Goal: Task Accomplishment & Management: Use online tool/utility

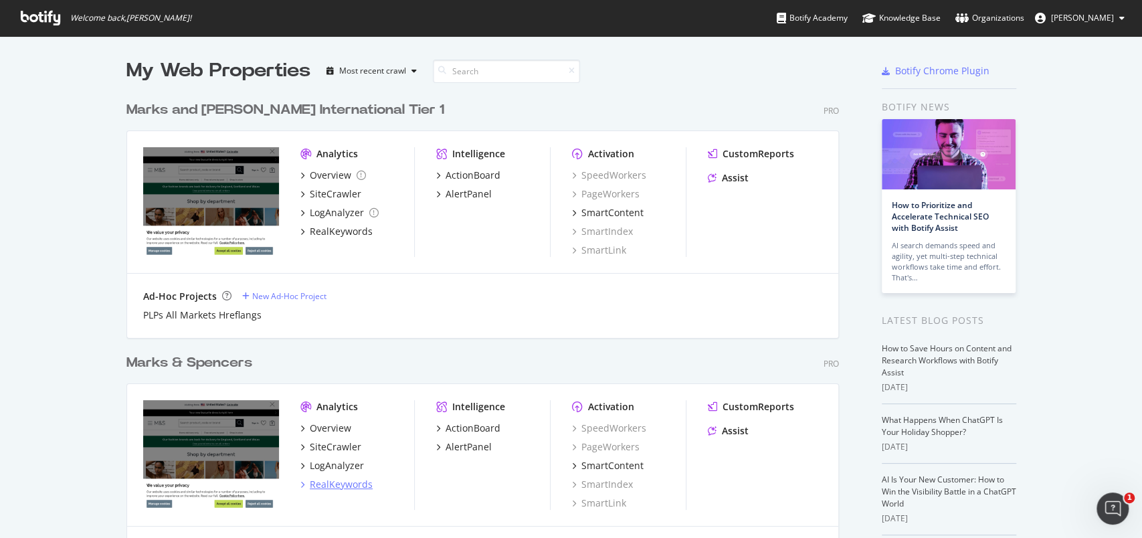
click at [320, 485] on div "RealKeywords" at bounding box center [341, 484] width 63 height 13
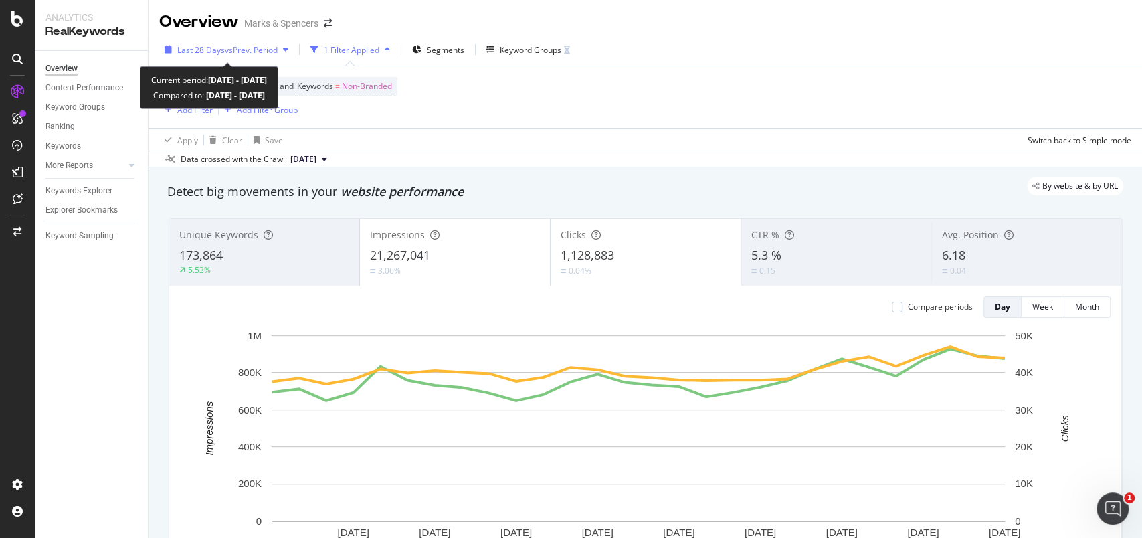
click at [169, 58] on div "Last 28 Days vs Prev. Period" at bounding box center [226, 49] width 134 height 20
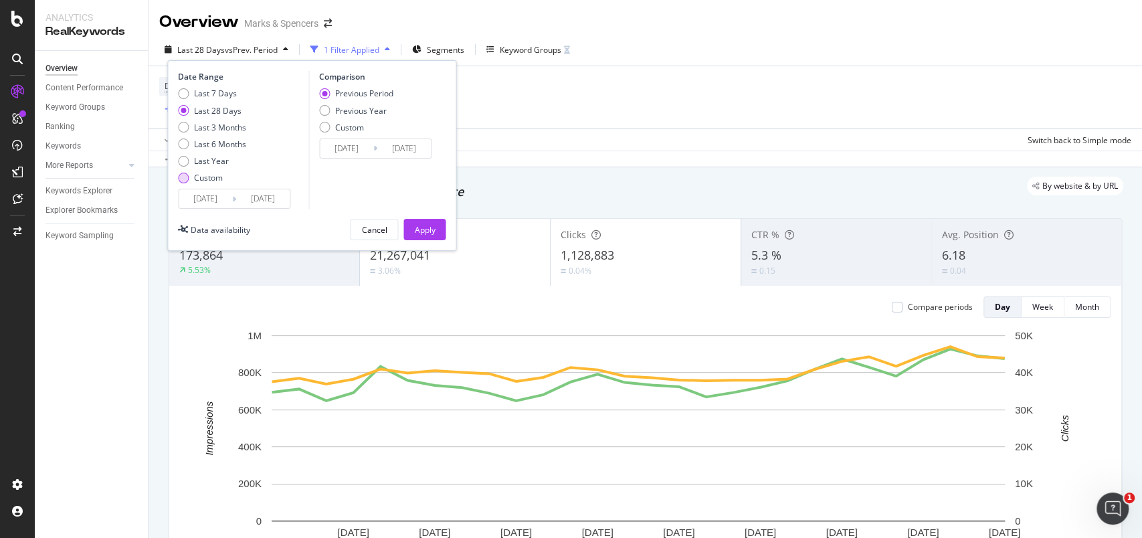
click at [188, 177] on div "Custom" at bounding box center [183, 178] width 11 height 11
click at [199, 195] on input "2025/08/06" at bounding box center [206, 198] width 54 height 19
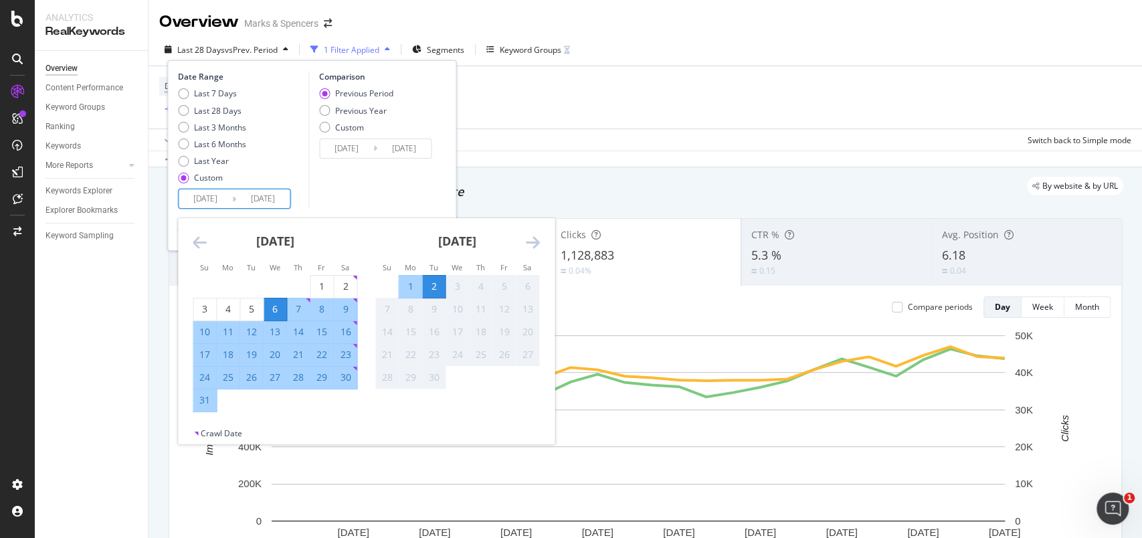
click at [202, 239] on icon "Move backward to switch to the previous month." at bounding box center [200, 242] width 14 height 16
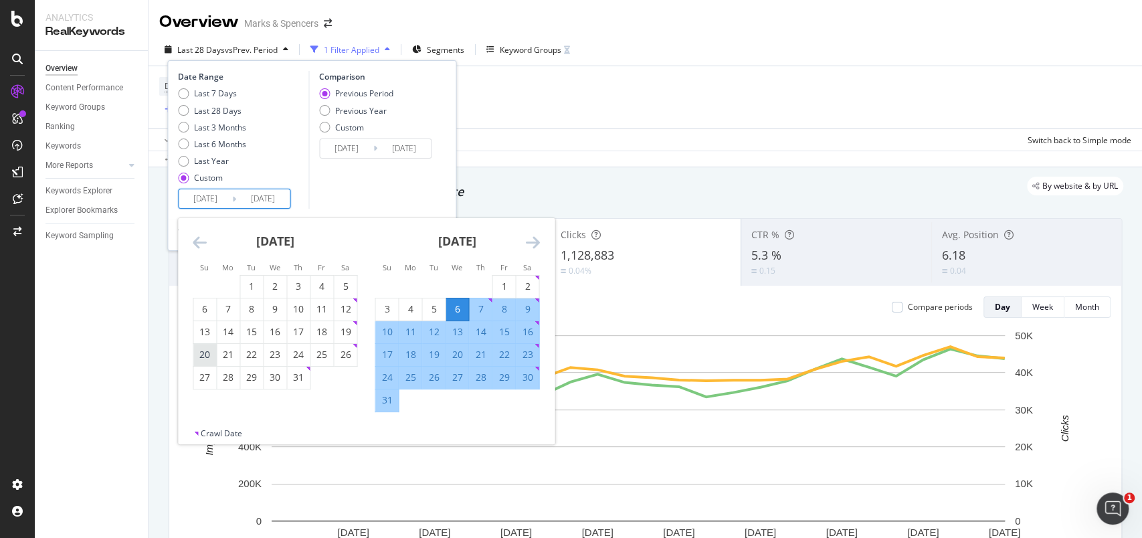
click at [207, 351] on div "20" at bounding box center [204, 354] width 23 height 13
type input "2025/07/20"
type input "2025/06/05"
type input "2025/07/19"
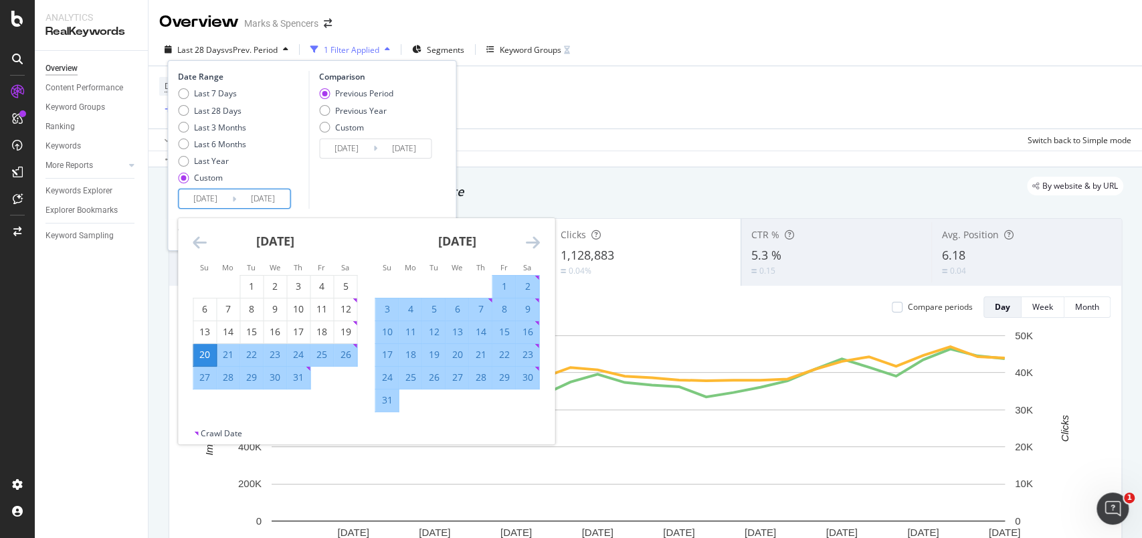
click at [525, 331] on div "16" at bounding box center [527, 331] width 23 height 13
type input "2025/08/16"
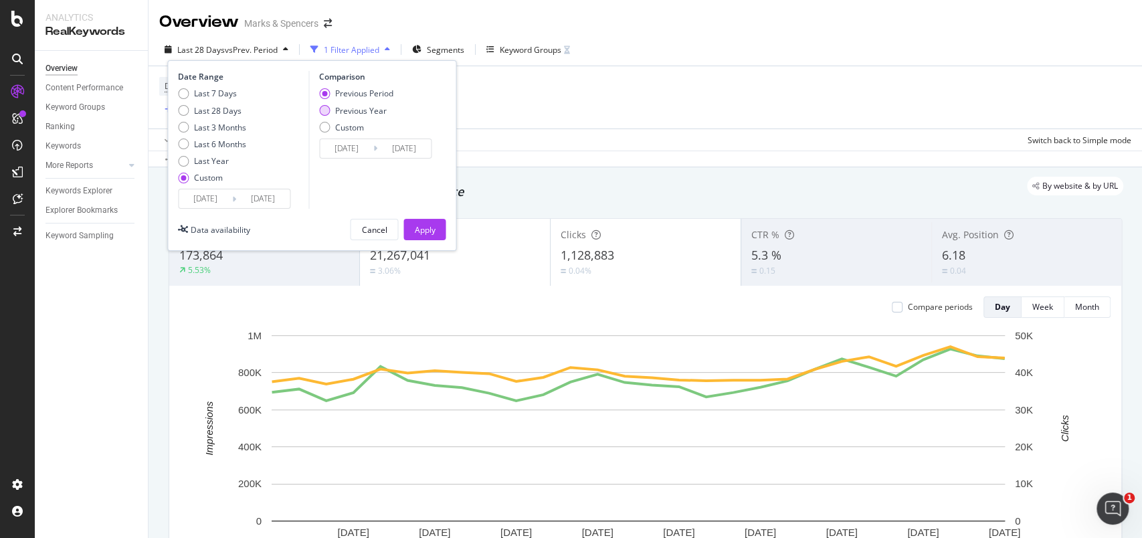
click at [369, 106] on div "Previous Year" at bounding box center [361, 110] width 52 height 11
type input "2024/07/21"
type input "2024/08/17"
click at [417, 222] on div "Apply" at bounding box center [424, 229] width 21 height 20
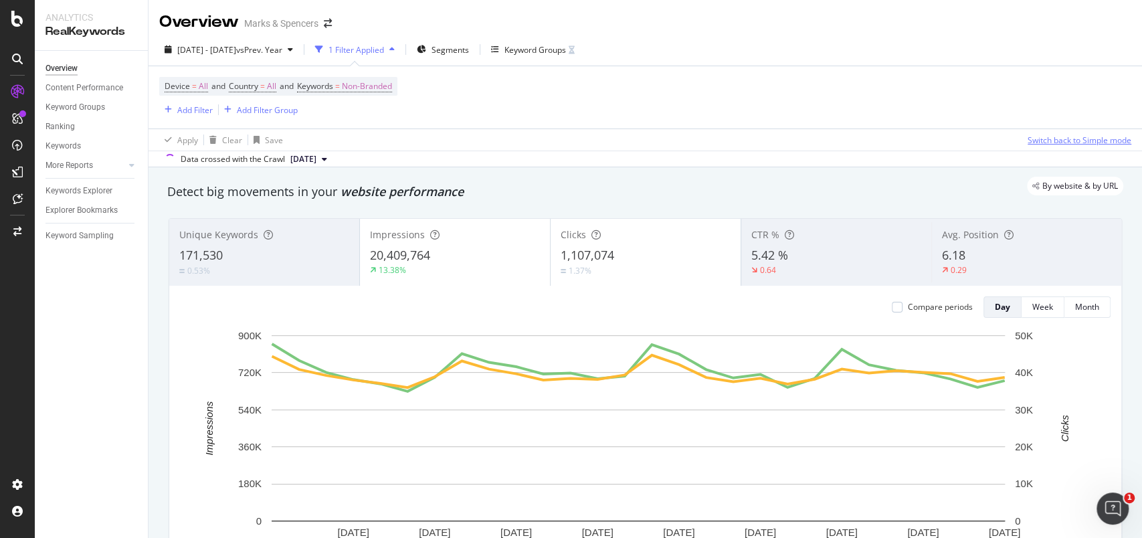
click at [1040, 139] on div "Switch back to Simple mode" at bounding box center [1080, 139] width 104 height 11
click at [1040, 139] on div "Switch to Advanced Mode" at bounding box center [1084, 139] width 96 height 11
click at [186, 112] on div "Add Filter" at bounding box center [194, 109] width 35 height 11
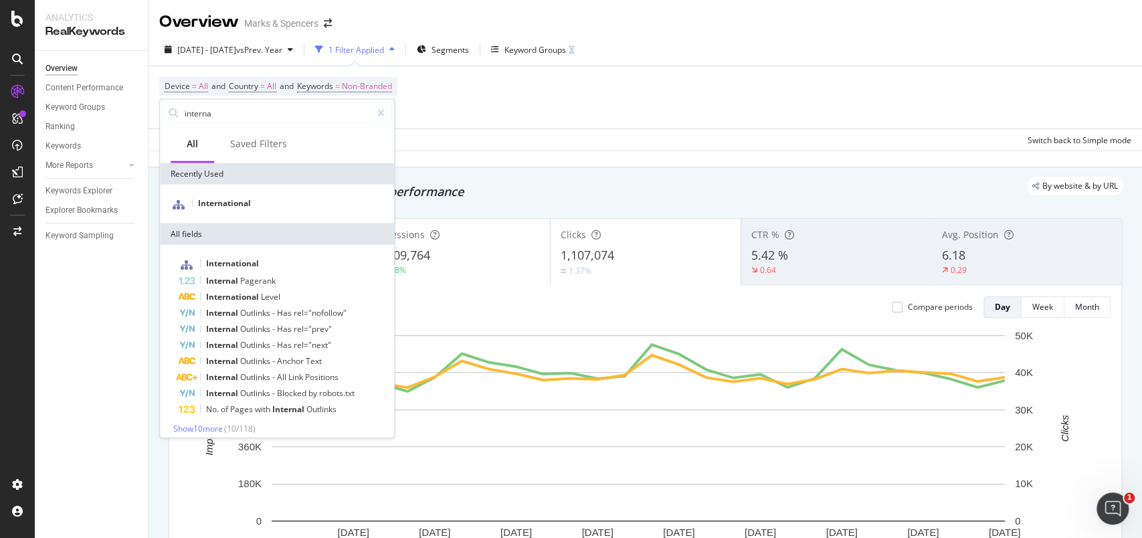
type input "interna"
click at [252, 194] on div "International" at bounding box center [277, 204] width 234 height 39
click at [246, 201] on span "International" at bounding box center [224, 202] width 53 height 11
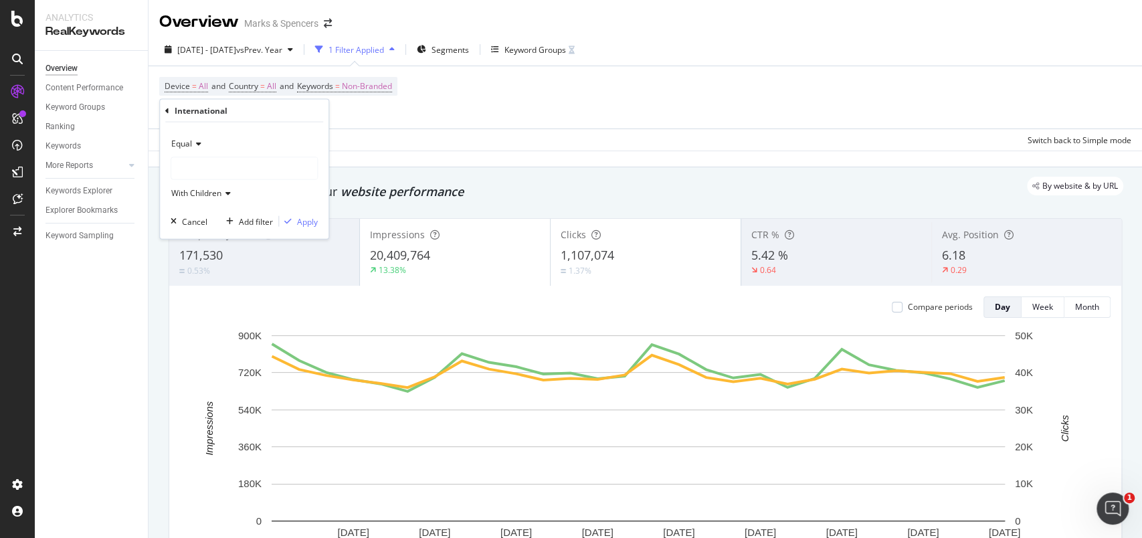
click at [221, 169] on div at bounding box center [244, 168] width 146 height 21
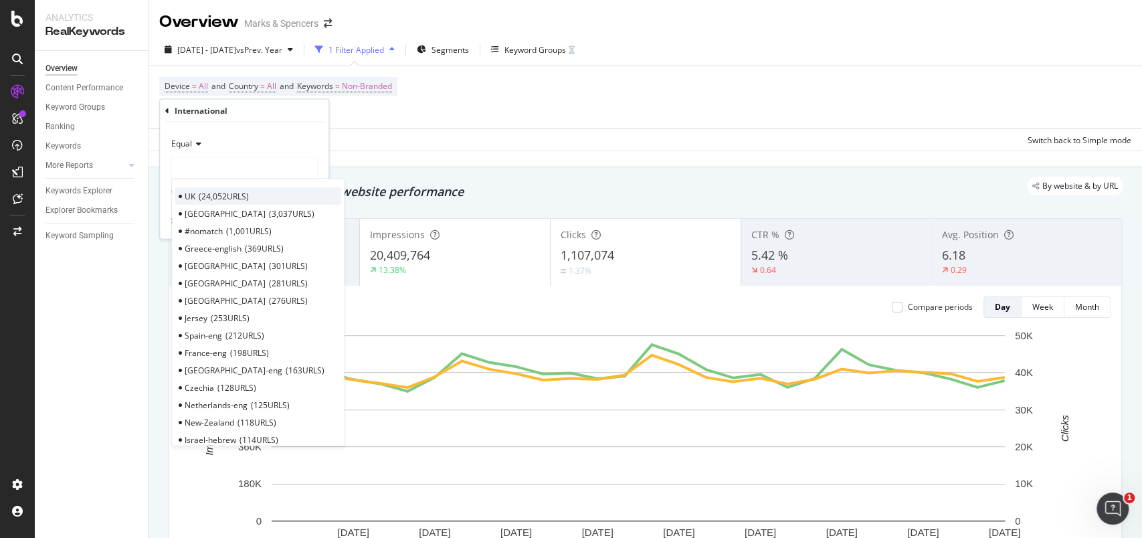
click at [221, 190] on span "24,052 URLS" at bounding box center [224, 195] width 50 height 11
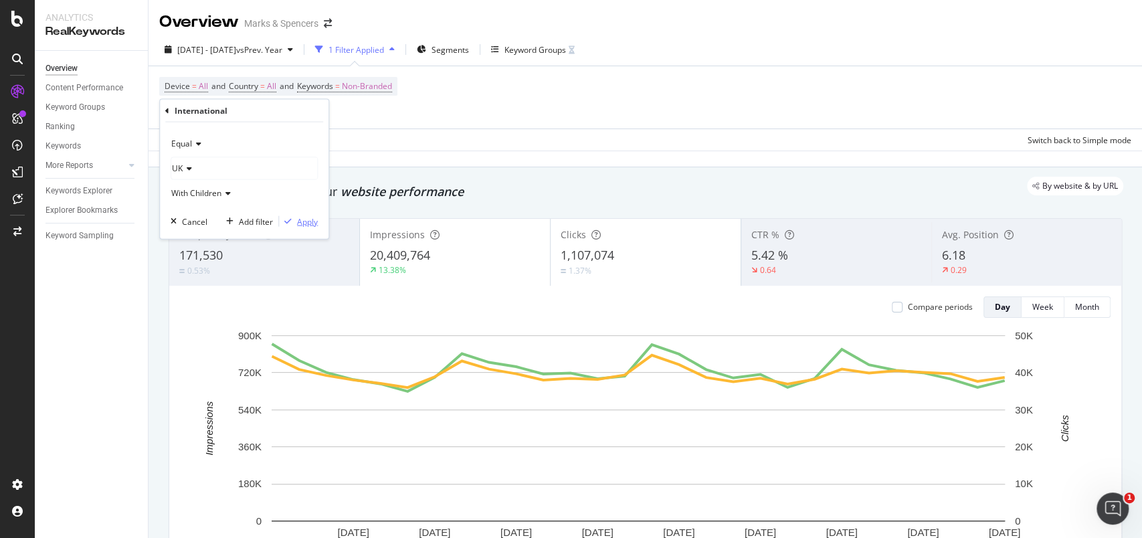
click at [307, 219] on div "Apply" at bounding box center [307, 220] width 21 height 11
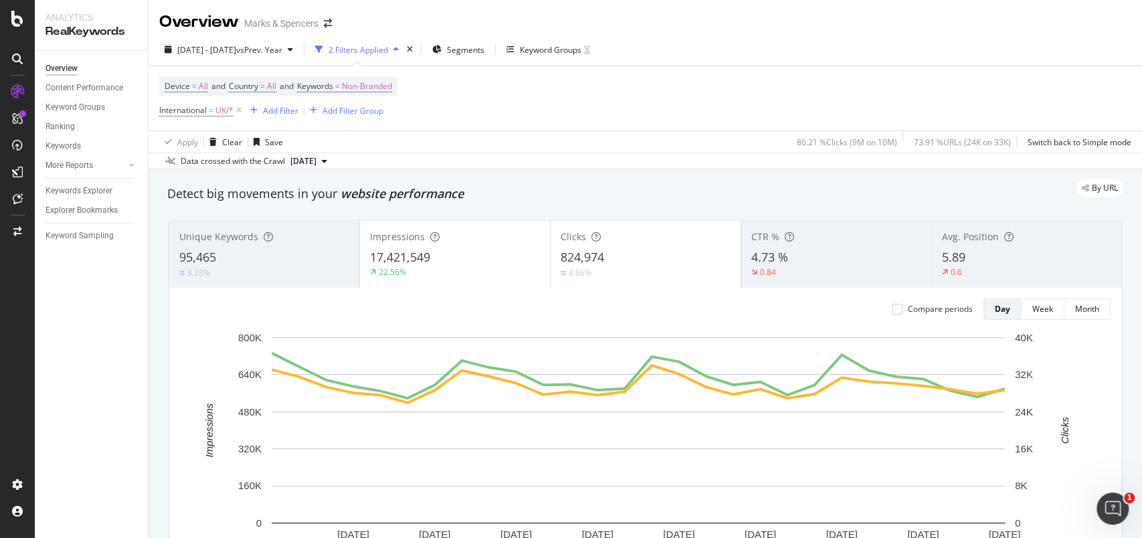
click at [616, 94] on div "Device = All and Country = All and Keywords = Non-Branded International = UK/* …" at bounding box center [645, 98] width 972 height 64
click at [287, 110] on div "Add Filter" at bounding box center [280, 110] width 35 height 11
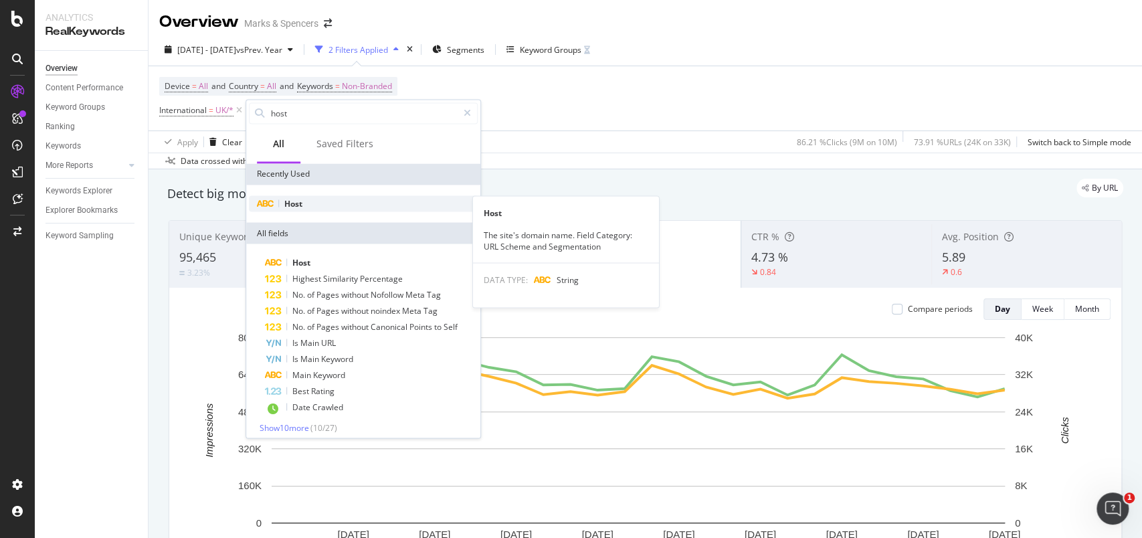
type input "host"
click at [292, 207] on span "Host" at bounding box center [293, 202] width 18 height 11
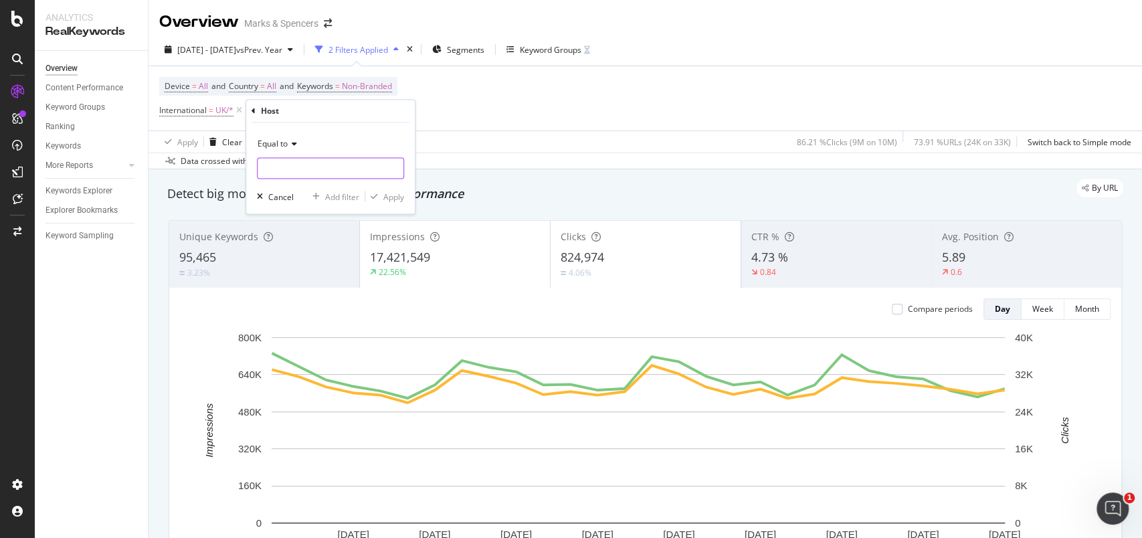
click at [333, 169] on input "text" at bounding box center [331, 168] width 146 height 21
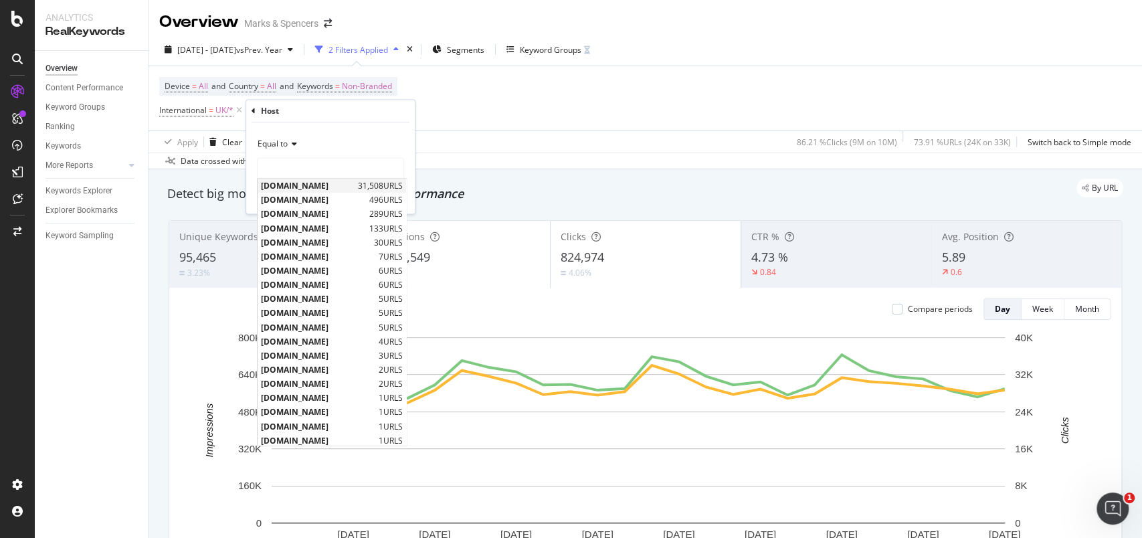
click at [329, 183] on span "[DOMAIN_NAME]" at bounding box center [308, 186] width 94 height 11
type input "[DOMAIN_NAME]"
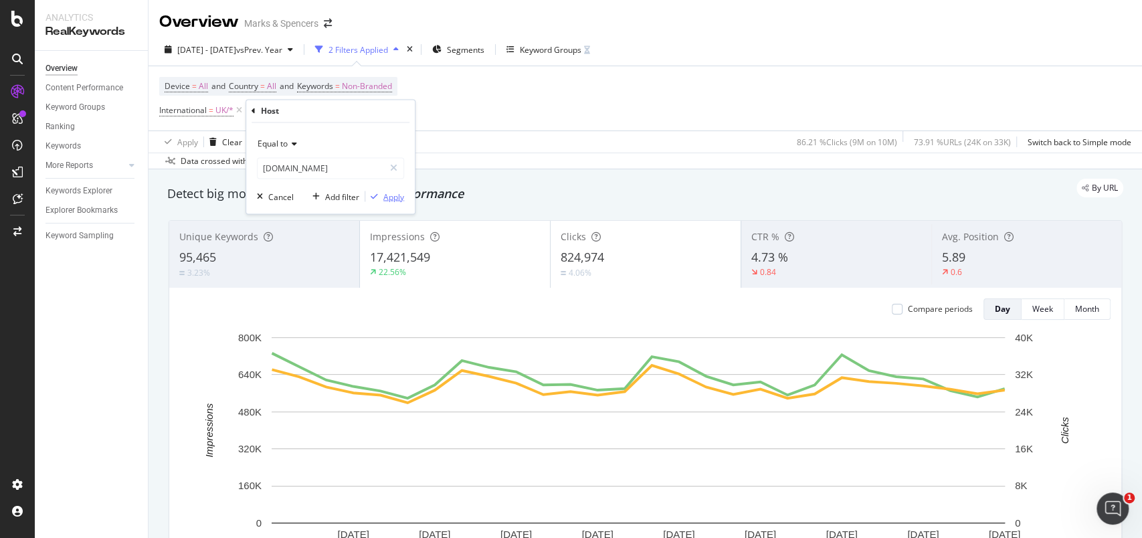
click at [403, 193] on div "Apply" at bounding box center [393, 196] width 21 height 11
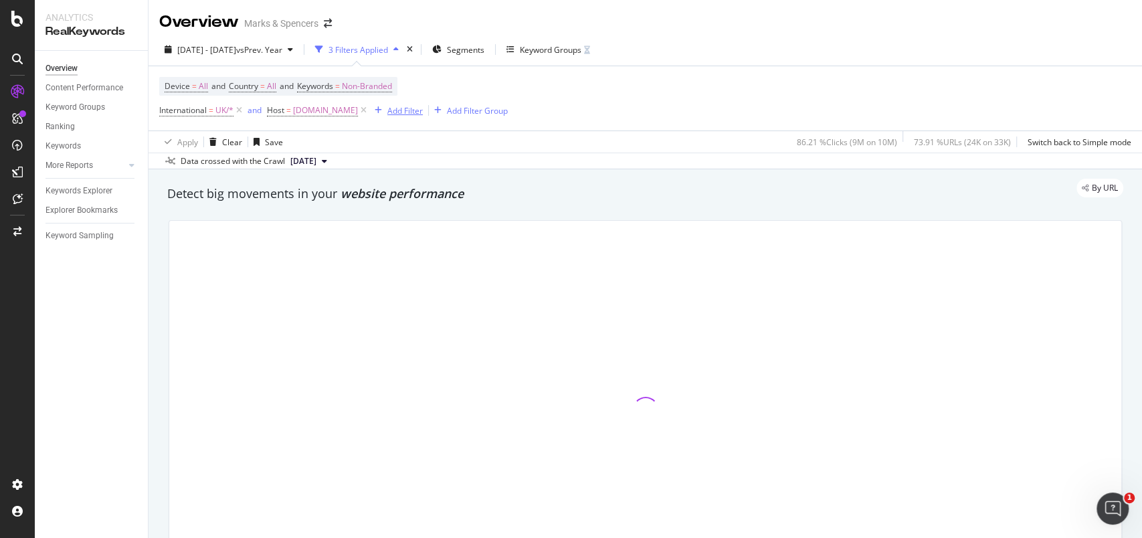
click at [423, 105] on div "Add Filter" at bounding box center [404, 110] width 35 height 11
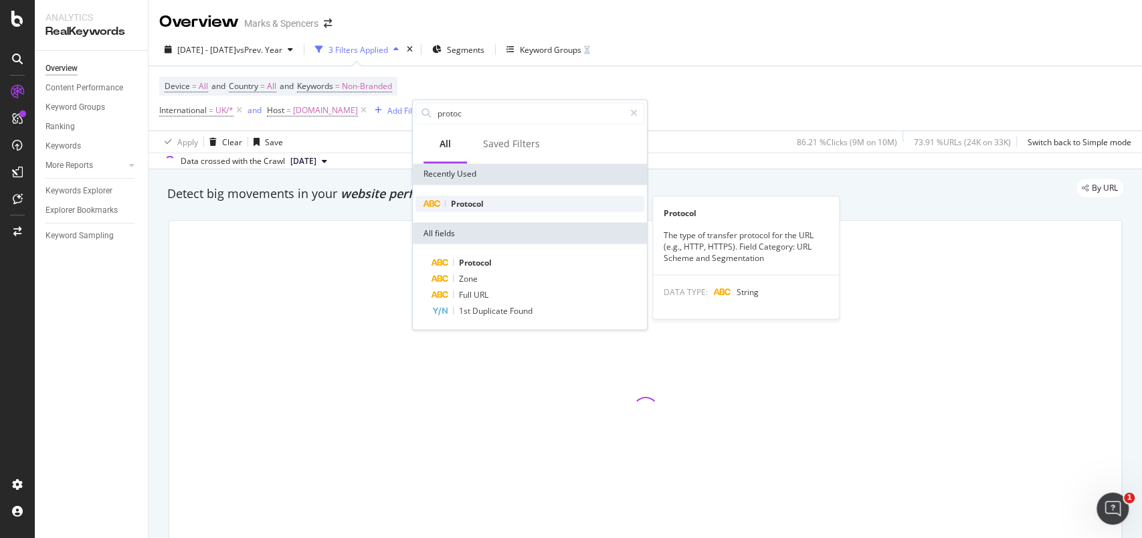
type input "protoc"
click at [482, 200] on span "Protocol" at bounding box center [467, 202] width 33 height 11
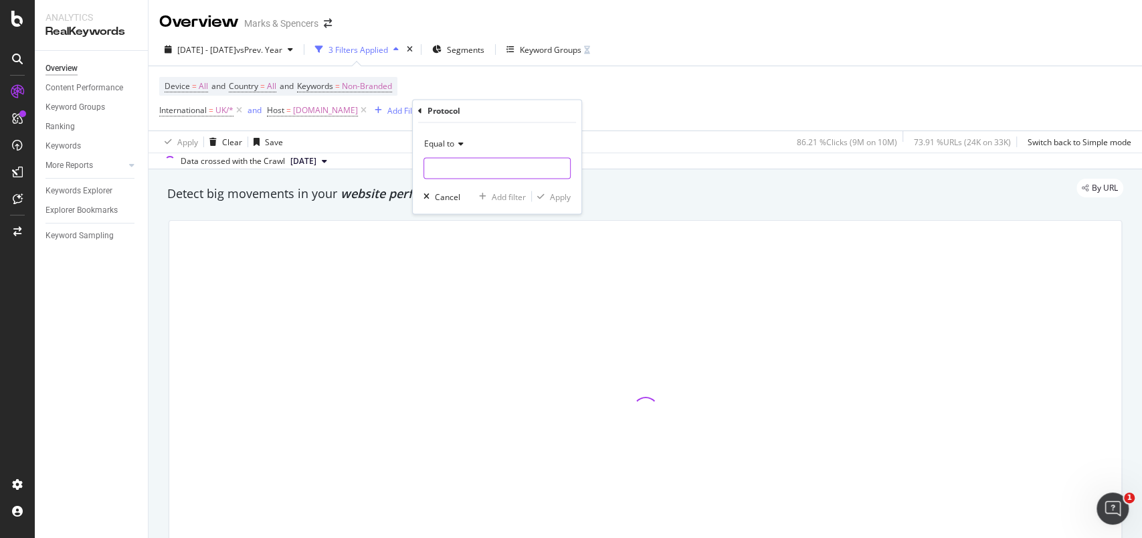
click at [492, 173] on input "text" at bounding box center [497, 168] width 146 height 21
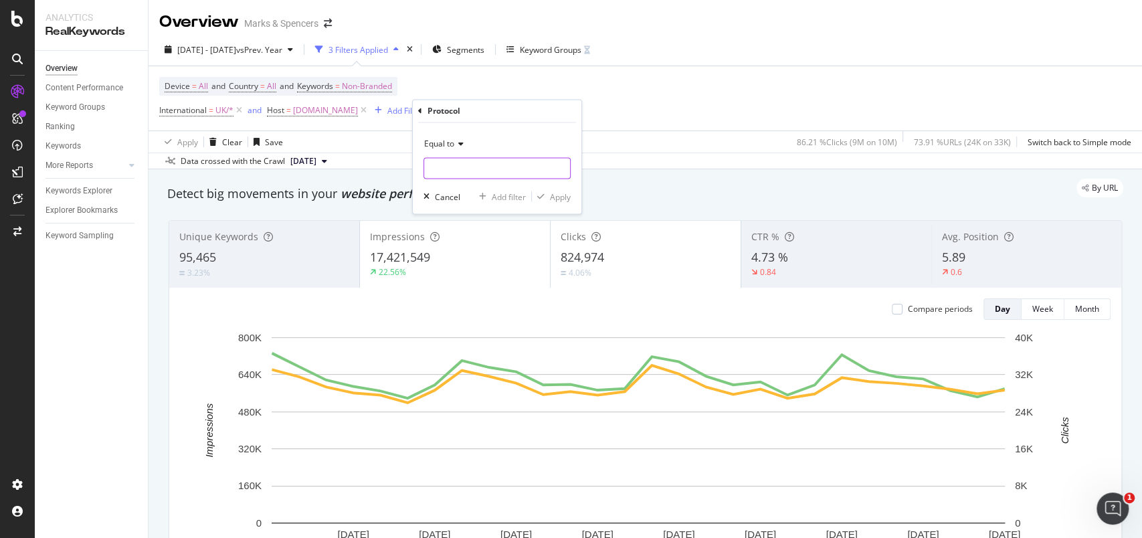
click at [492, 173] on input "text" at bounding box center [497, 168] width 146 height 21
click at [466, 174] on input "text" at bounding box center [497, 168] width 146 height 21
click at [462, 181] on span "https" at bounding box center [475, 186] width 94 height 11
type input "https"
click at [555, 198] on div "Apply" at bounding box center [560, 196] width 21 height 11
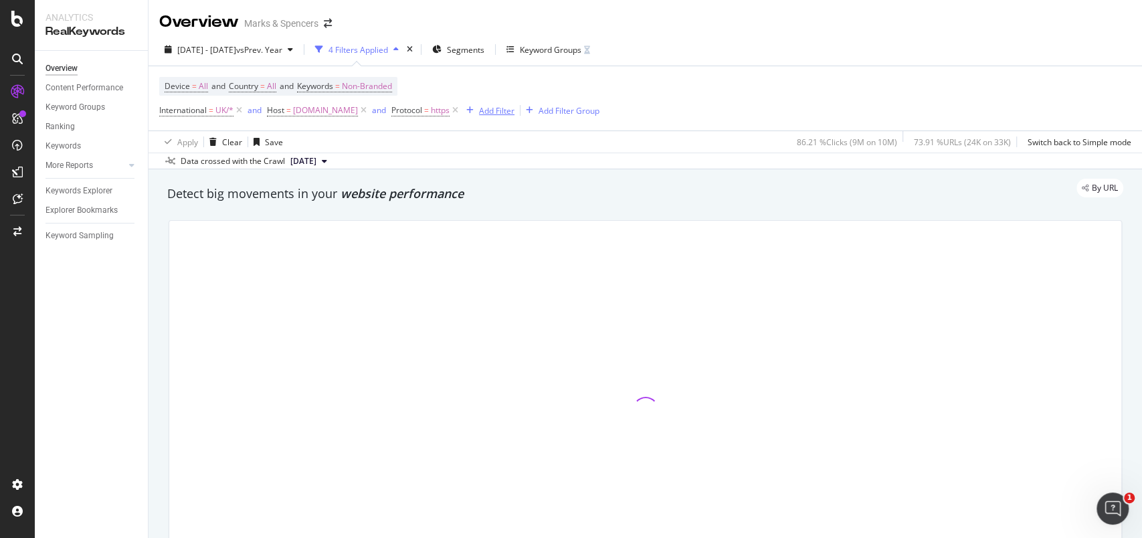
click at [514, 108] on div "Add Filter" at bounding box center [496, 110] width 35 height 11
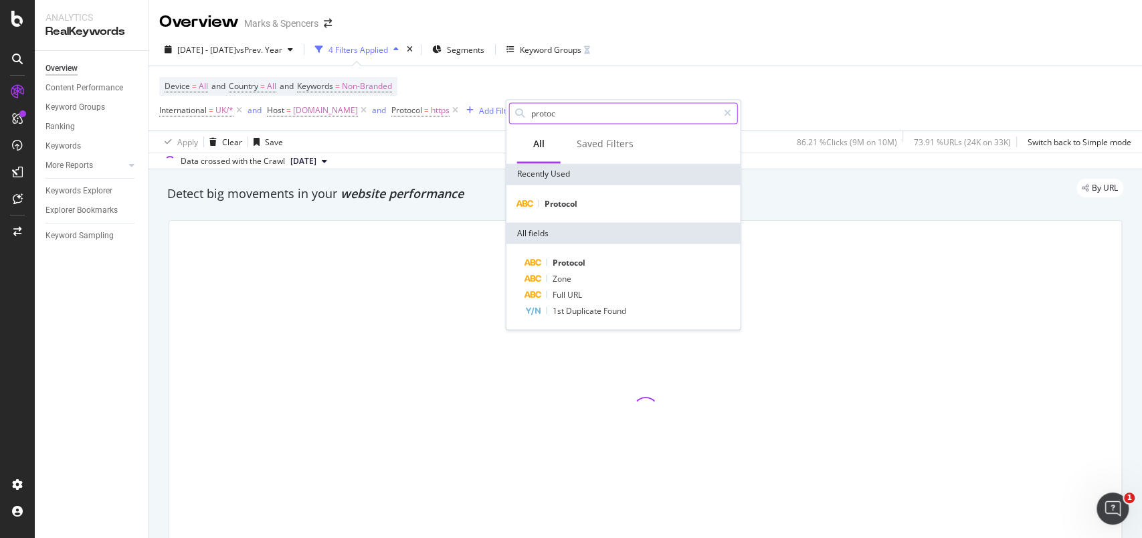
click at [553, 115] on input "protoc" at bounding box center [624, 113] width 188 height 20
type input "r"
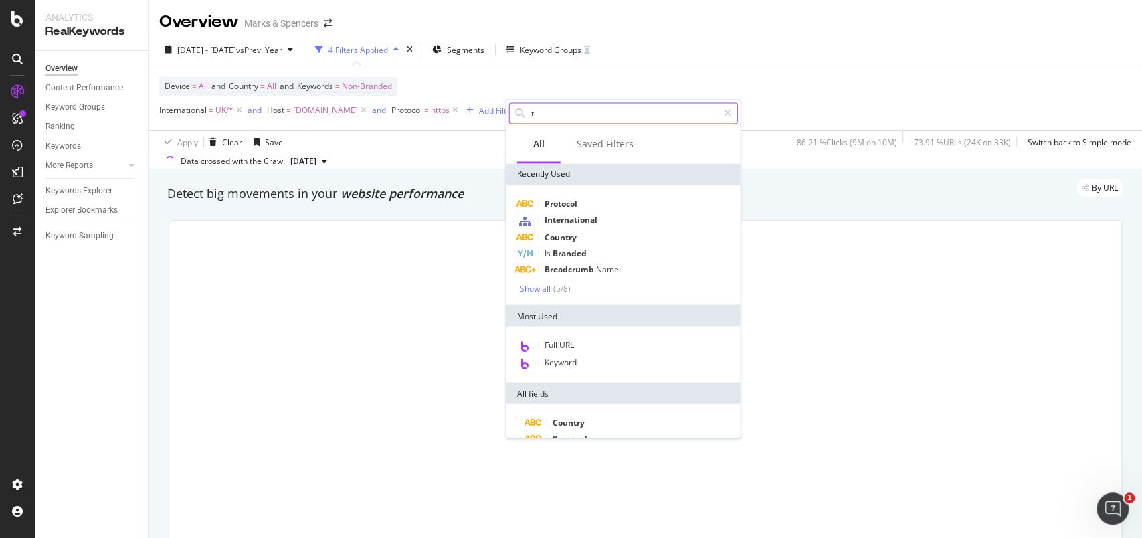
type input "te"
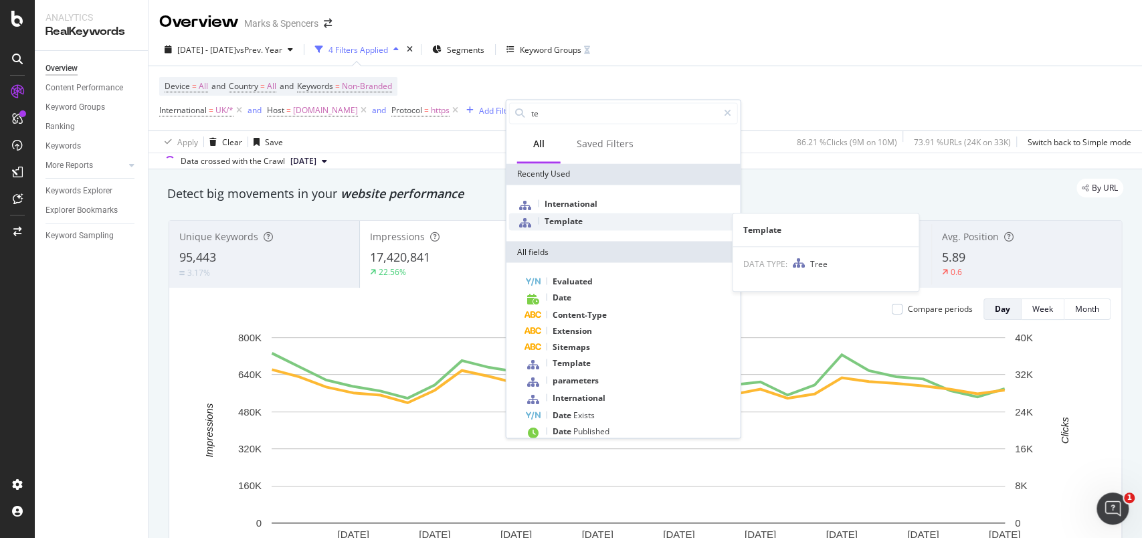
click at [561, 221] on span "Template" at bounding box center [564, 220] width 38 height 11
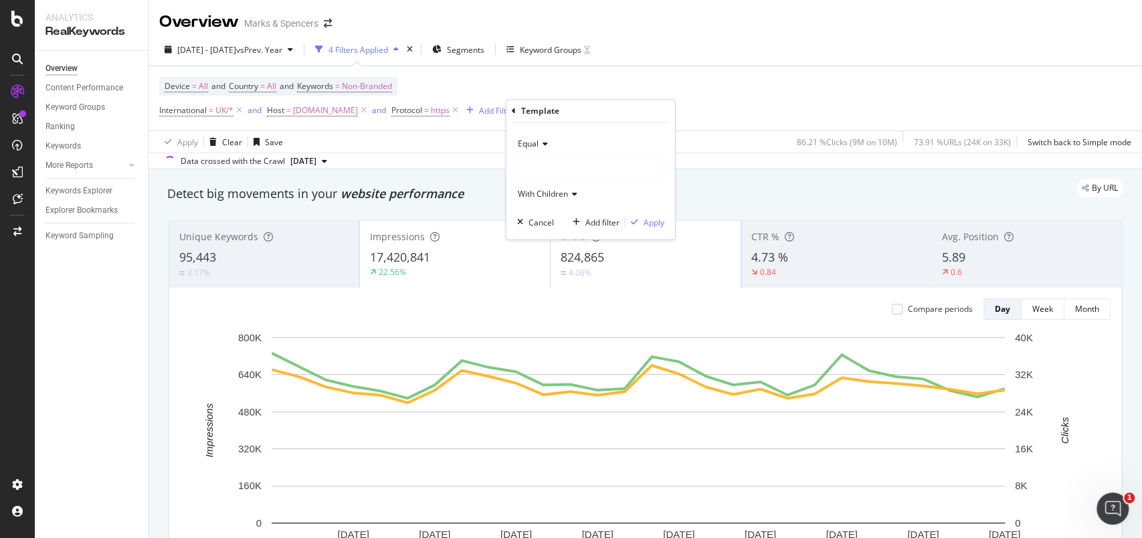
click at [542, 172] on div at bounding box center [591, 169] width 146 height 21
click at [540, 145] on icon at bounding box center [543, 144] width 9 height 8
click at [541, 185] on span "Not Equal" at bounding box center [542, 188] width 36 height 11
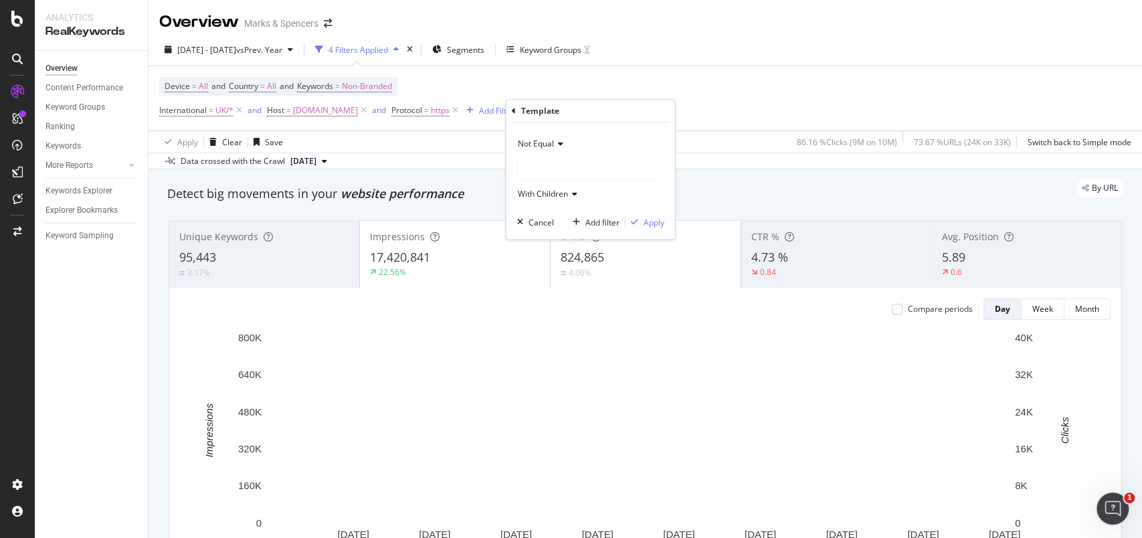
click at [541, 185] on div "With Children" at bounding box center [590, 193] width 147 height 21
click at [693, 101] on div "Device = All and Country = All and Keywords = Non-Branded International = UK/* …" at bounding box center [645, 98] width 972 height 64
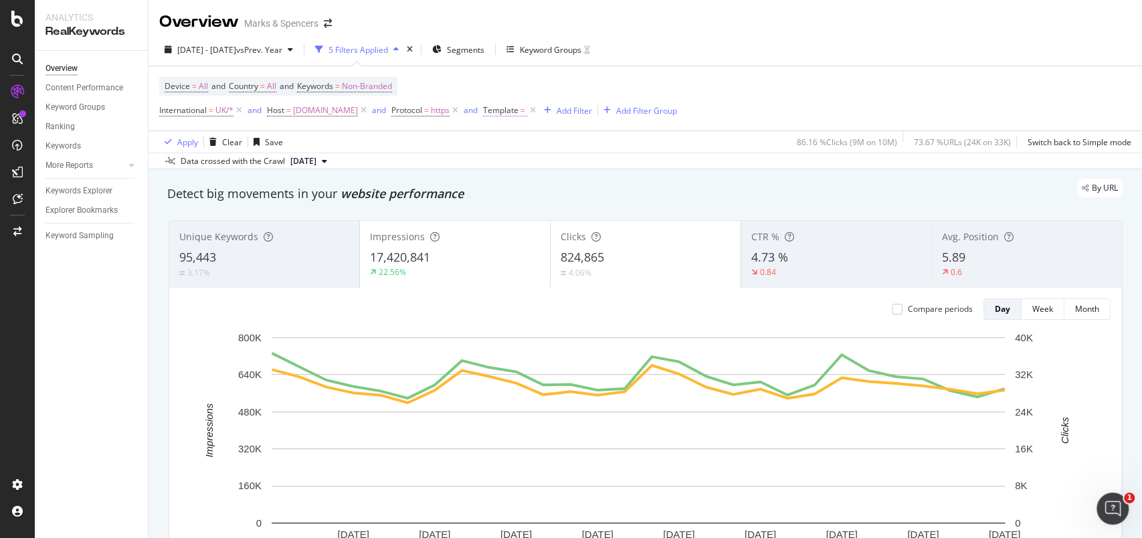
click at [519, 112] on span "Template" at bounding box center [500, 109] width 35 height 11
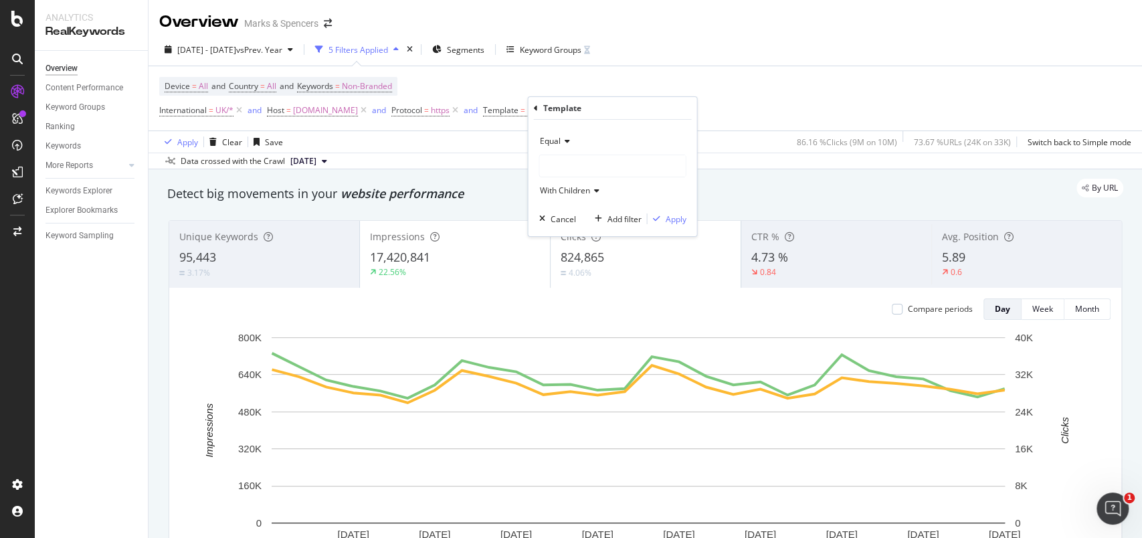
click at [555, 134] on div "Equal" at bounding box center [612, 140] width 147 height 21
click at [560, 181] on span "Not Equal" at bounding box center [563, 186] width 36 height 11
click at [568, 163] on div at bounding box center [612, 165] width 146 height 21
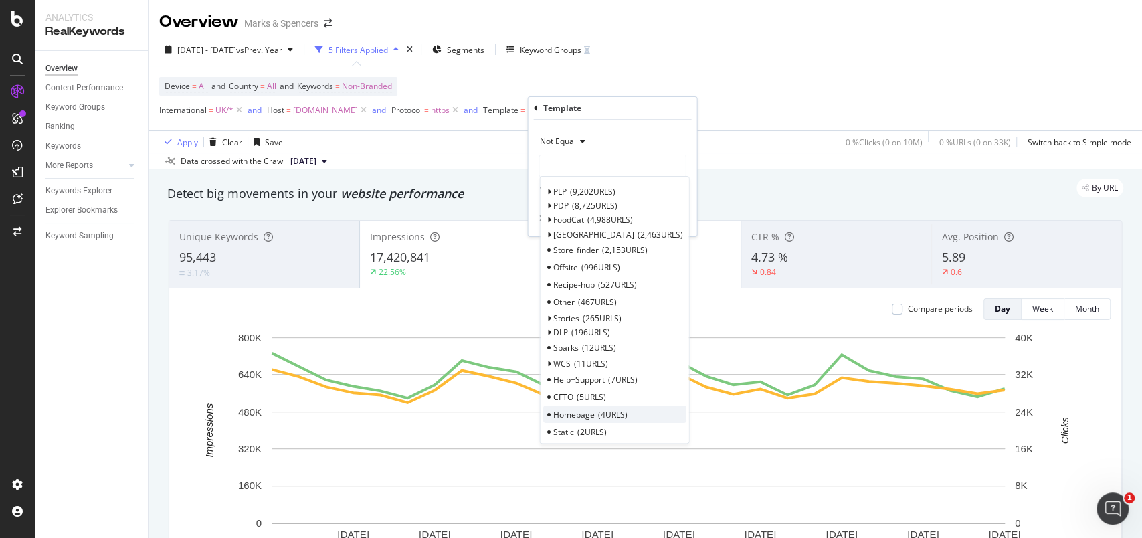
click at [569, 411] on span "Homepage" at bounding box center [573, 414] width 41 height 11
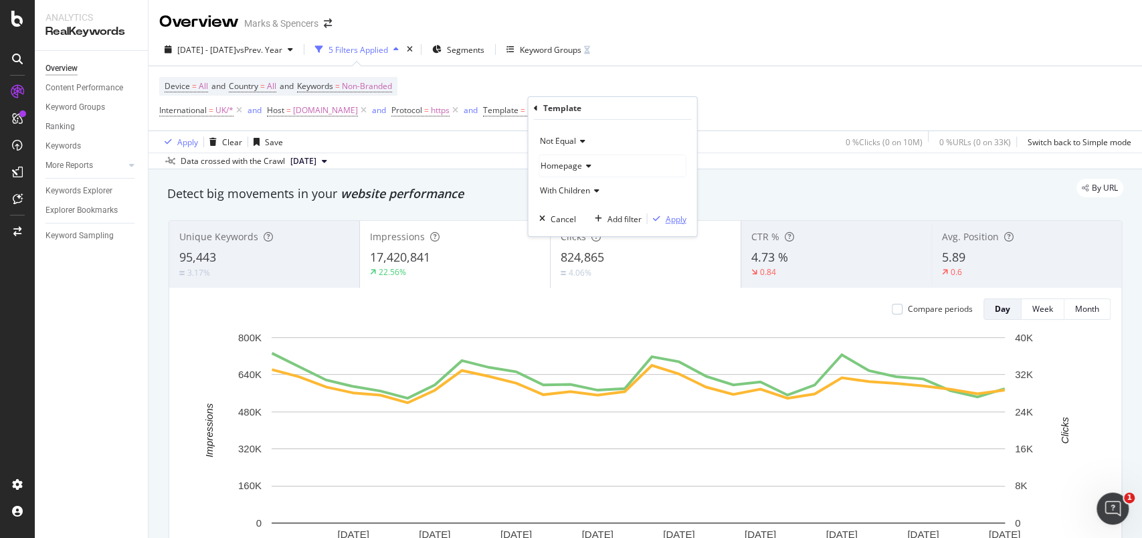
click at [675, 220] on div "Apply" at bounding box center [675, 218] width 21 height 11
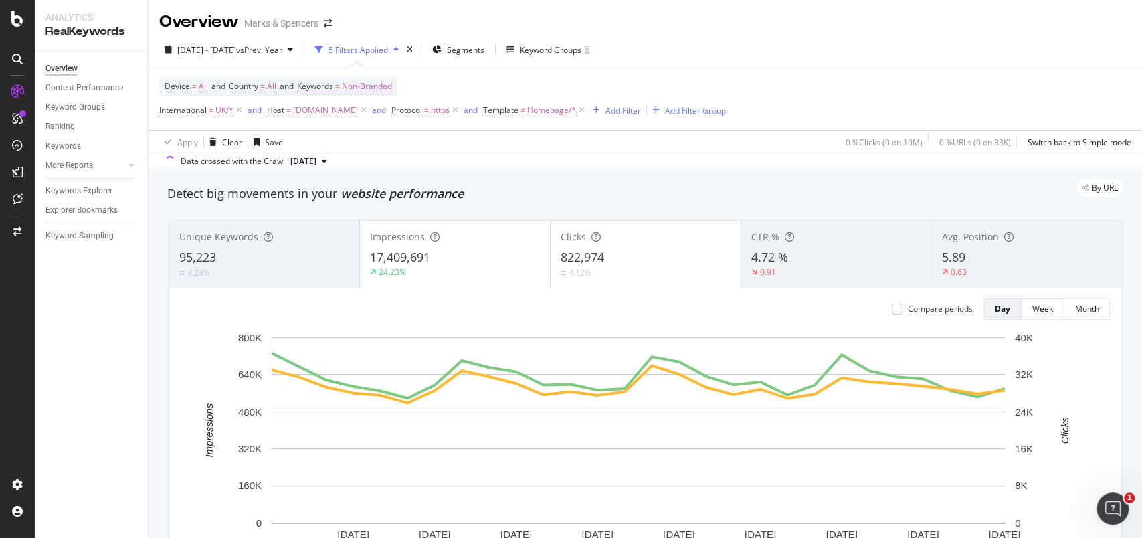
click at [392, 88] on span "Non-Branded" at bounding box center [367, 86] width 50 height 19
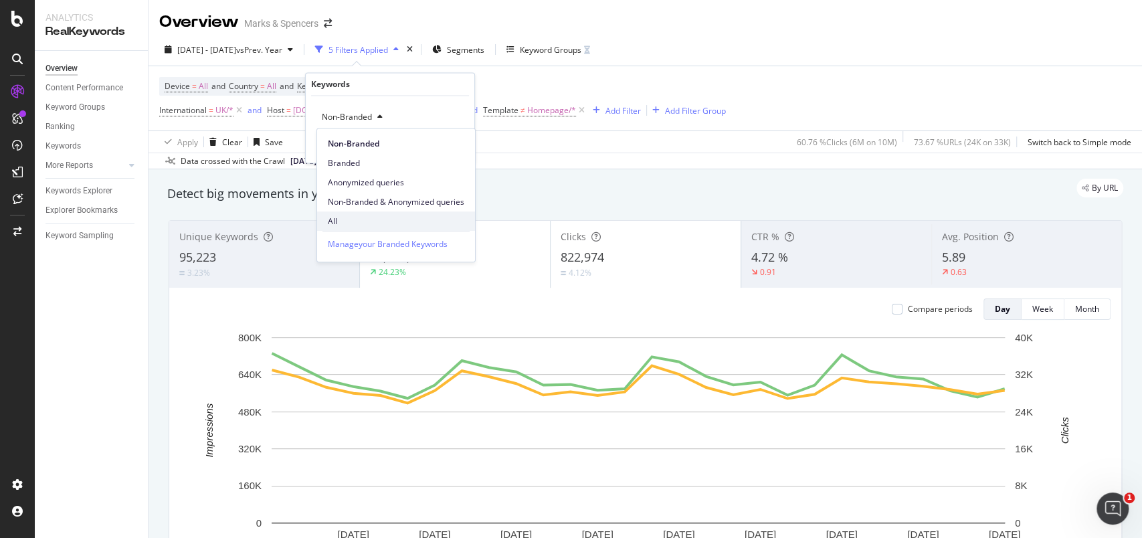
click at [357, 222] on span "All" at bounding box center [396, 221] width 136 height 12
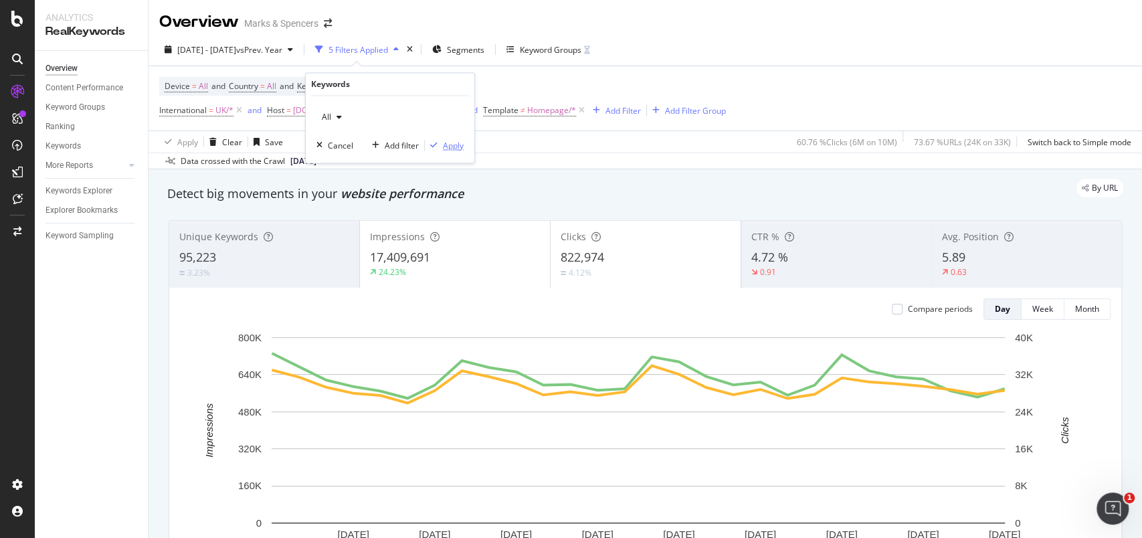
click at [454, 146] on div "Apply" at bounding box center [453, 145] width 21 height 11
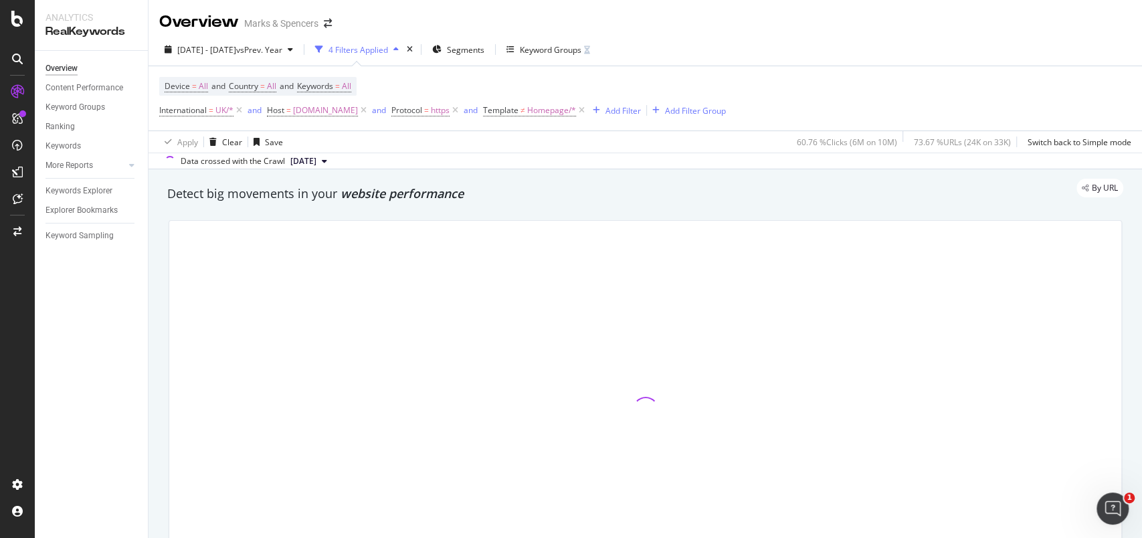
scroll to position [178, 0]
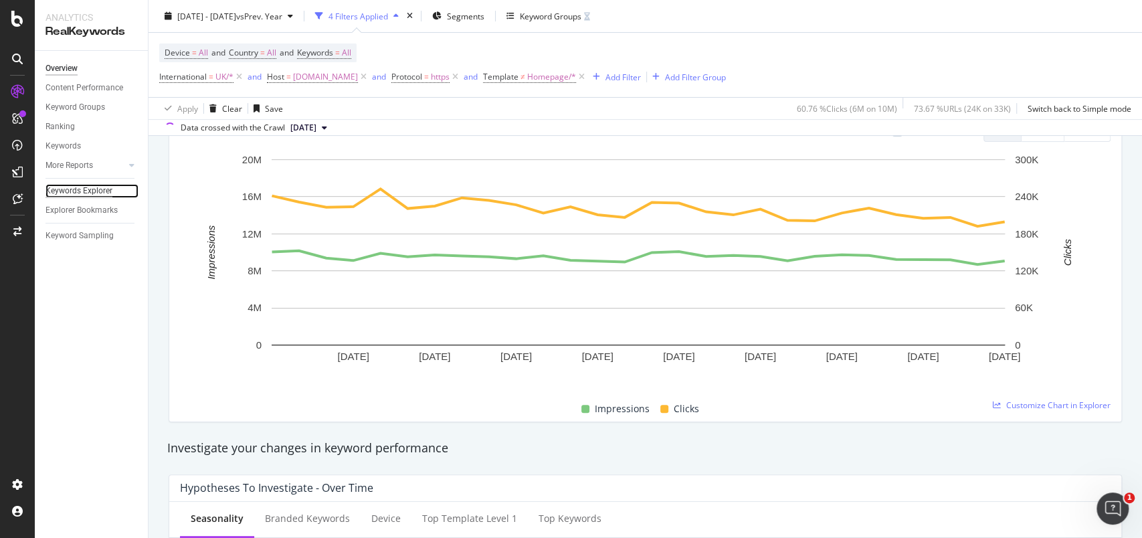
click at [82, 188] on div "Keywords Explorer" at bounding box center [78, 191] width 67 height 14
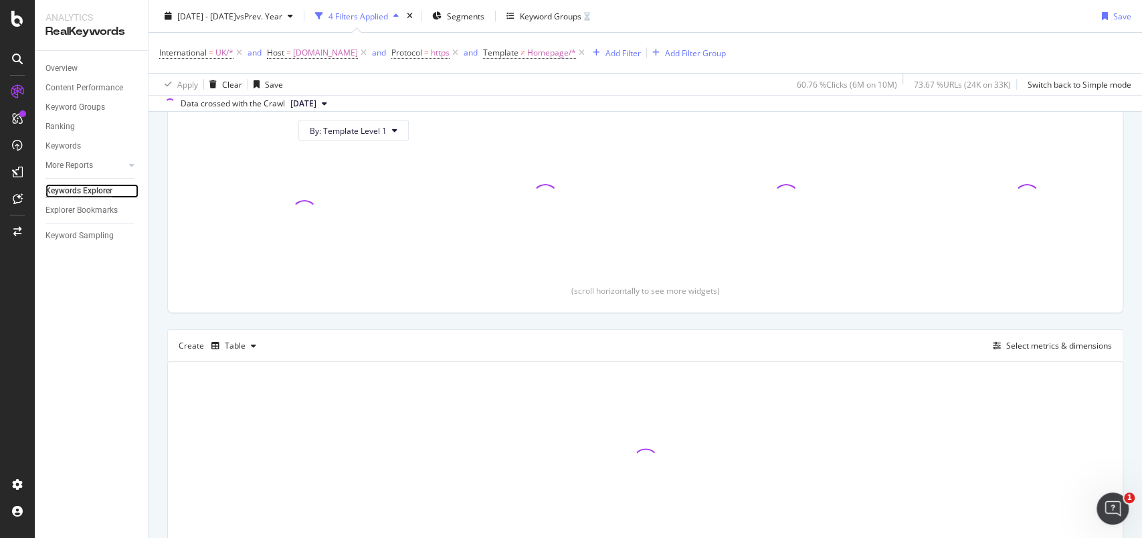
scroll to position [178, 0]
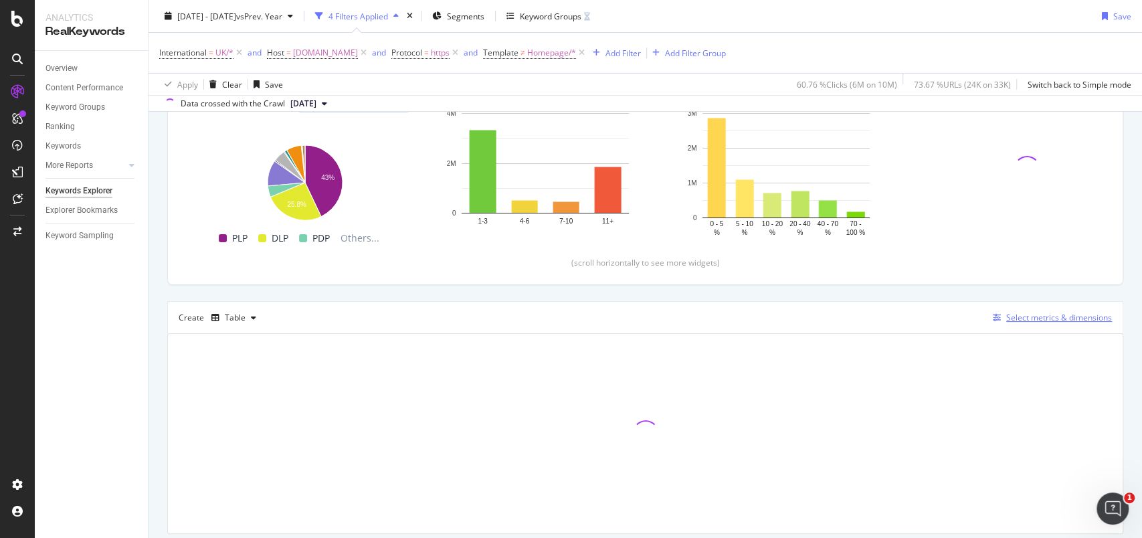
click at [1063, 315] on div "Select metrics & dimensions" at bounding box center [1059, 317] width 106 height 11
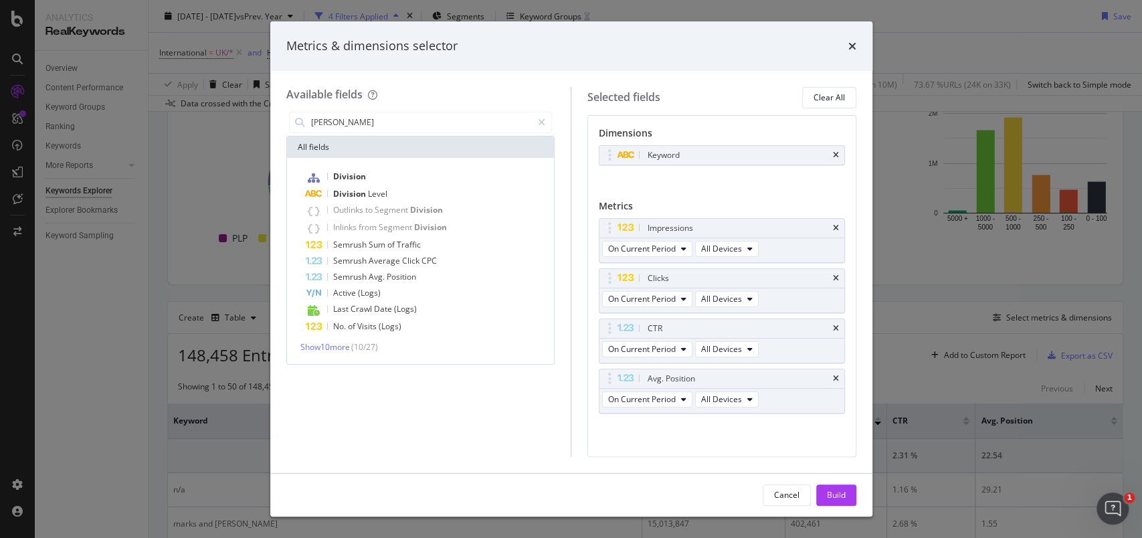
type input "divis"
click at [915, 24] on div "Metrics & dimensions selector Available fields divis All fields Division Divisi…" at bounding box center [571, 269] width 1142 height 538
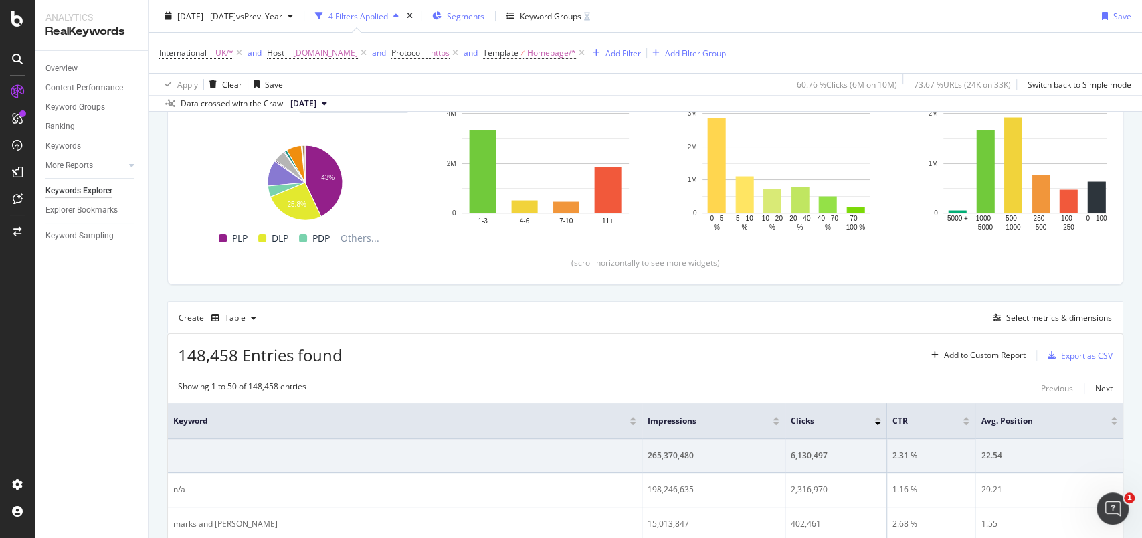
click at [484, 17] on span "Segments" at bounding box center [465, 15] width 37 height 11
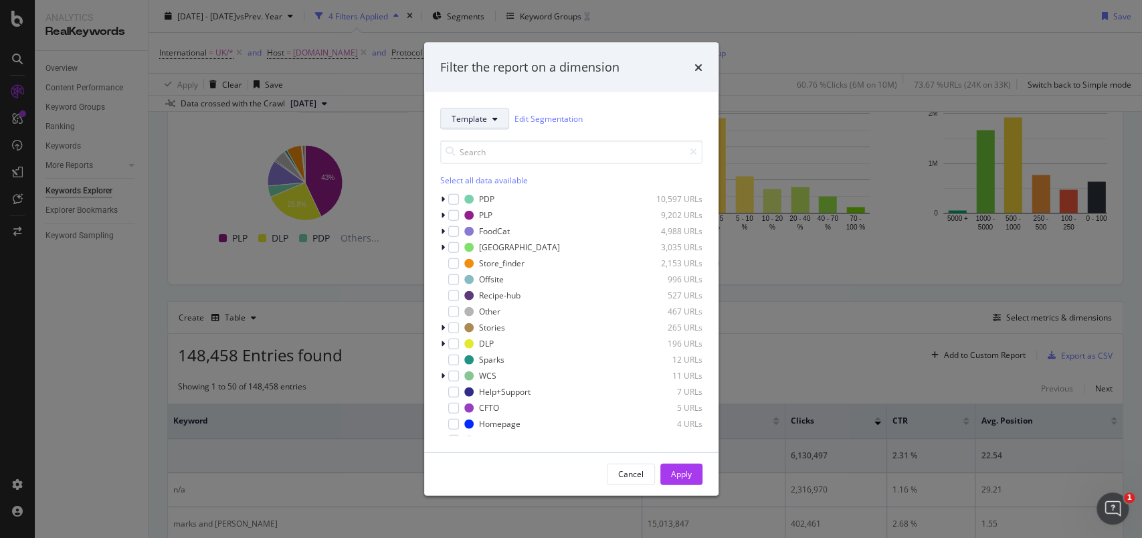
click at [480, 124] on button "Template" at bounding box center [474, 118] width 69 height 21
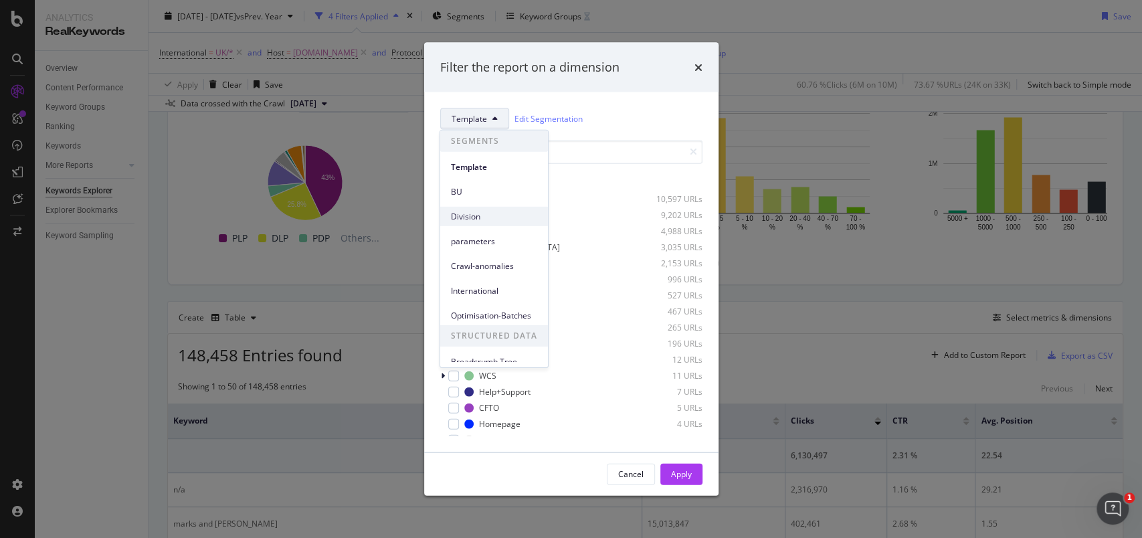
click at [476, 210] on span "Division" at bounding box center [494, 216] width 86 height 12
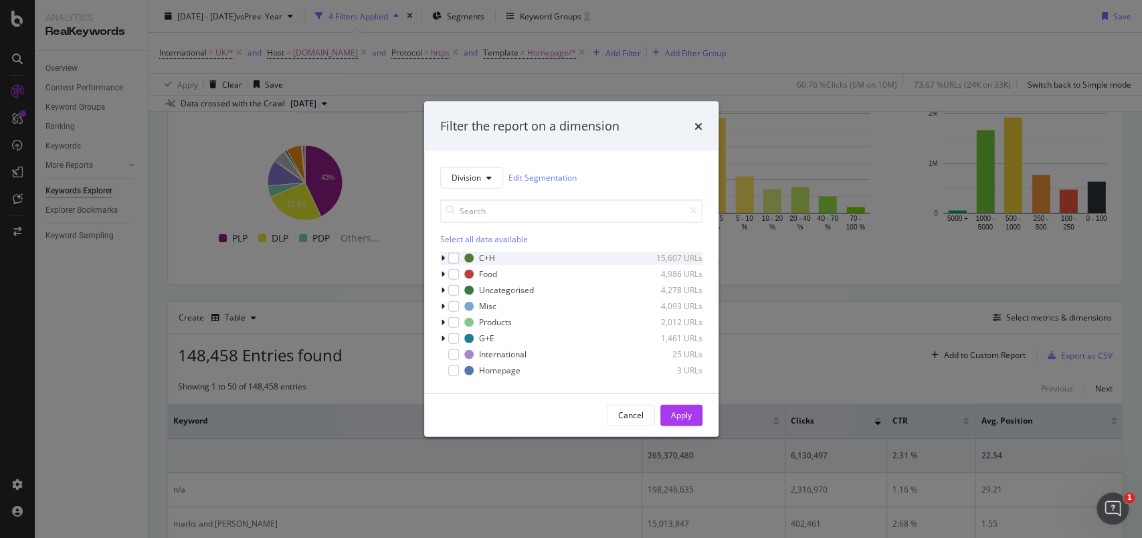
click at [441, 256] on icon "modal" at bounding box center [443, 258] width 4 height 8
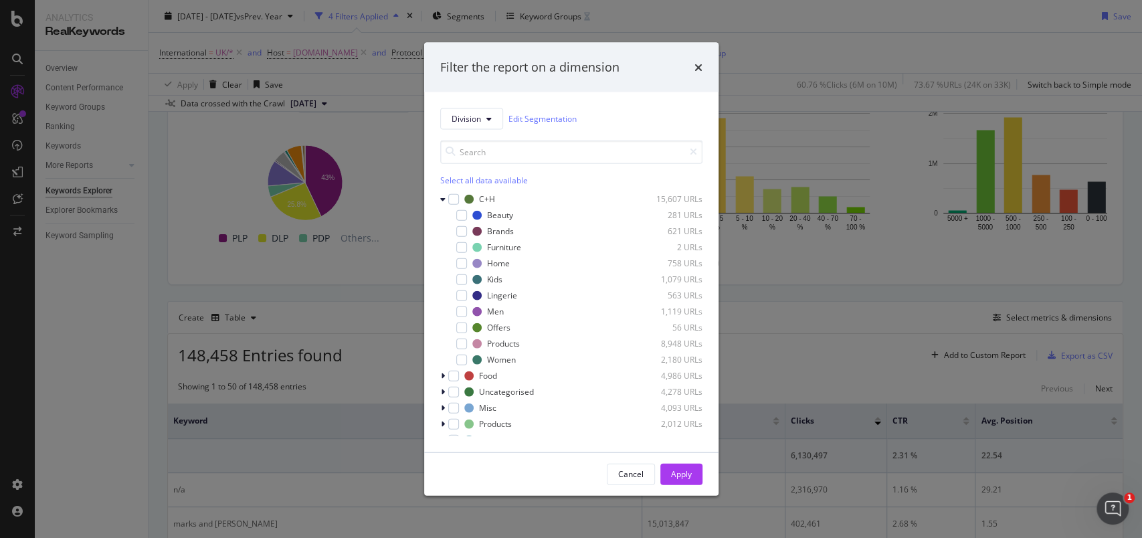
click at [823, 17] on div "Filter the report on a dimension Division Edit Segmentation Select all data ava…" at bounding box center [571, 269] width 1142 height 538
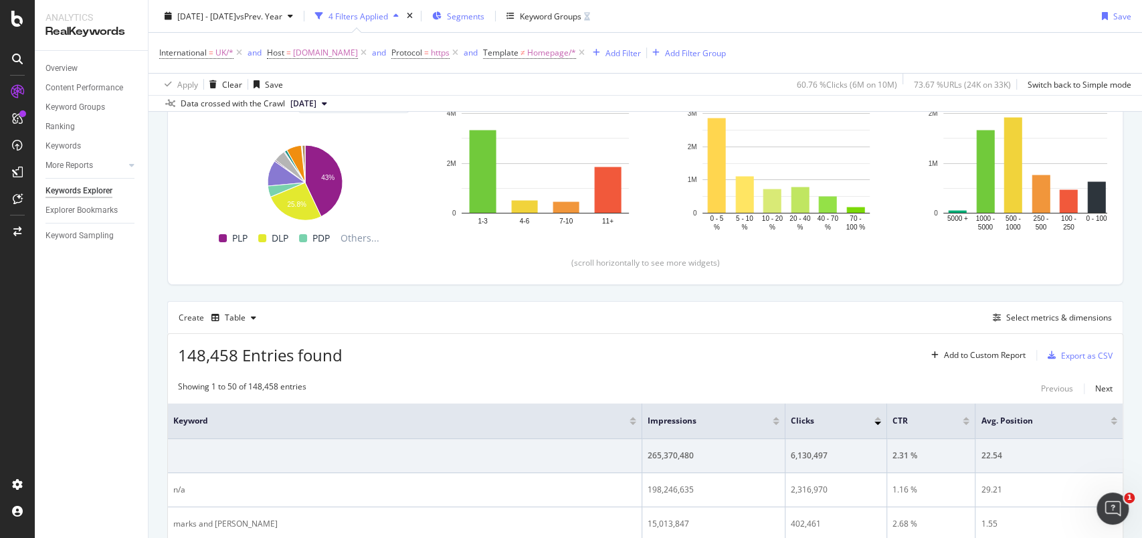
click at [484, 15] on span "Segments" at bounding box center [465, 15] width 37 height 11
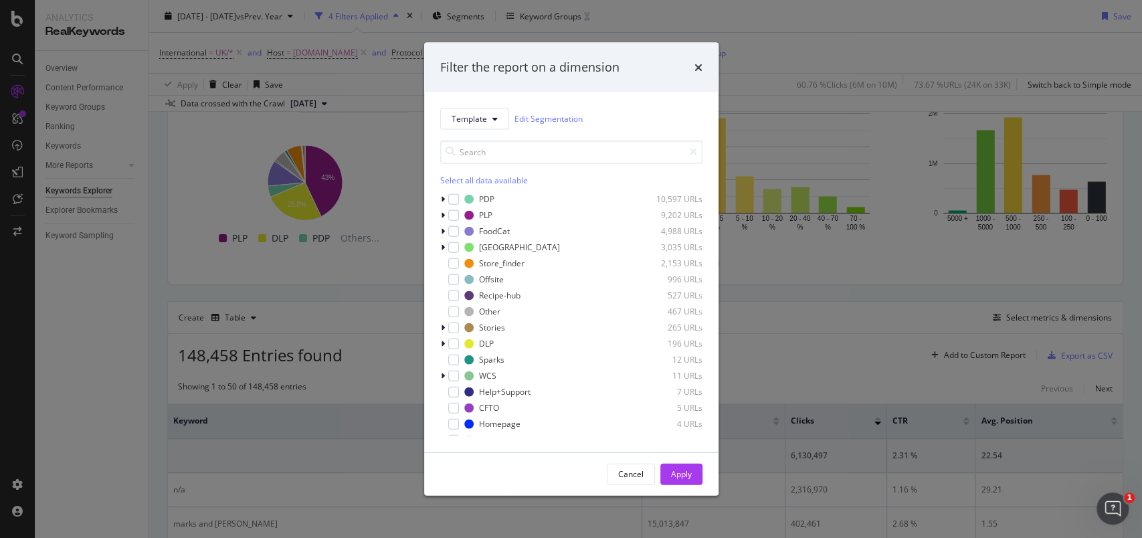
click at [793, 8] on div "Filter the report on a dimension Template Edit Segmentation Select all data ava…" at bounding box center [571, 269] width 1142 height 538
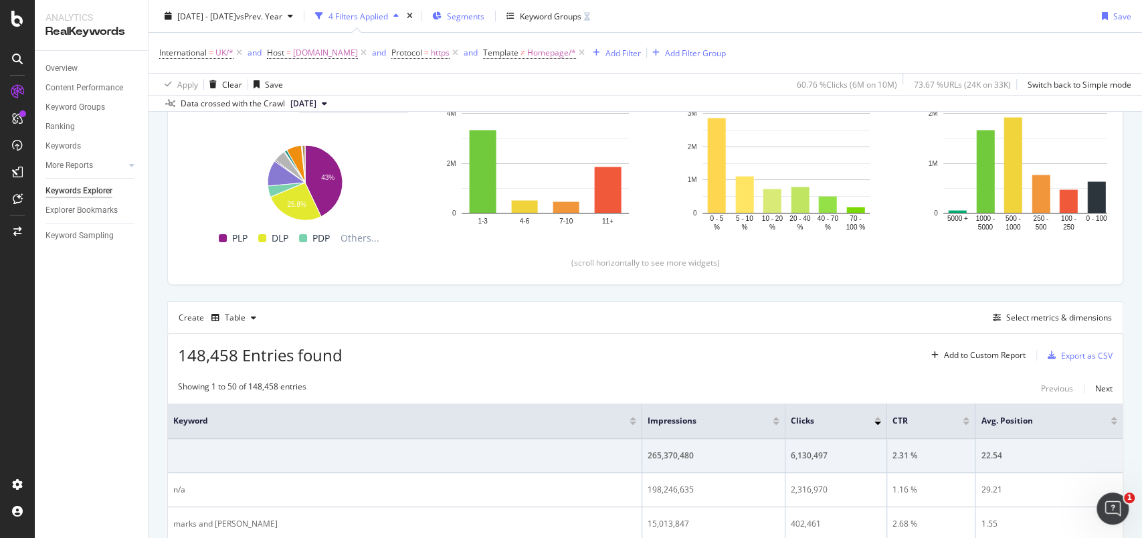
click at [484, 13] on span "Segments" at bounding box center [465, 15] width 37 height 11
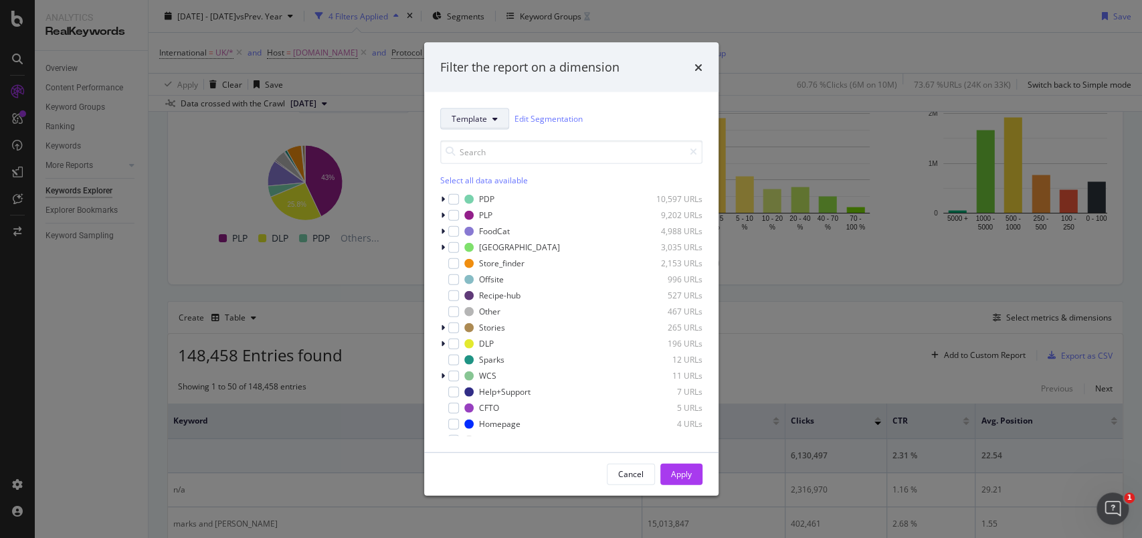
click at [472, 124] on span "Template" at bounding box center [469, 118] width 35 height 11
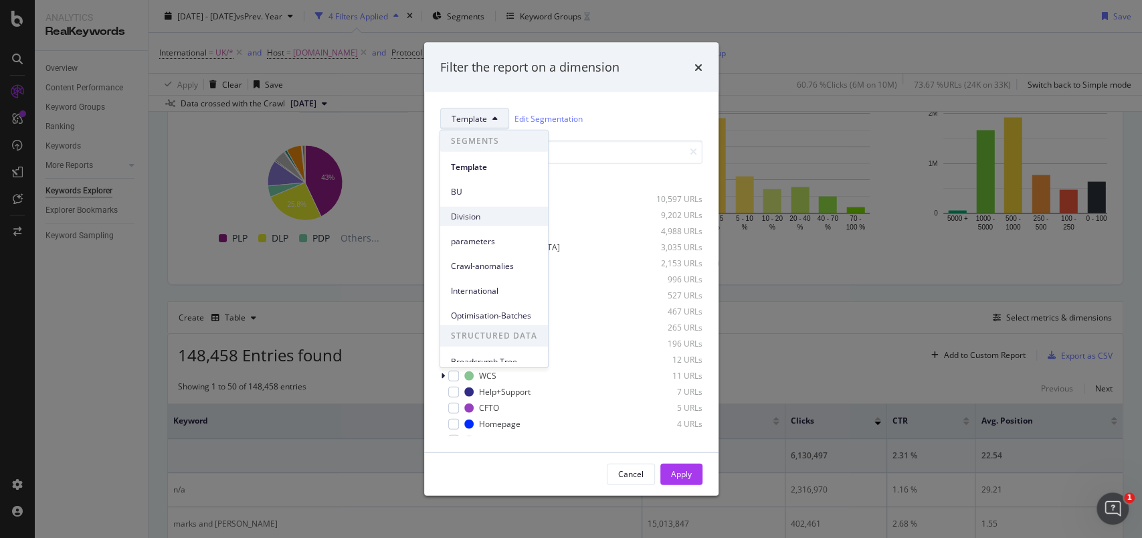
click at [466, 215] on span "Division" at bounding box center [494, 216] width 86 height 12
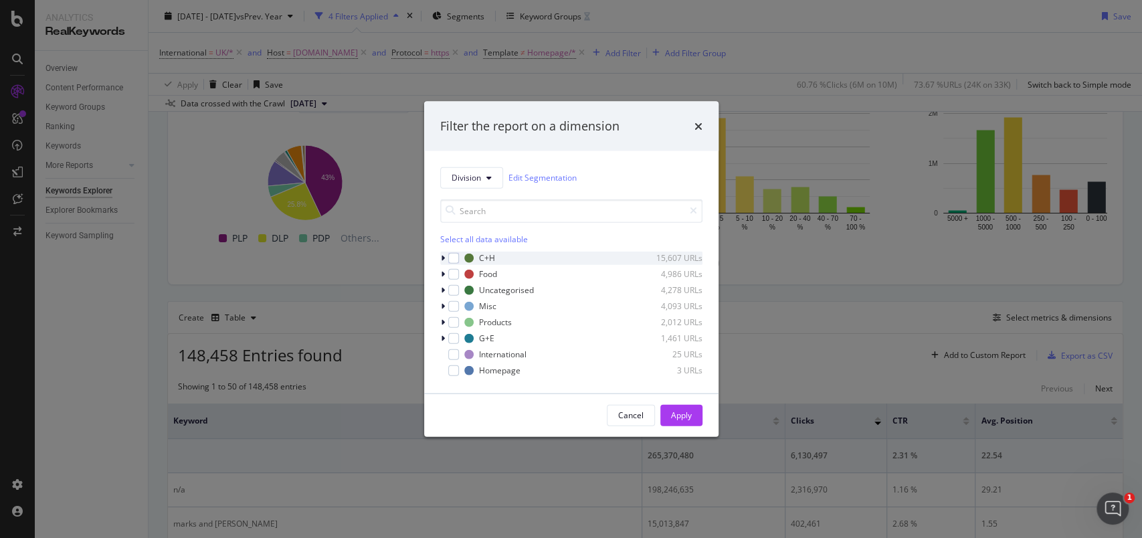
click at [442, 256] on icon "modal" at bounding box center [443, 258] width 4 height 8
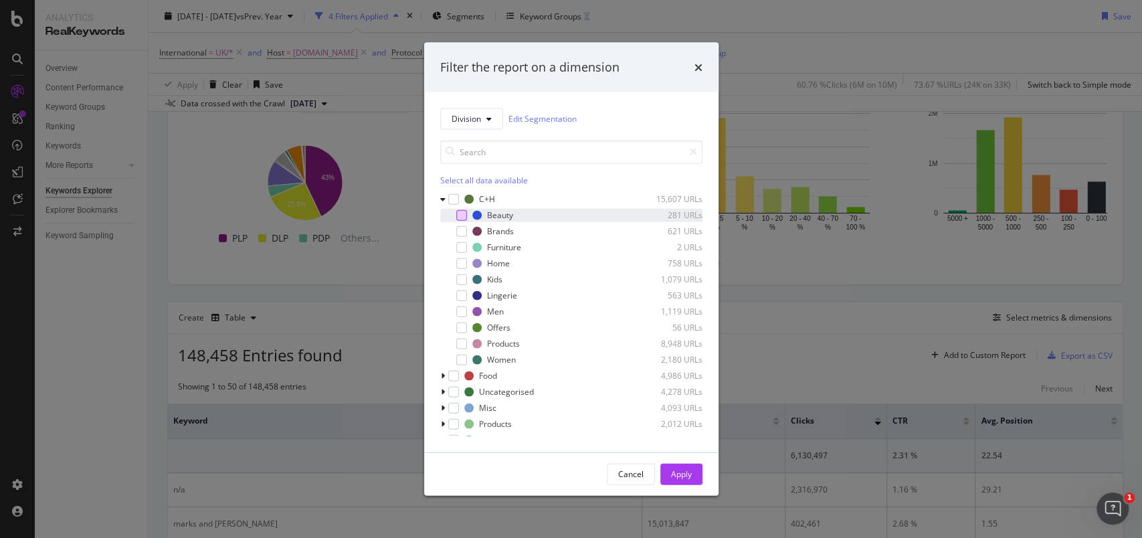
click at [463, 213] on div "modal" at bounding box center [461, 214] width 11 height 11
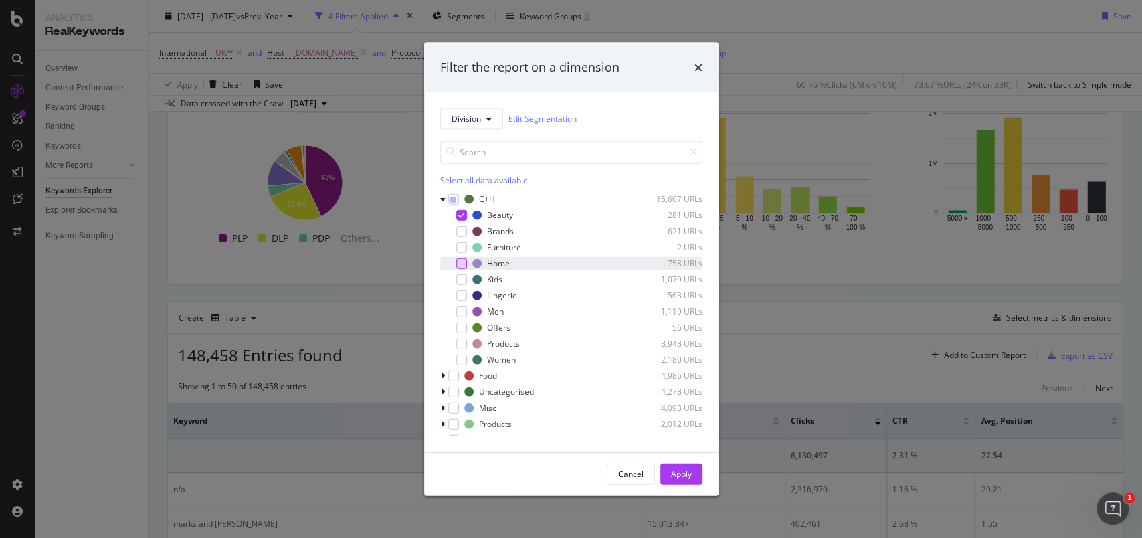
click at [460, 264] on div "modal" at bounding box center [461, 263] width 11 height 11
click at [460, 280] on div "modal" at bounding box center [461, 279] width 11 height 11
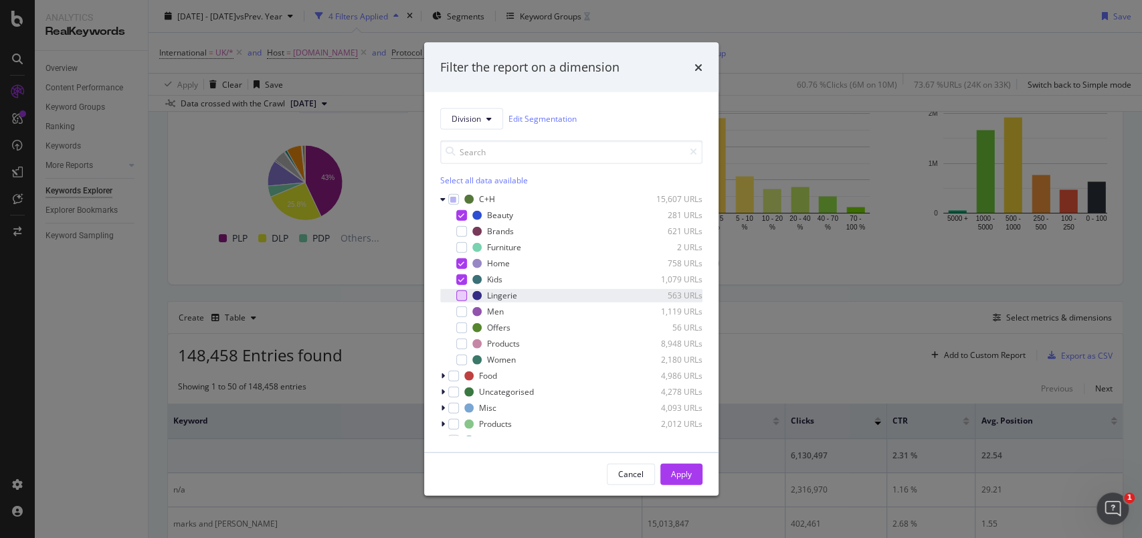
click at [461, 292] on div "modal" at bounding box center [461, 295] width 11 height 11
click at [462, 308] on div "modal" at bounding box center [461, 311] width 11 height 11
click at [458, 355] on div "modal" at bounding box center [461, 359] width 11 height 11
click at [443, 198] on icon "modal" at bounding box center [442, 199] width 5 height 8
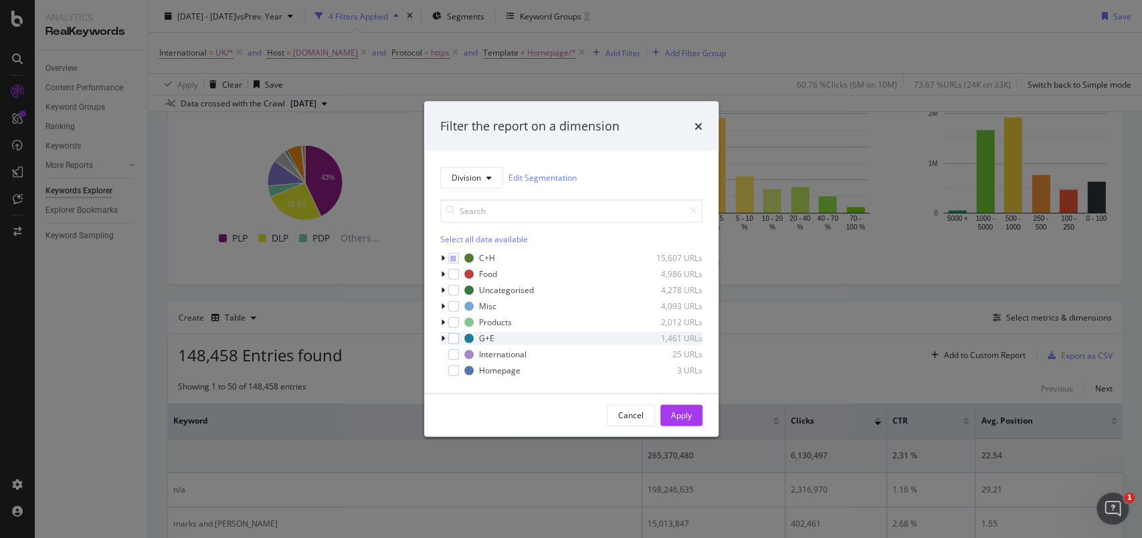
click at [442, 341] on icon "modal" at bounding box center [443, 338] width 4 height 8
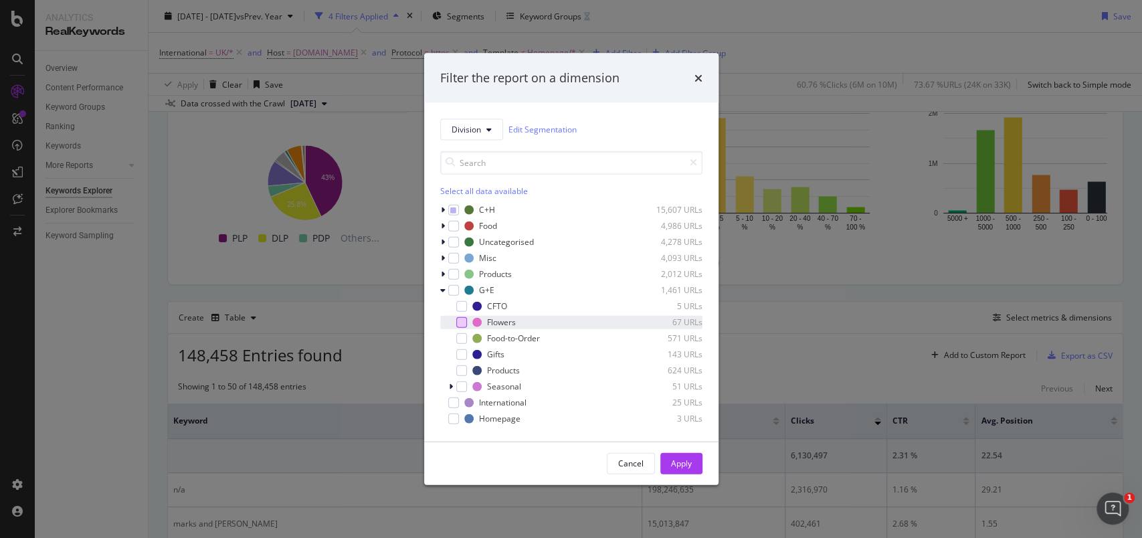
click at [460, 324] on div "modal" at bounding box center [461, 321] width 11 height 11
click at [460, 352] on div "modal" at bounding box center [461, 354] width 11 height 11
click at [460, 385] on div "modal" at bounding box center [461, 386] width 11 height 11
click at [678, 460] on div "Apply" at bounding box center [681, 463] width 21 height 11
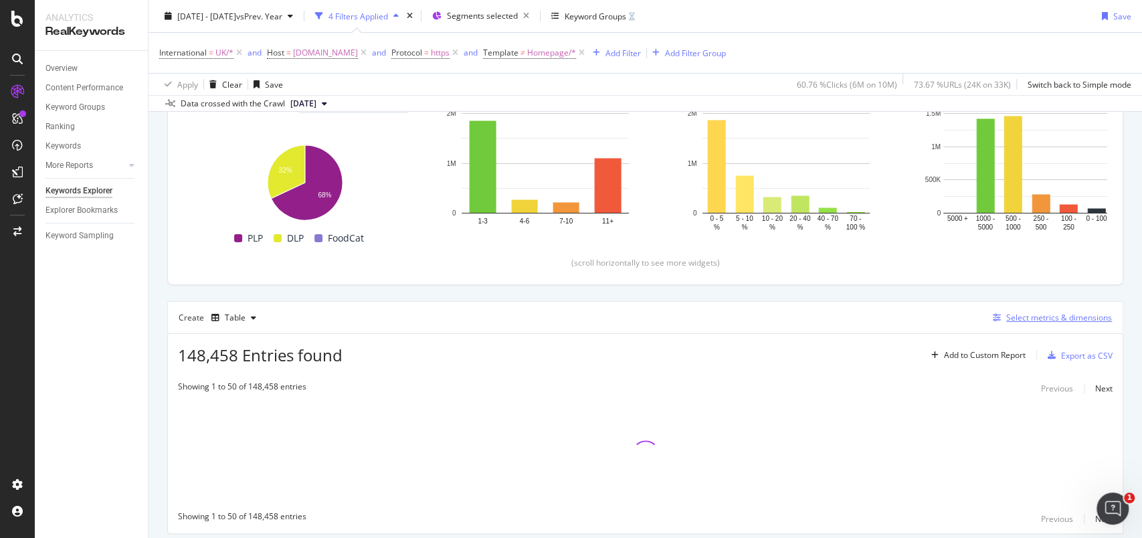
click at [1024, 316] on div "Select metrics & dimensions" at bounding box center [1059, 317] width 106 height 11
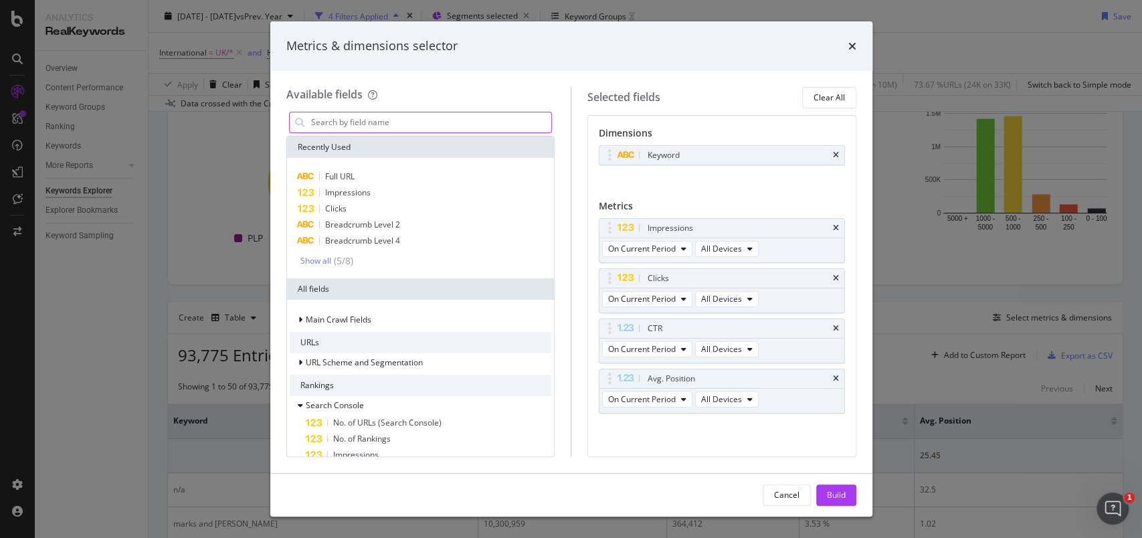
click at [375, 125] on input "modal" at bounding box center [431, 122] width 242 height 20
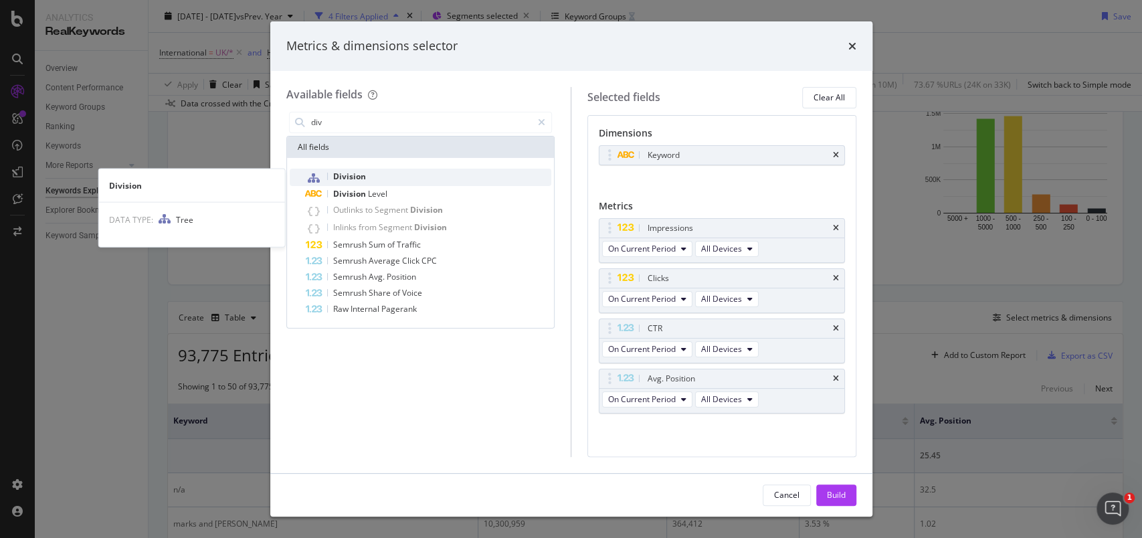
type input "div"
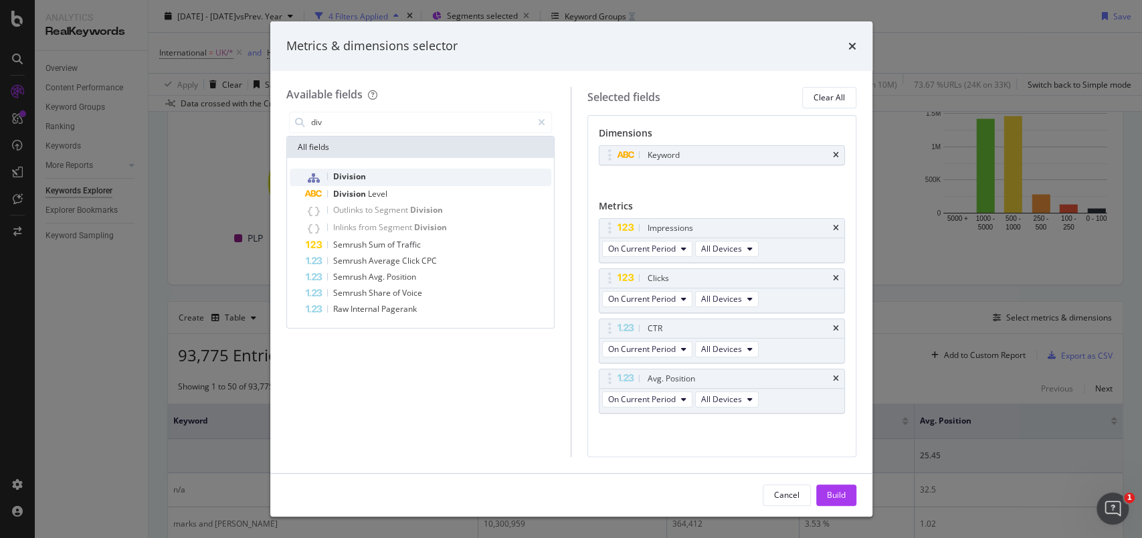
click at [352, 177] on span "Division" at bounding box center [349, 176] width 33 height 11
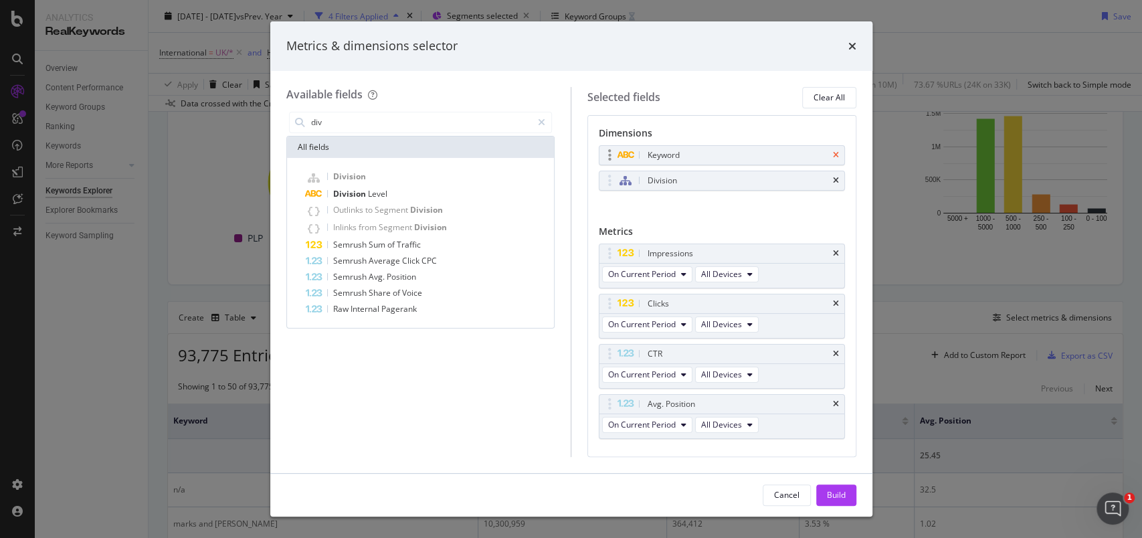
click at [833, 152] on icon "times" at bounding box center [836, 155] width 6 height 8
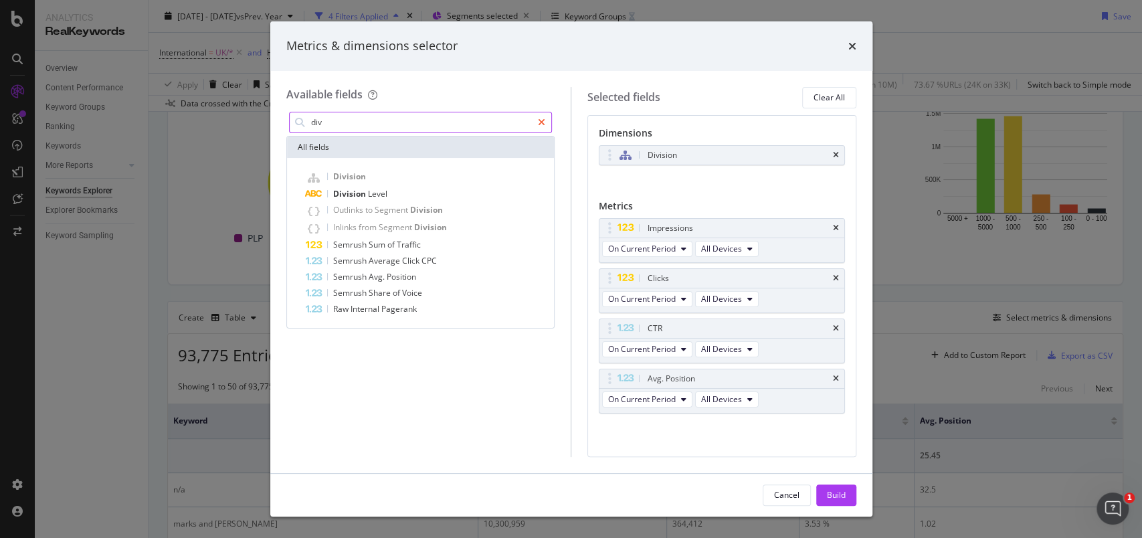
click at [543, 120] on icon "modal" at bounding box center [541, 122] width 7 height 9
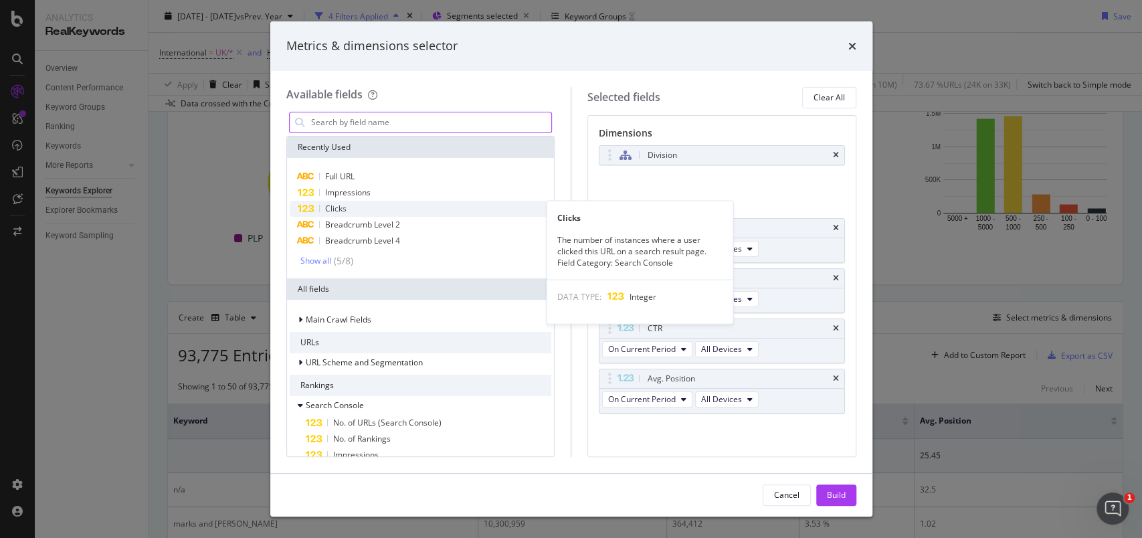
click at [332, 211] on span "Clicks" at bounding box center [335, 208] width 21 height 11
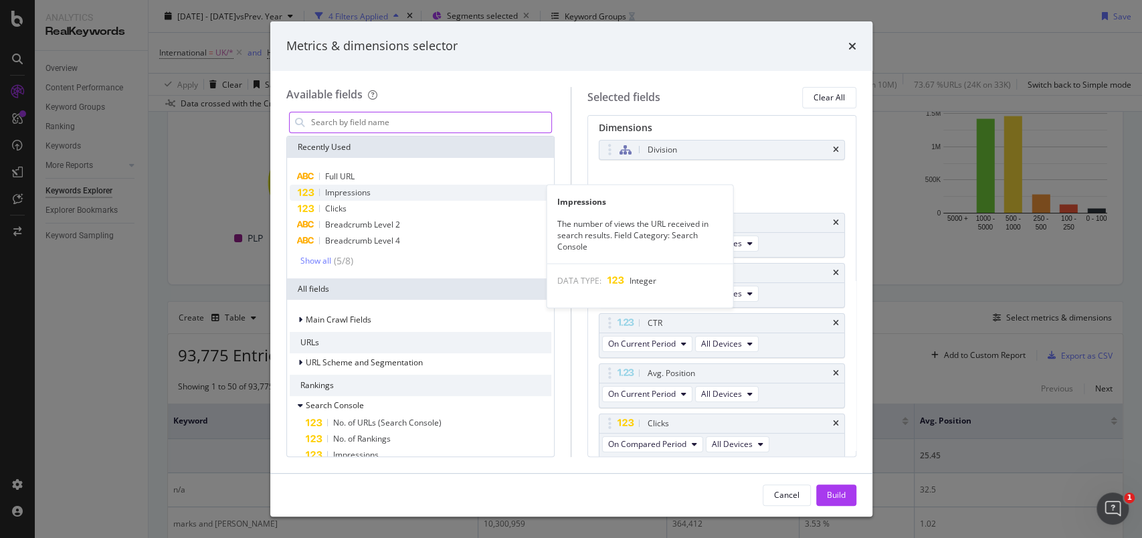
click at [337, 191] on span "Impressions" at bounding box center [347, 192] width 45 height 11
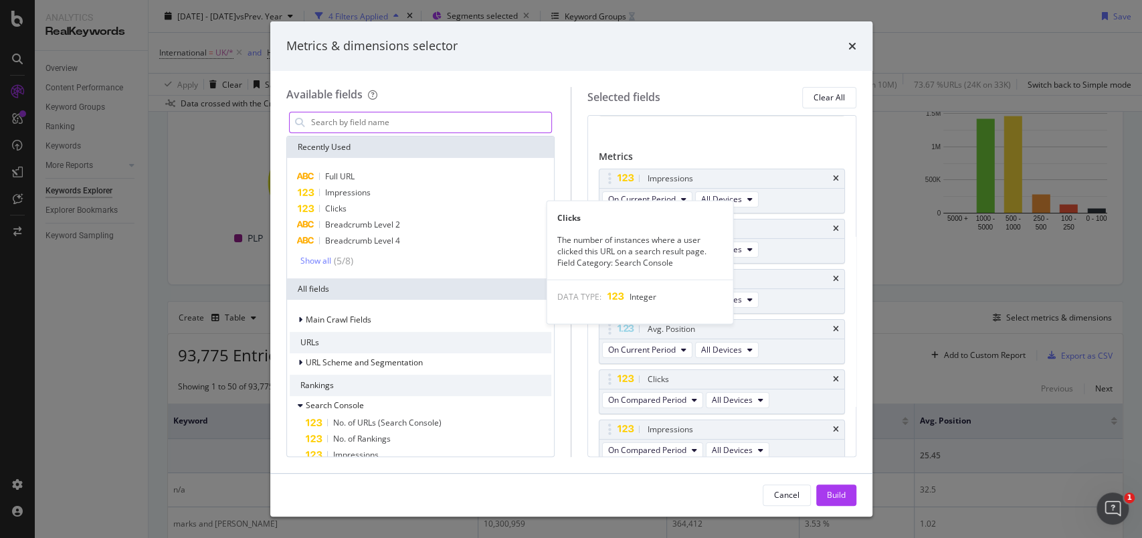
scroll to position [56, 0]
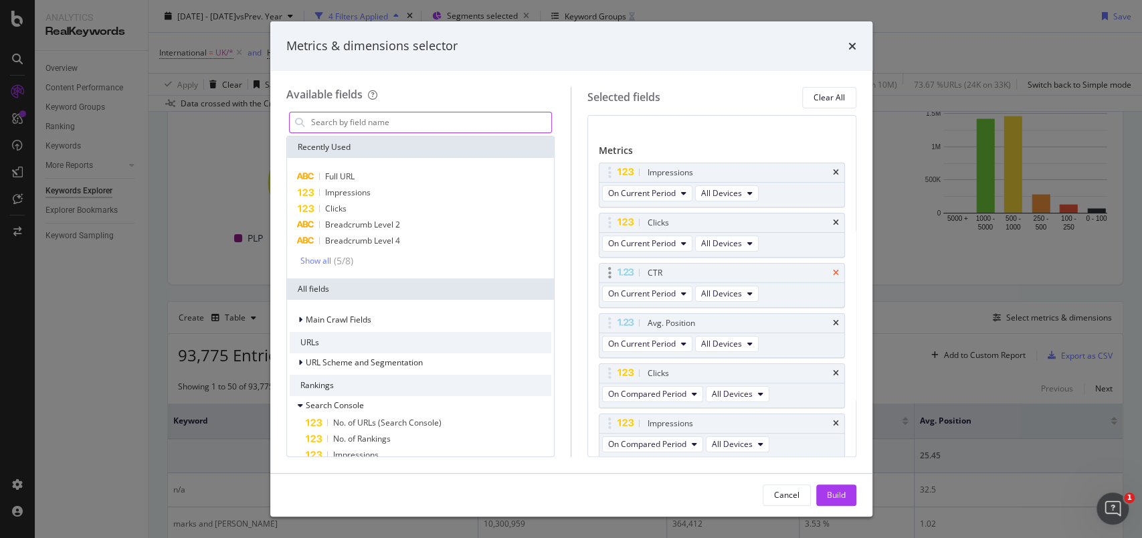
click at [833, 271] on icon "times" at bounding box center [836, 273] width 6 height 8
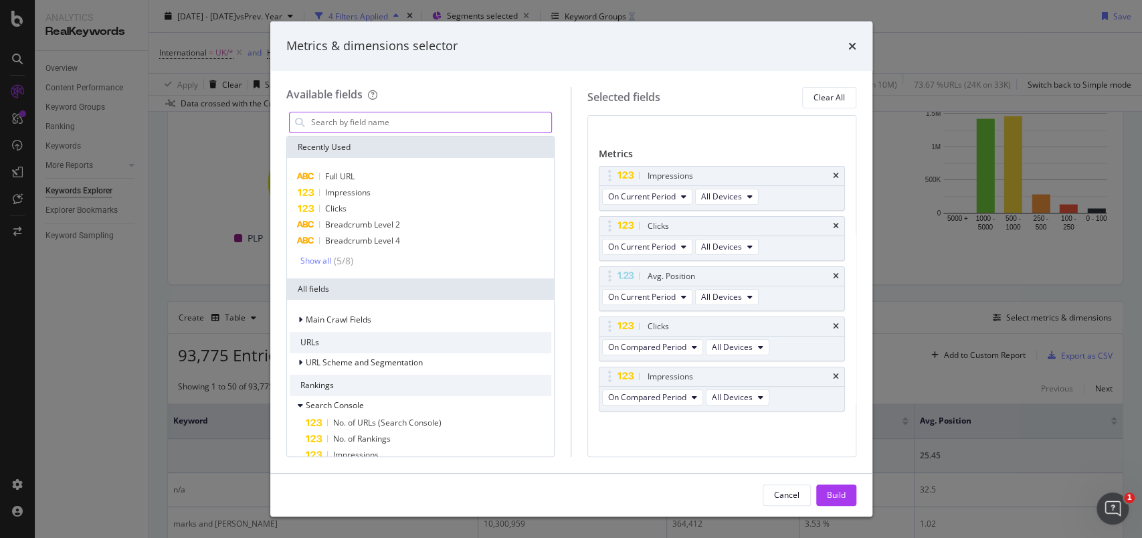
scroll to position [50, 0]
click at [823, 270] on div "Avg. Position" at bounding box center [721, 278] width 245 height 19
click at [833, 276] on icon "times" at bounding box center [836, 278] width 6 height 8
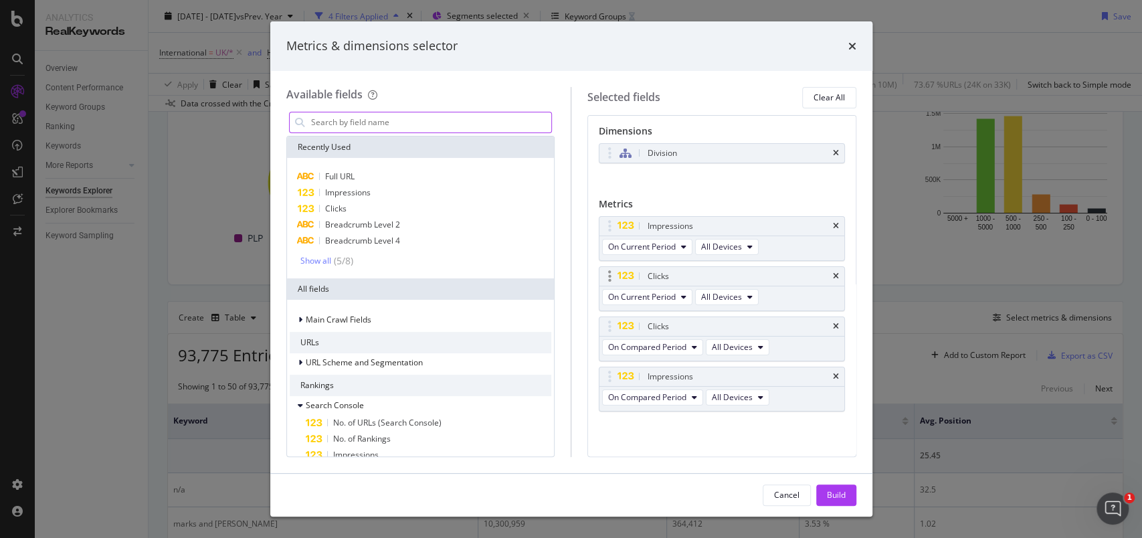
scroll to position [0, 0]
drag, startPoint x: 610, startPoint y: 279, endPoint x: 612, endPoint y: 238, distance: 40.8
click at [612, 238] on body "Analytics RealKeywords Overview Content Performance Keyword Groups Ranking Keyw…" at bounding box center [571, 269] width 1142 height 538
drag, startPoint x: 612, startPoint y: 329, endPoint x: 604, endPoint y: 278, distance: 51.4
click at [604, 278] on body "Analytics RealKeywords Overview Content Performance Keyword Groups Ranking Keyw…" at bounding box center [571, 269] width 1142 height 538
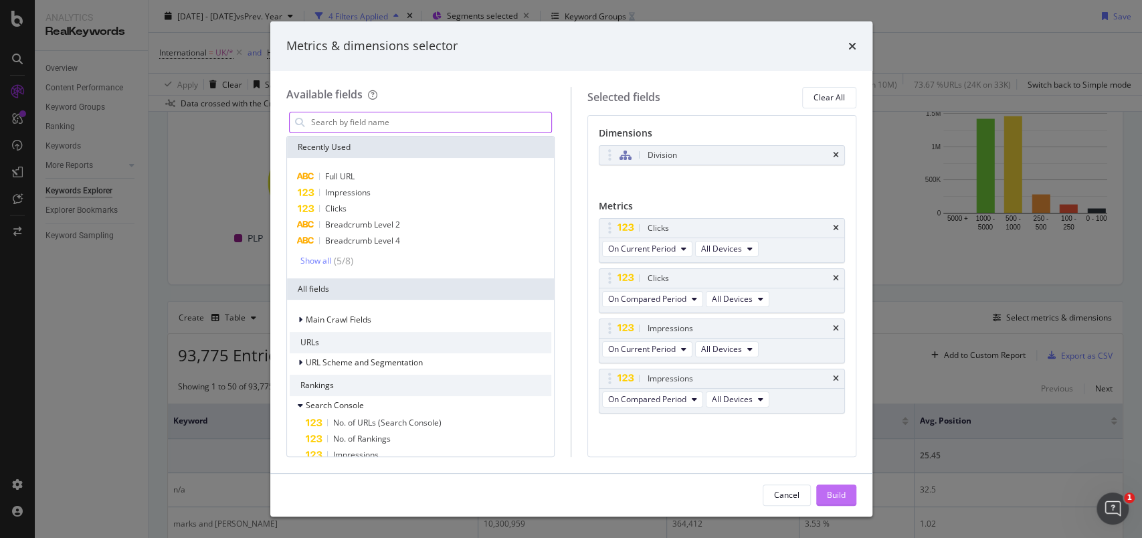
click at [830, 499] on div "Build" at bounding box center [836, 494] width 19 height 11
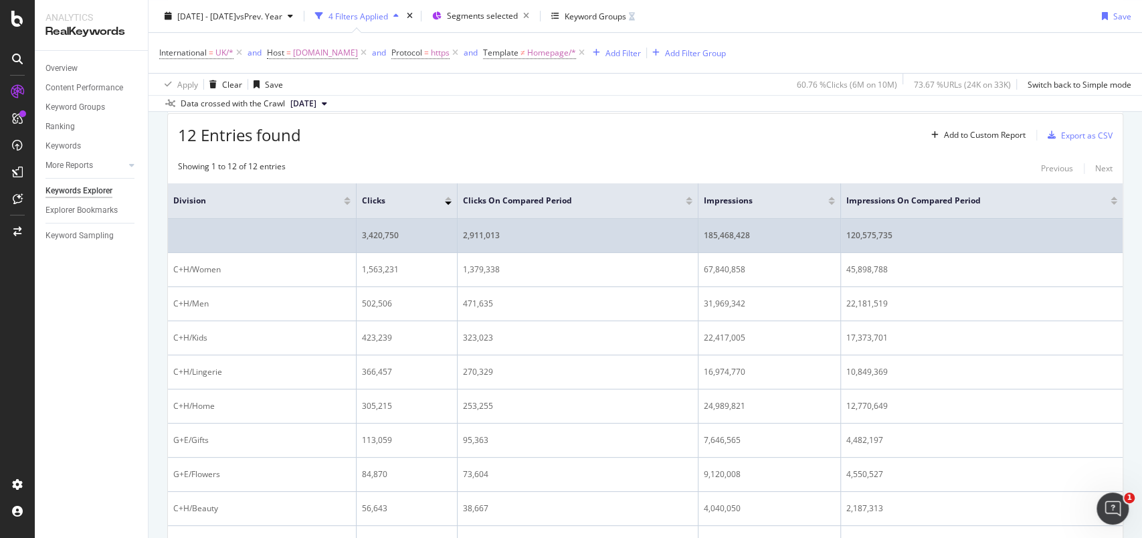
scroll to position [309, 0]
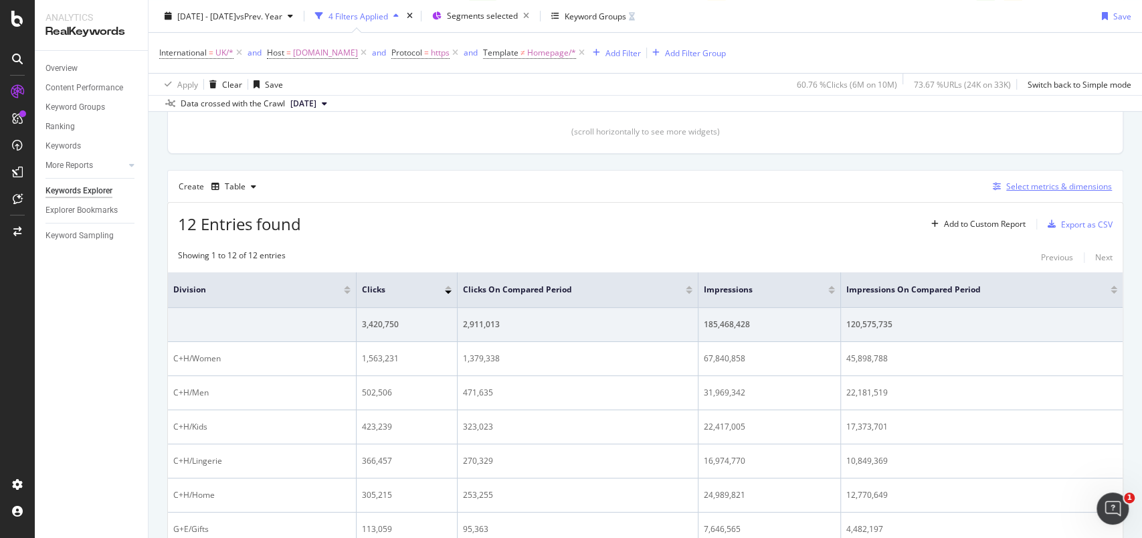
click at [1016, 185] on div "Select metrics & dimensions" at bounding box center [1059, 186] width 106 height 11
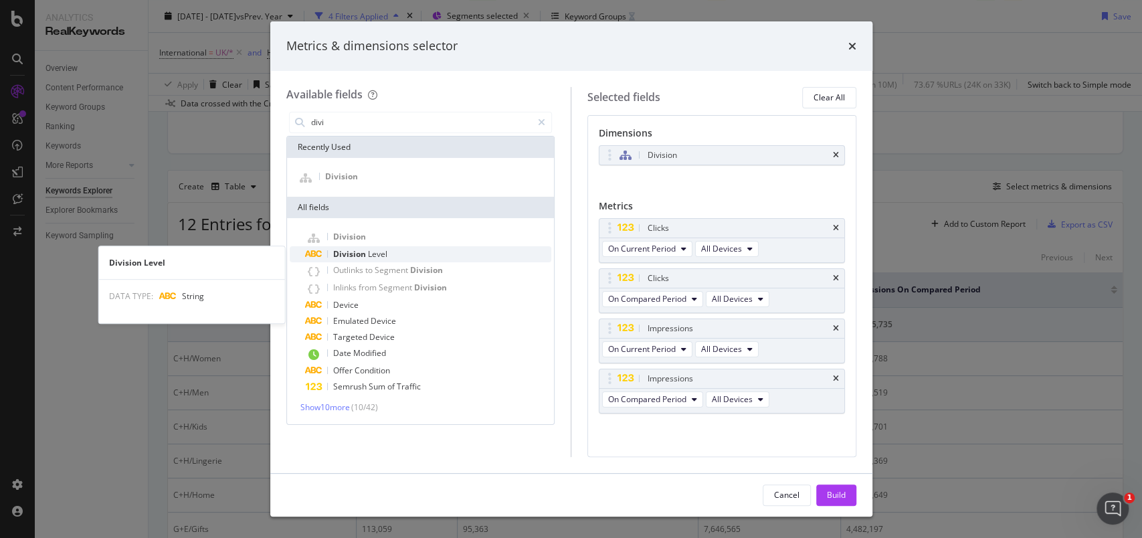
type input "divi"
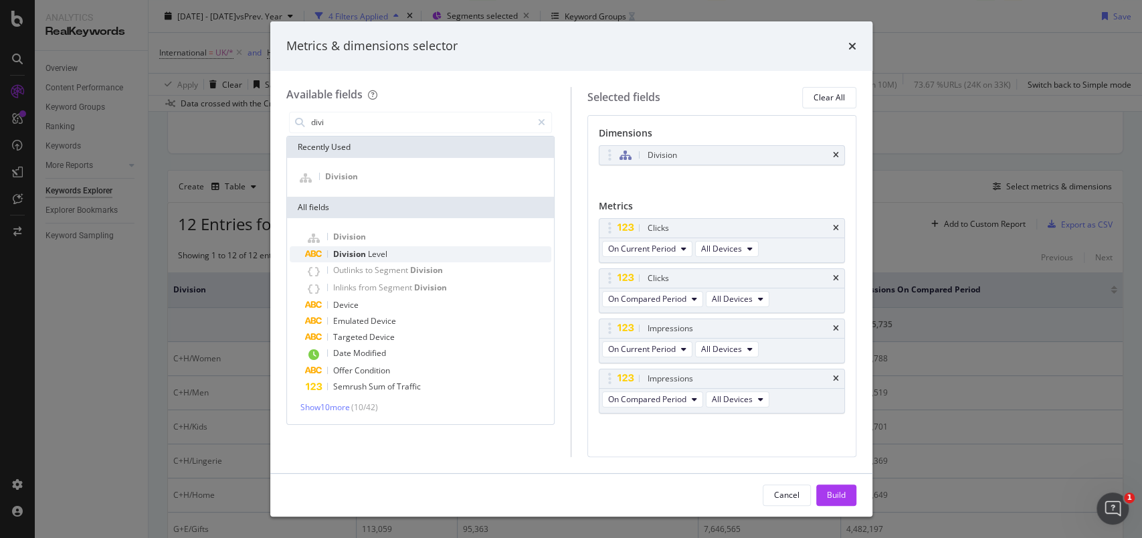
click at [377, 250] on span "Level" at bounding box center [377, 253] width 19 height 11
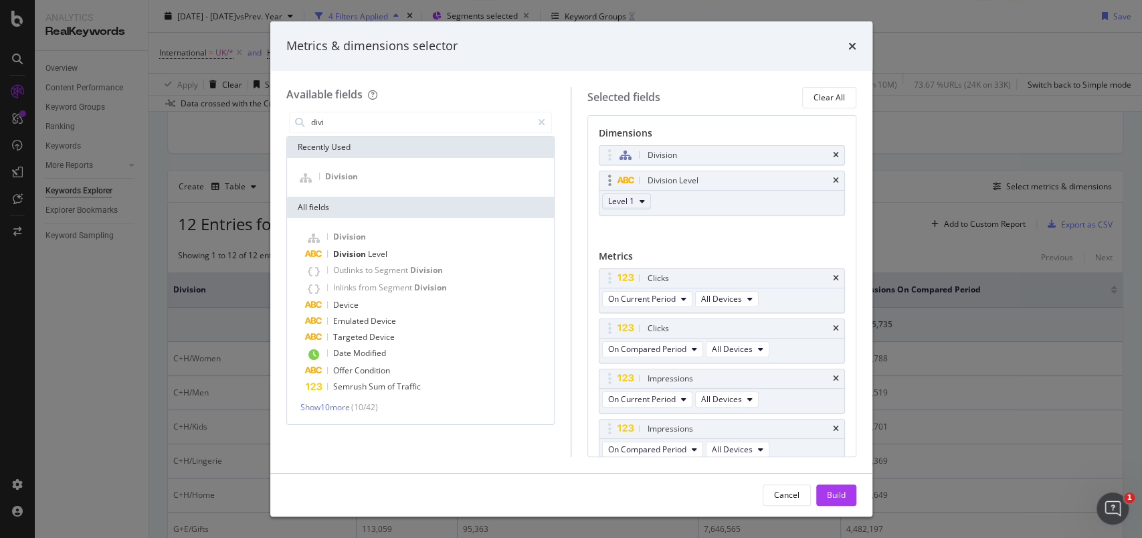
click at [642, 201] on icon "modal" at bounding box center [642, 201] width 5 height 8
click at [833, 153] on icon "times" at bounding box center [836, 155] width 6 height 8
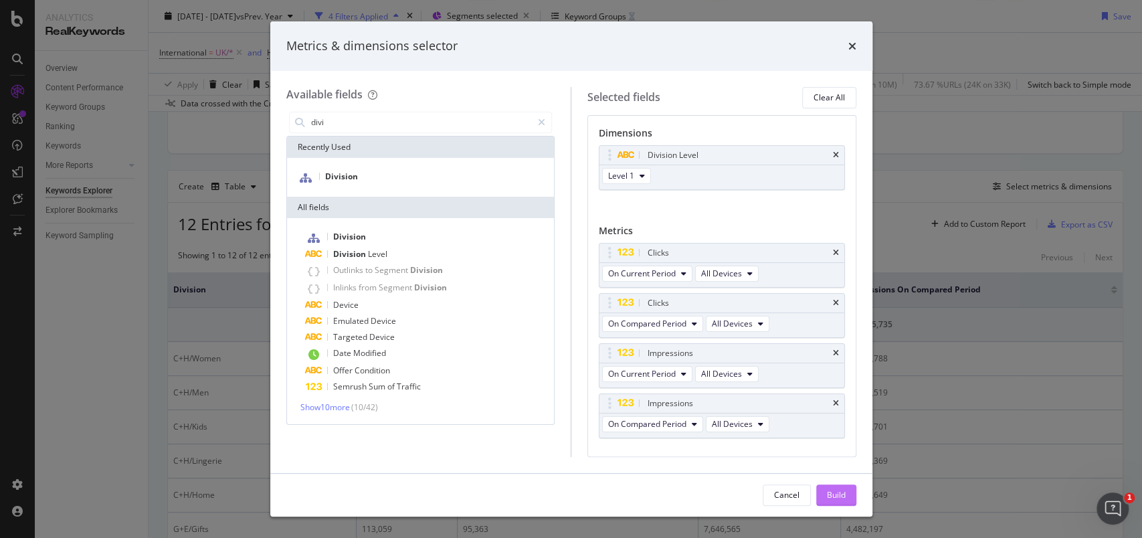
click at [830, 490] on div "Build" at bounding box center [836, 494] width 19 height 11
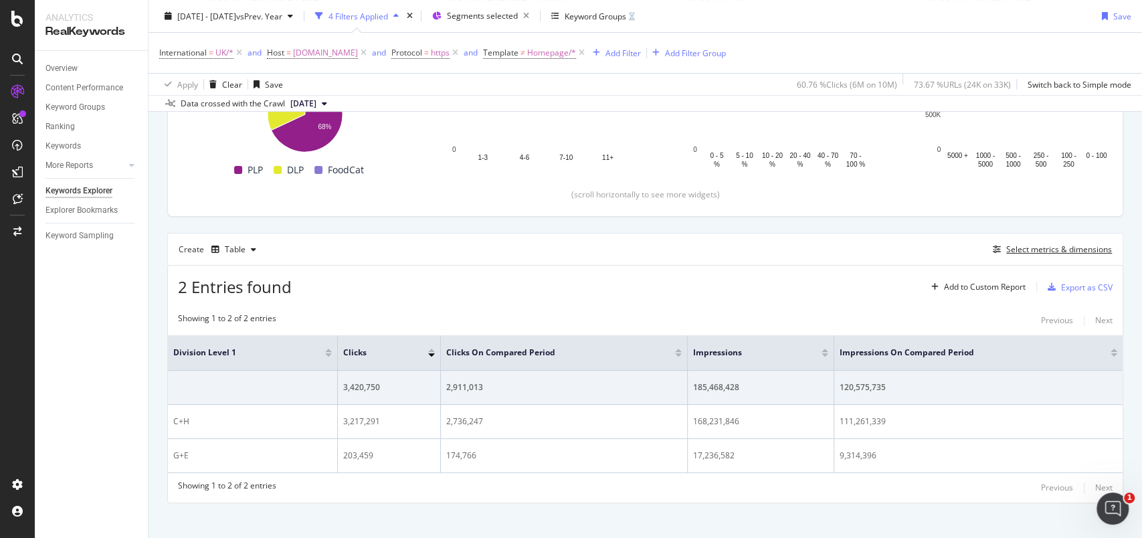
scroll to position [257, 0]
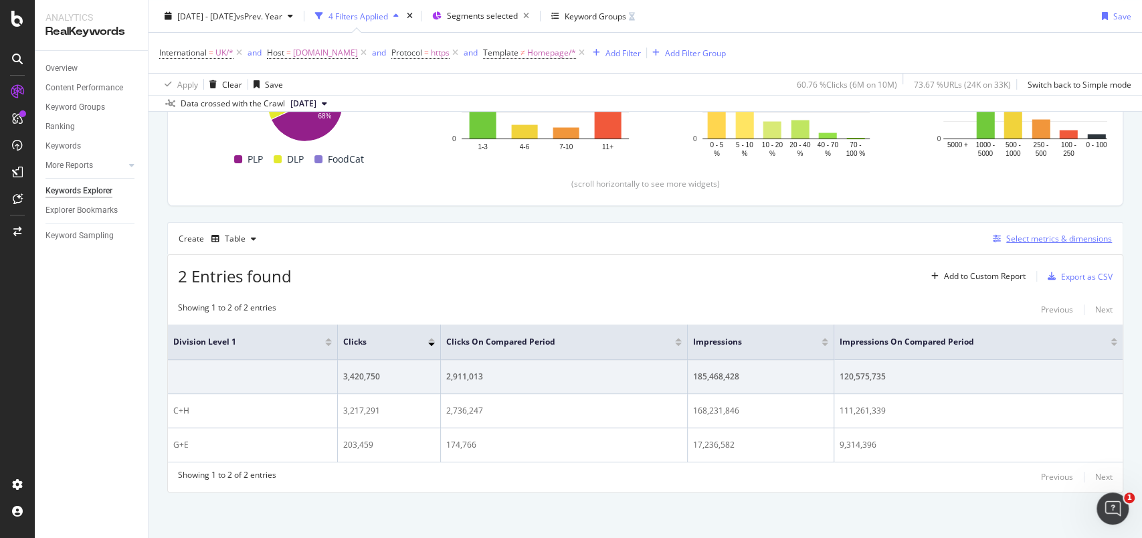
click at [1006, 242] on div "Select metrics & dimensions" at bounding box center [1059, 238] width 106 height 11
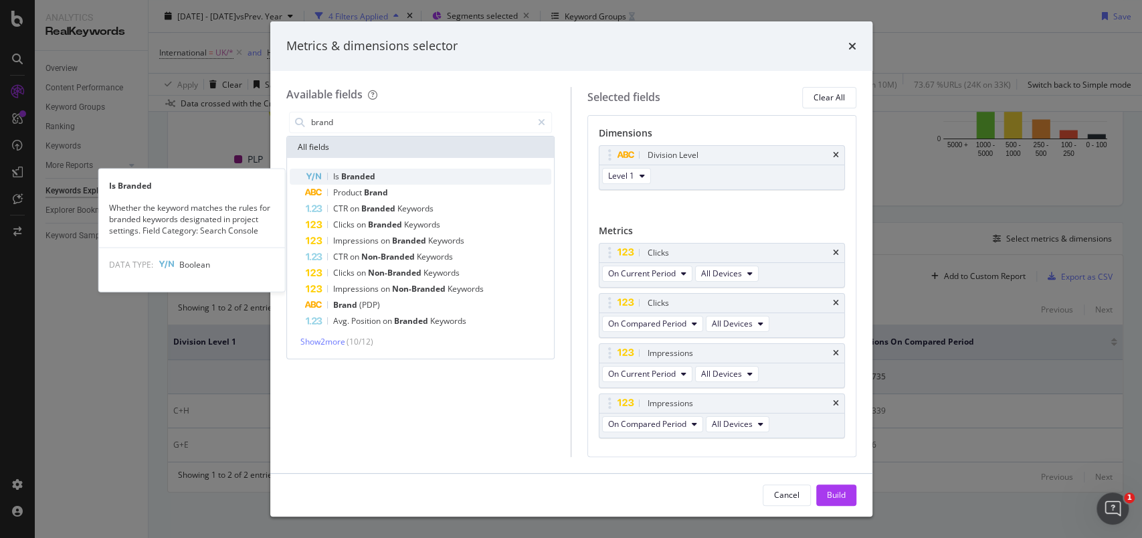
type input "brand"
click at [398, 178] on div "Is Branded" at bounding box center [429, 177] width 246 height 16
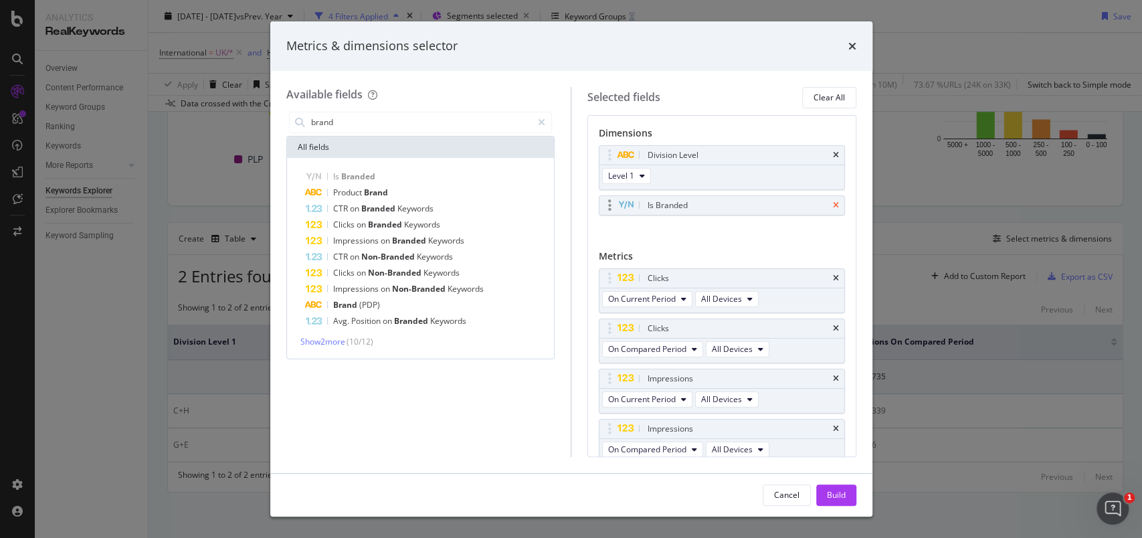
click at [833, 206] on icon "times" at bounding box center [836, 205] width 6 height 8
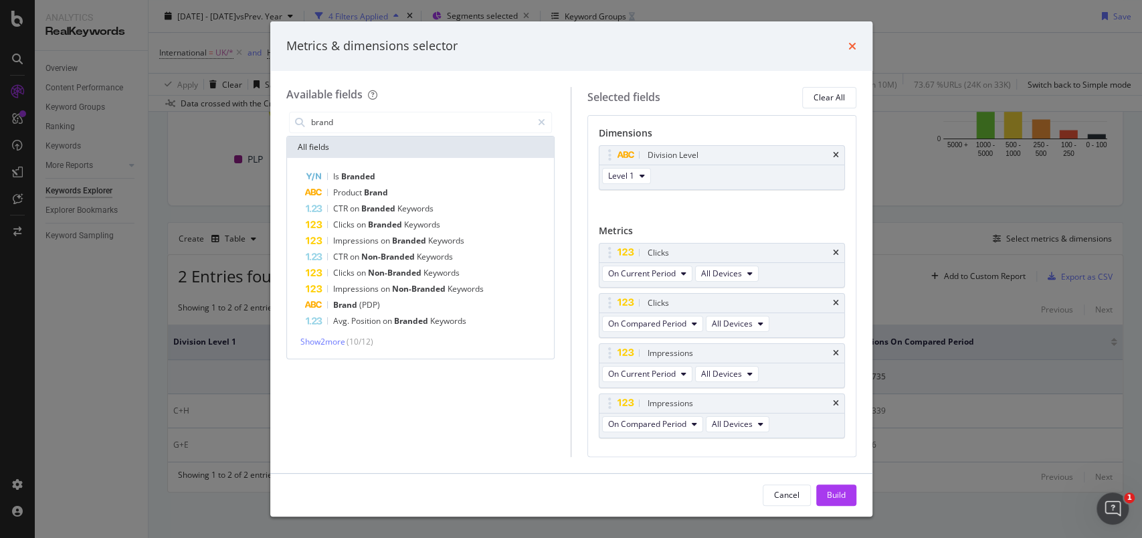
click at [849, 43] on icon "times" at bounding box center [852, 46] width 8 height 11
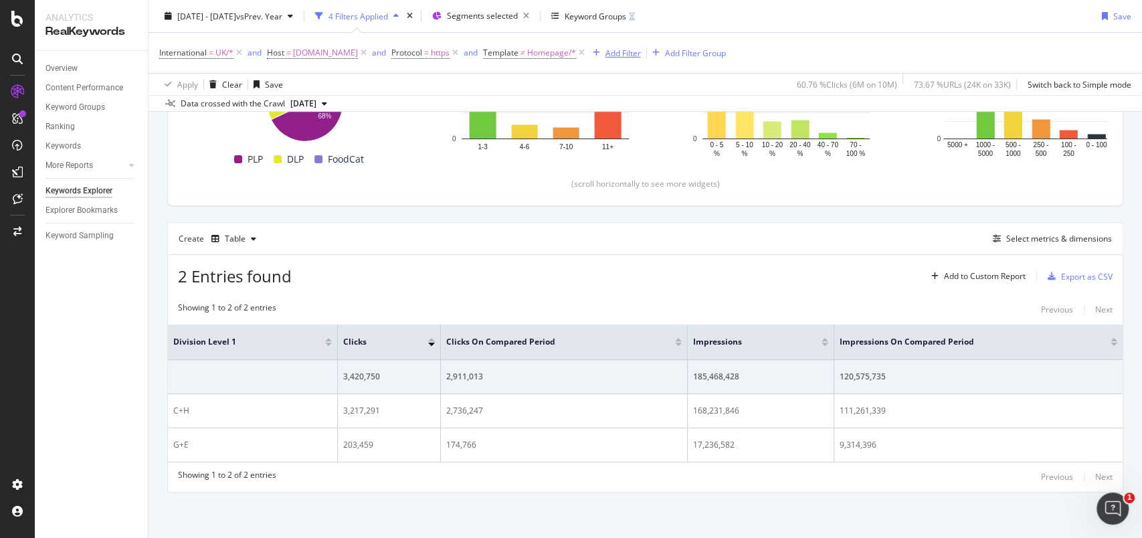
click at [641, 54] on div "Add Filter" at bounding box center [622, 52] width 35 height 11
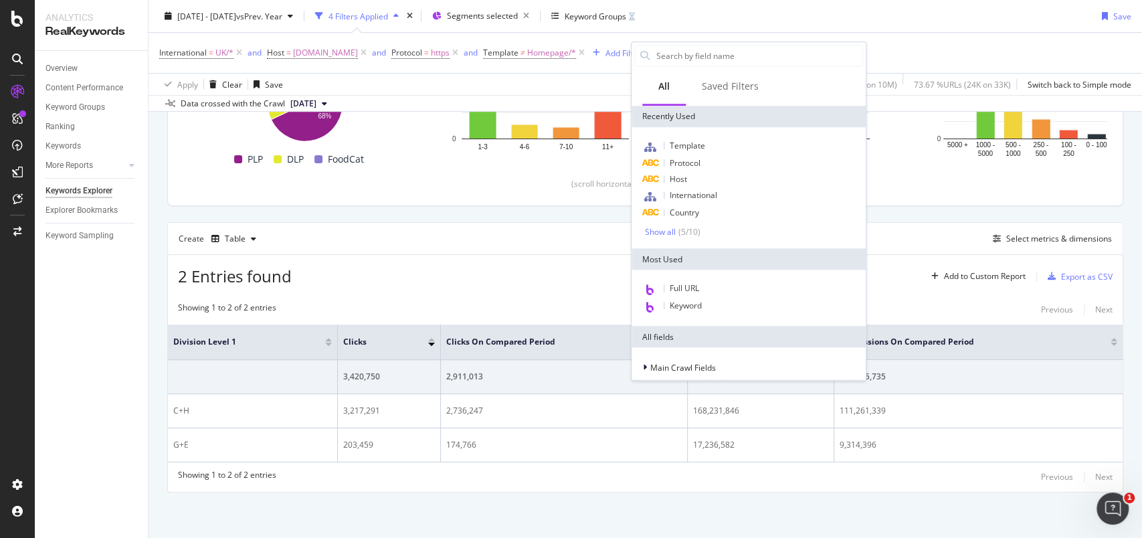
click at [595, 75] on div "Apply Clear Save 60.76 % Clicks ( 6M on 10M ) 73.67 % URLs ( 24K on 33K ) Switc…" at bounding box center [646, 84] width 994 height 22
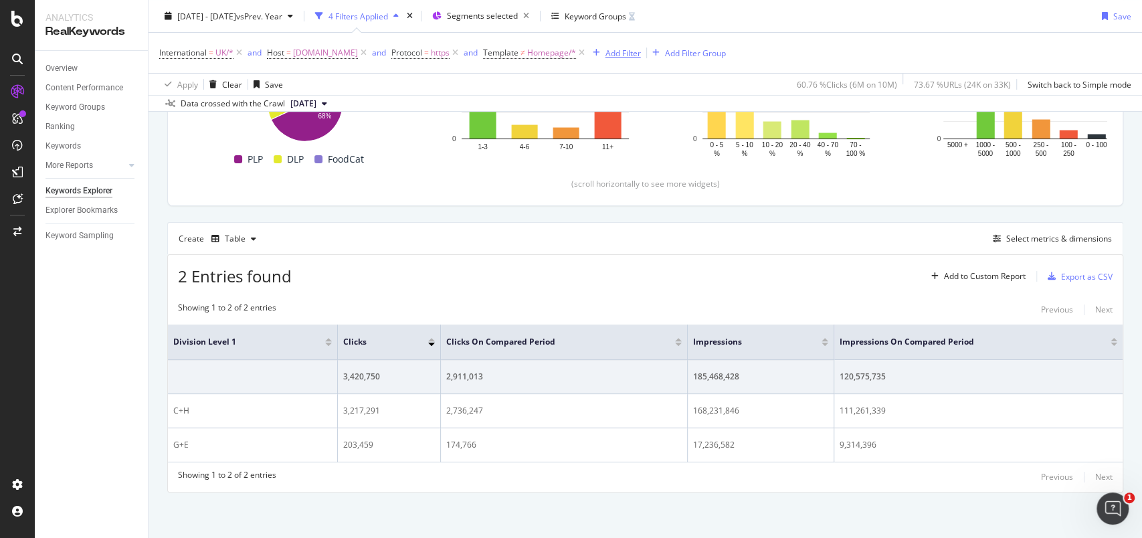
click at [641, 54] on div "Add Filter" at bounding box center [622, 52] width 35 height 11
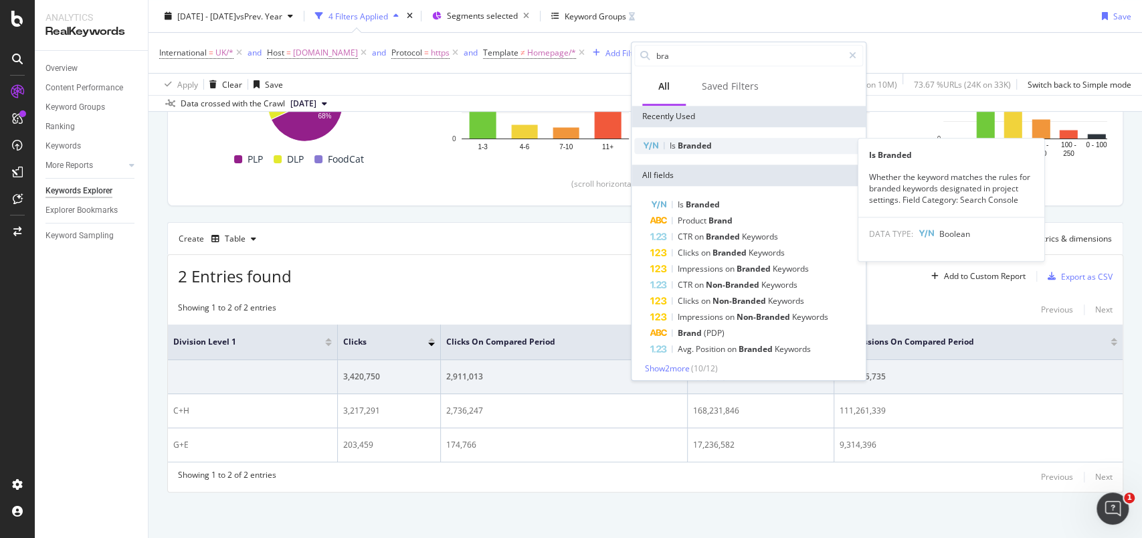
type input "bra"
click at [691, 142] on span "Branded" at bounding box center [695, 145] width 34 height 11
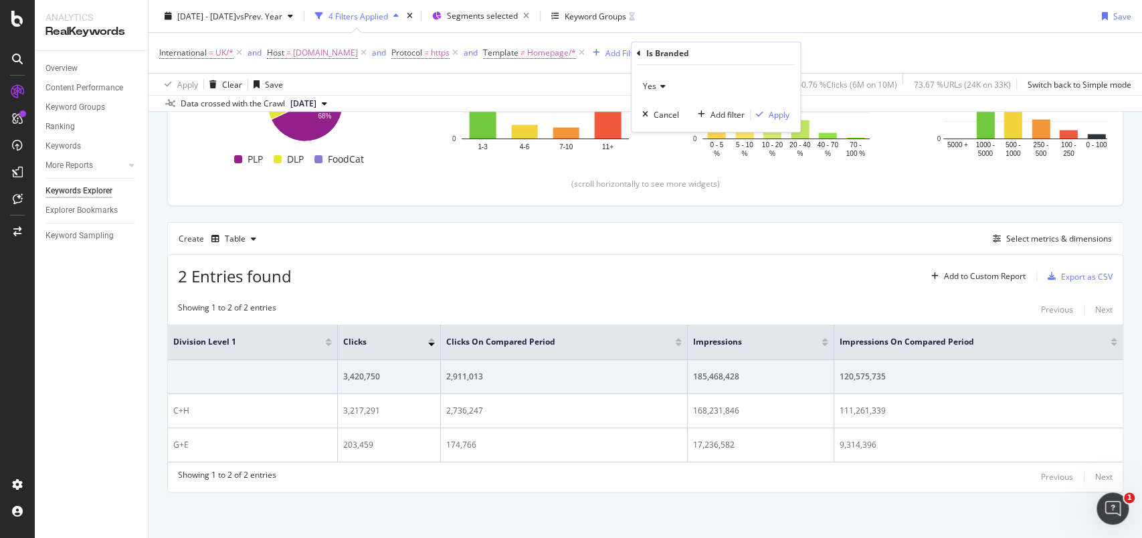
click at [664, 88] on icon at bounding box center [660, 86] width 9 height 8
click at [660, 130] on div "No" at bounding box center [717, 130] width 143 height 17
click at [775, 116] on div "Apply" at bounding box center [779, 114] width 21 height 11
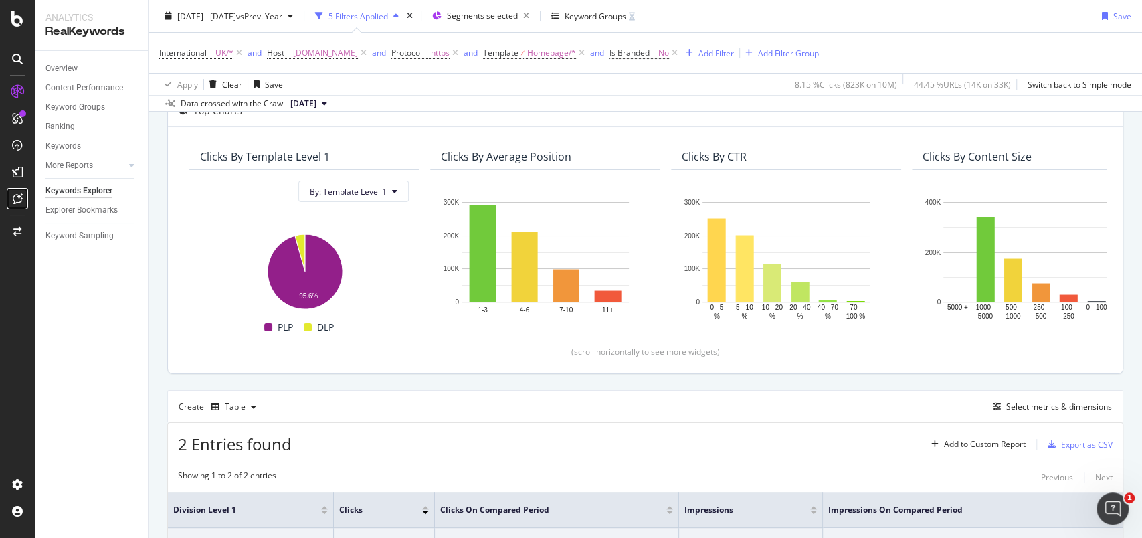
scroll to position [257, 0]
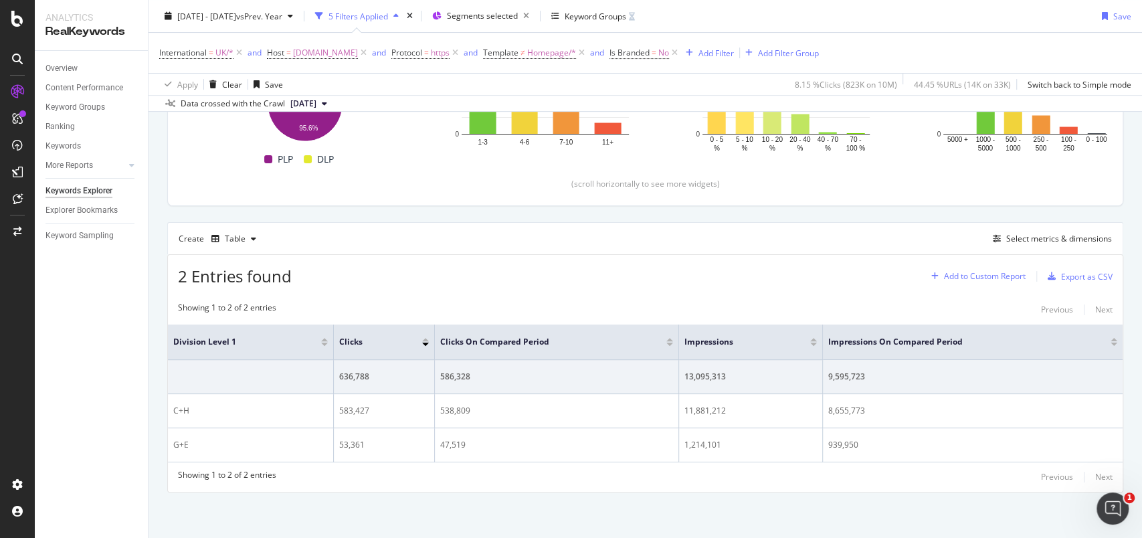
click at [964, 274] on div "Add to Custom Report" at bounding box center [985, 276] width 82 height 8
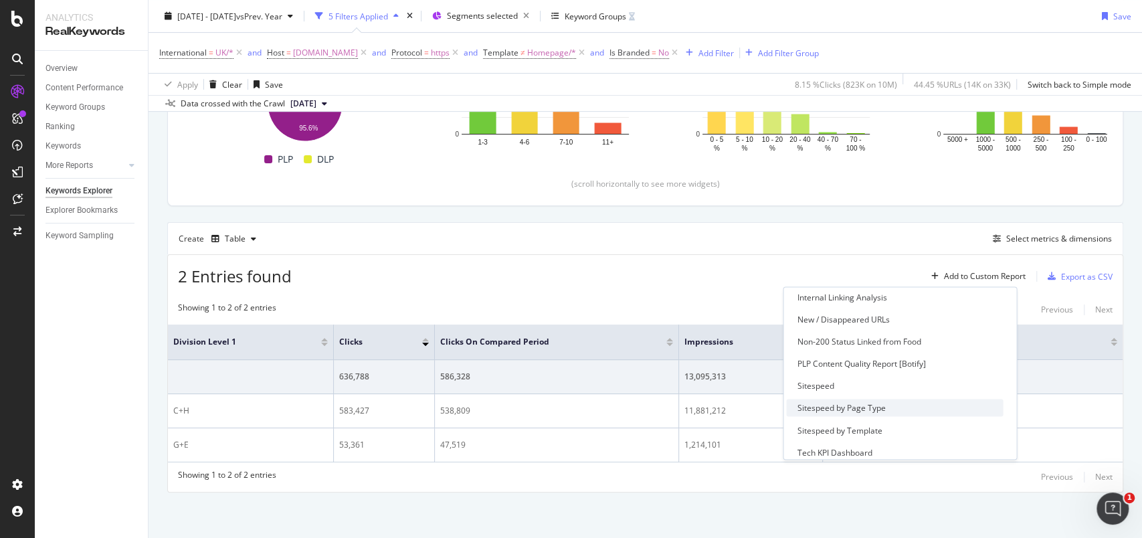
scroll to position [409, 0]
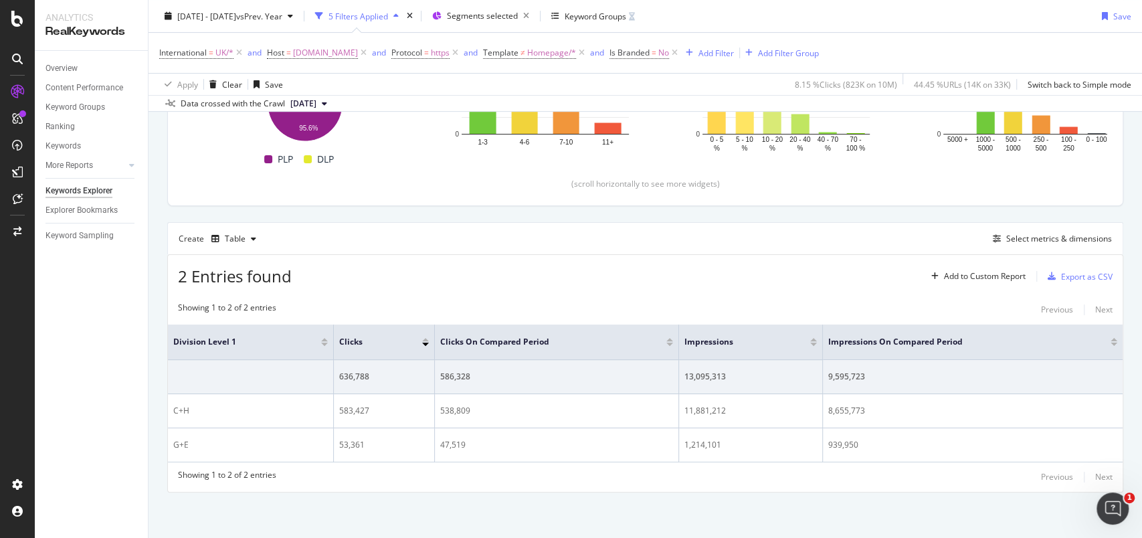
click at [704, 269] on div "2 Entries found Add to Custom Report Export as CSV" at bounding box center [645, 271] width 955 height 33
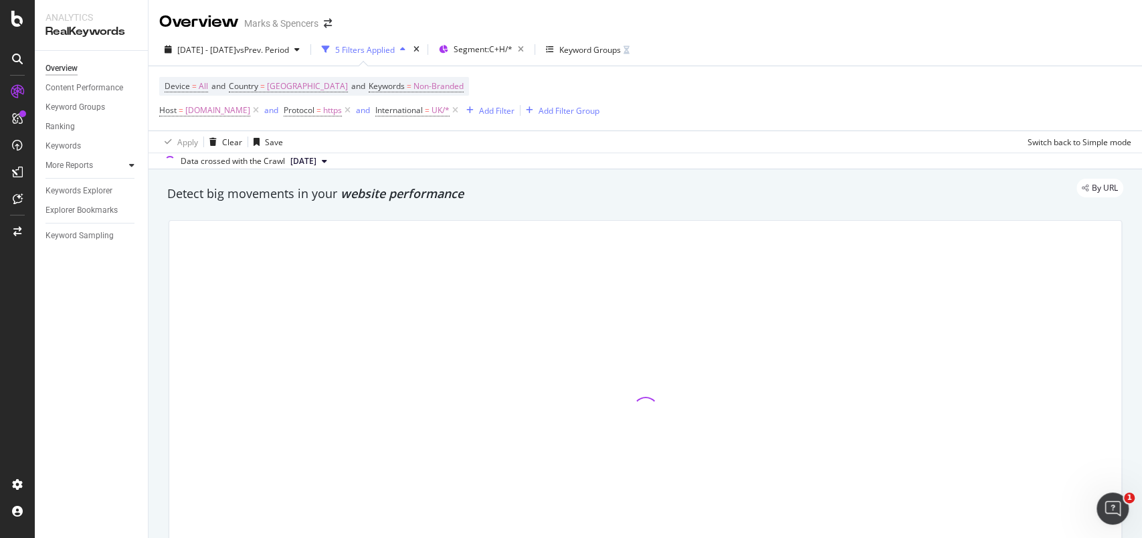
click at [131, 167] on icon at bounding box center [131, 165] width 5 height 8
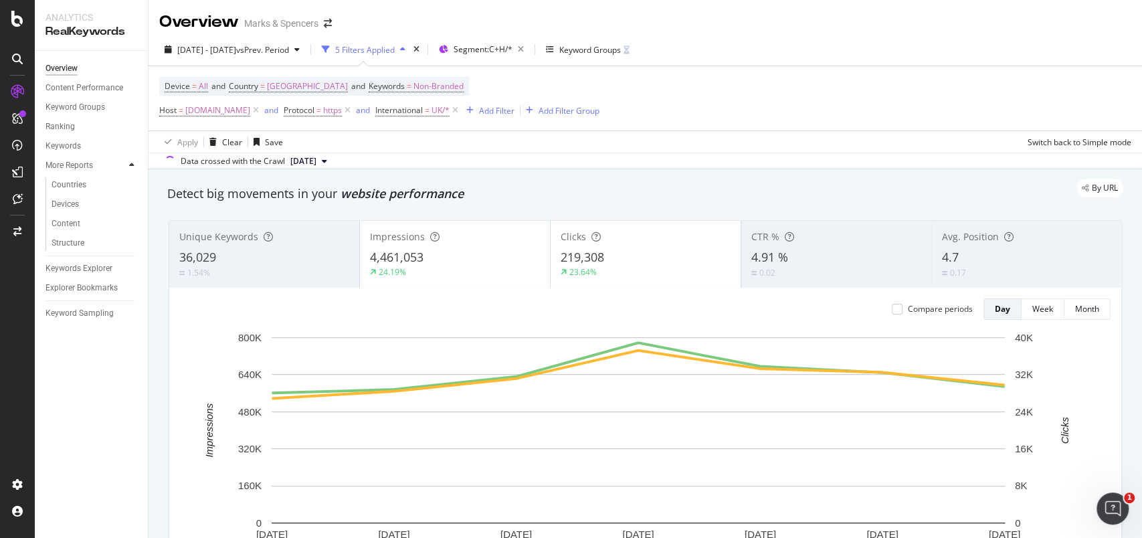
click at [131, 167] on icon at bounding box center [131, 165] width 5 height 8
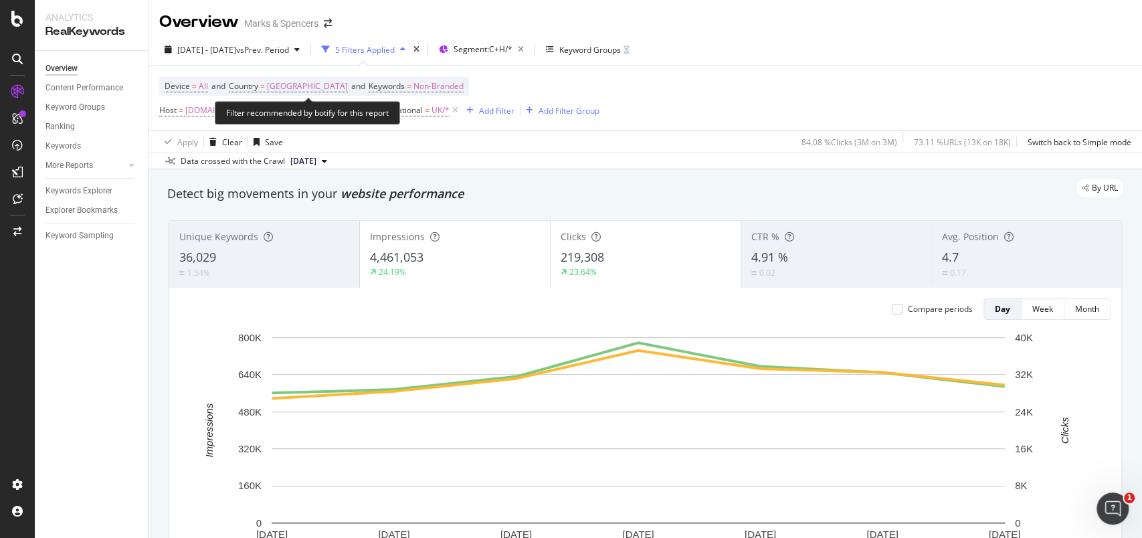
drag, startPoint x: 439, startPoint y: 83, endPoint x: 401, endPoint y: 104, distance: 43.2
click at [439, 83] on span "Non-Branded" at bounding box center [438, 86] width 50 height 19
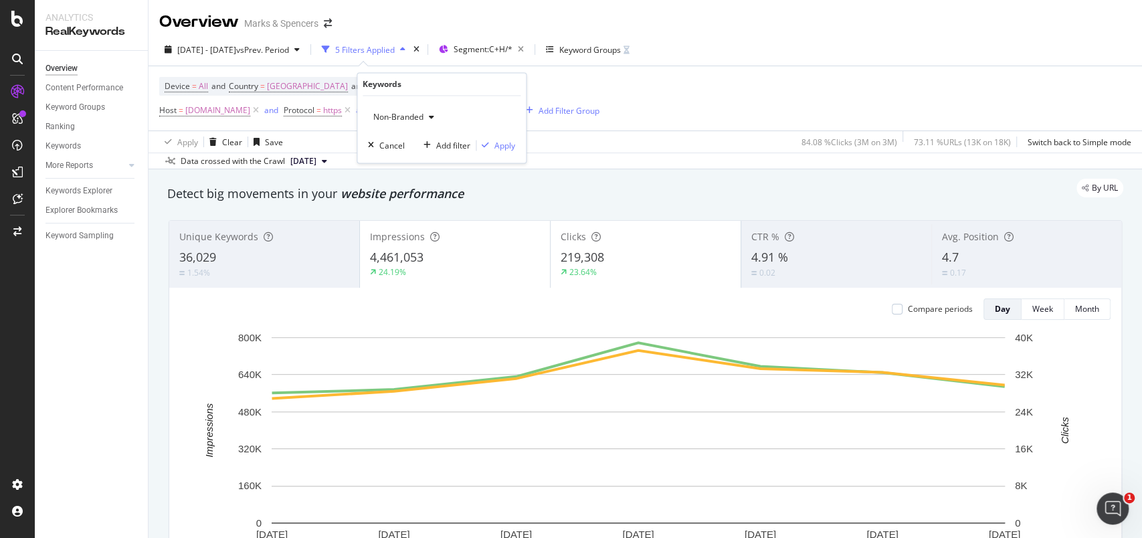
click at [423, 115] on span "Non-Branded" at bounding box center [396, 117] width 56 height 11
click at [406, 221] on span "All" at bounding box center [447, 221] width 136 height 12
click at [510, 143] on div "Apply" at bounding box center [504, 145] width 21 height 11
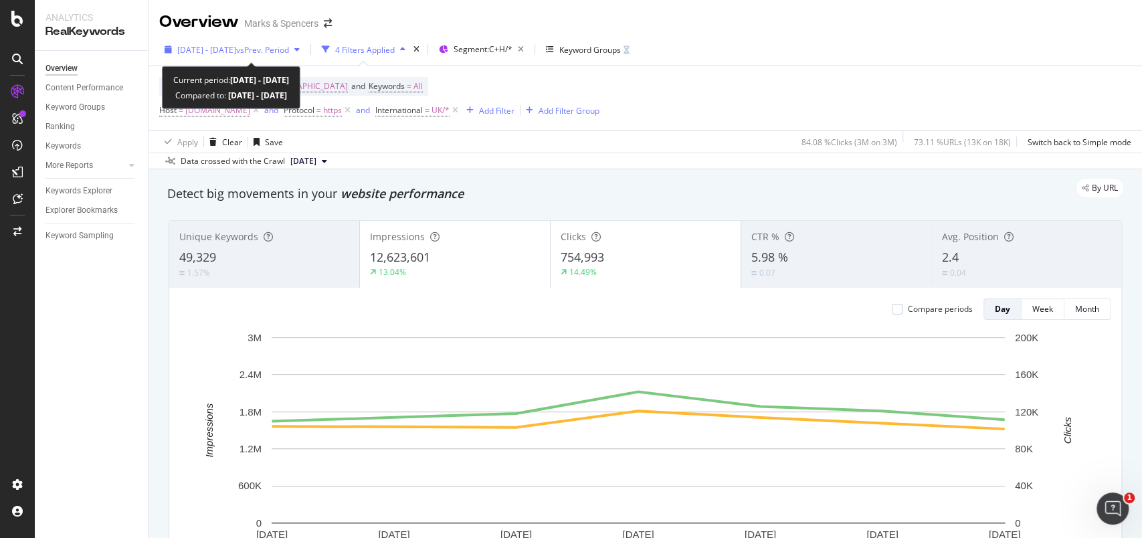
click at [180, 46] on span "2024 Sep. 26th - Oct. 2nd" at bounding box center [206, 49] width 59 height 11
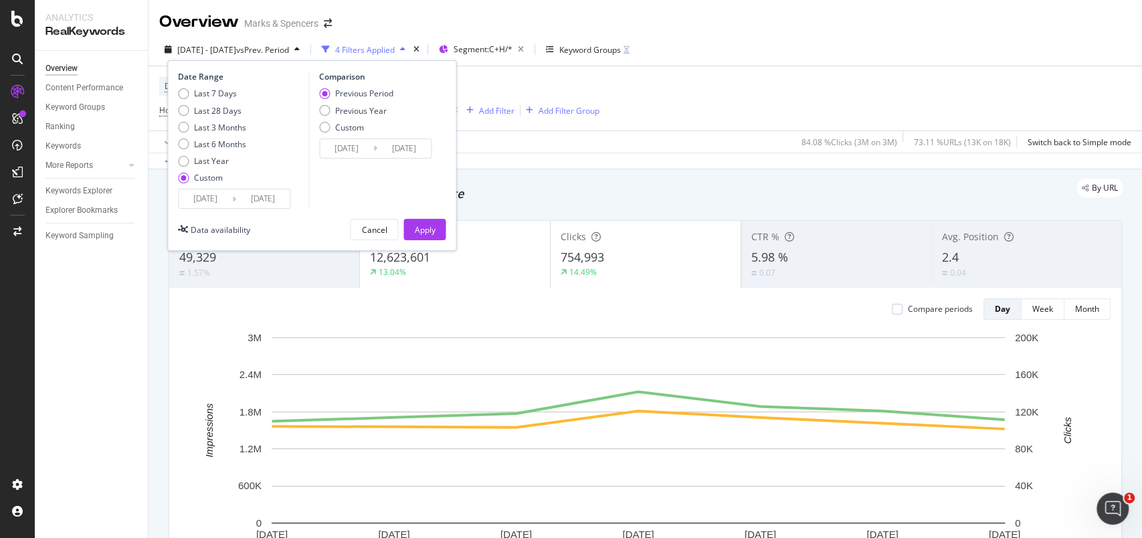
click at [209, 199] on input "2024/09/26" at bounding box center [206, 198] width 54 height 19
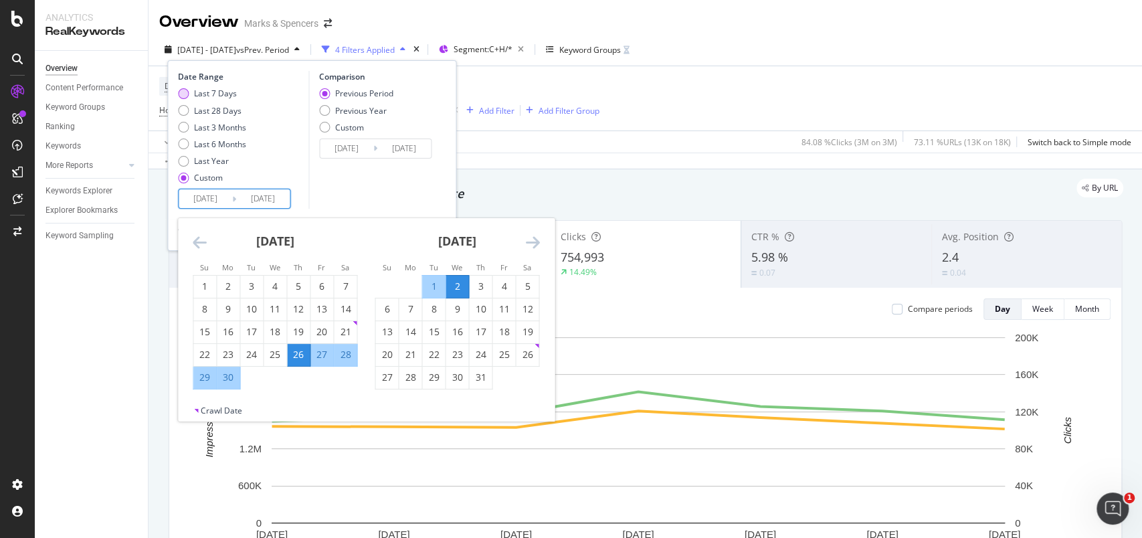
click at [226, 93] on div "Last 7 Days" at bounding box center [215, 93] width 43 height 11
type input "2025/08/27"
type input "2025/09/02"
type input "2025/08/20"
type input "2025/08/26"
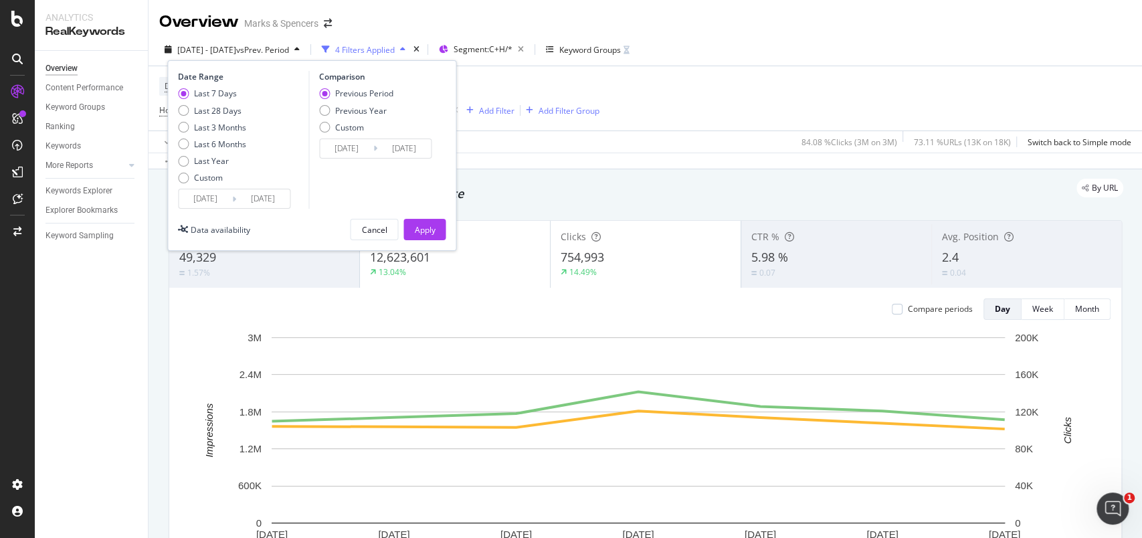
drag, startPoint x: 211, startPoint y: 176, endPoint x: 214, endPoint y: 184, distance: 8.7
click at [212, 176] on div "Custom" at bounding box center [208, 177] width 29 height 11
type input "2025/08/06"
type input "2025/07/09"
type input "2025/08/05"
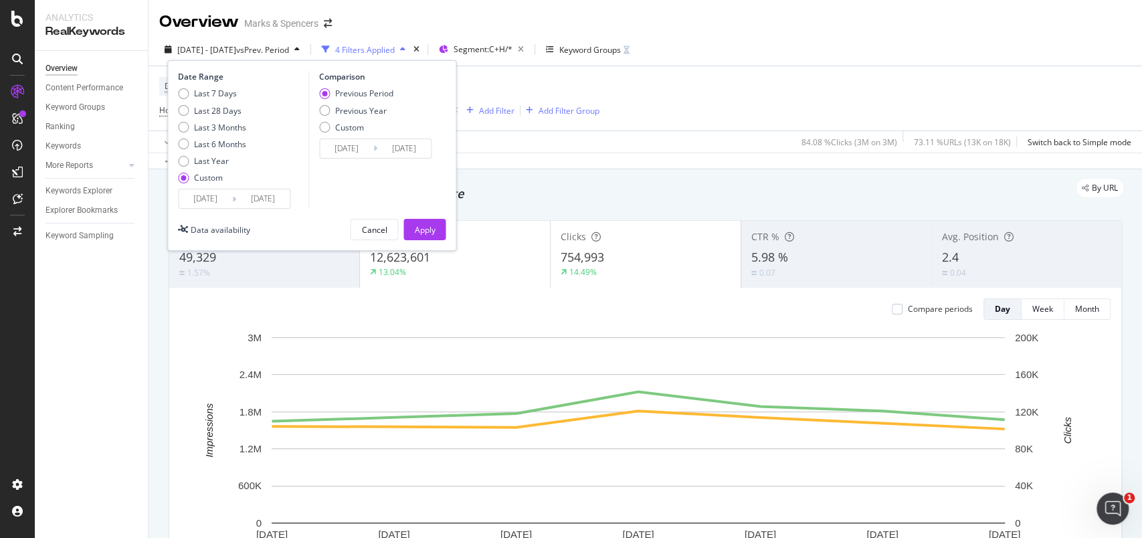
click at [219, 207] on input "2025/08/06" at bounding box center [206, 198] width 54 height 19
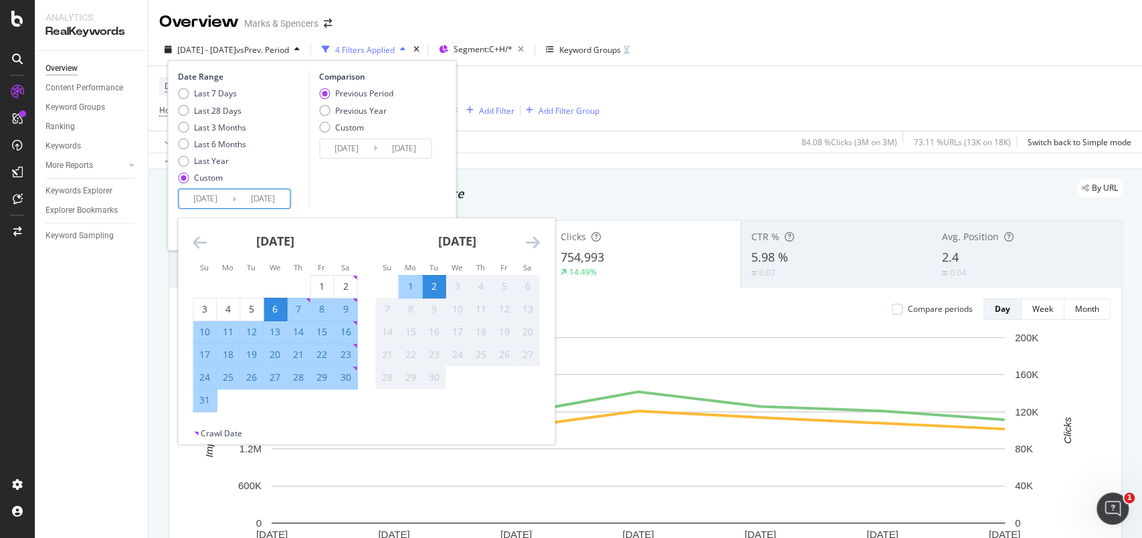
click at [199, 244] on icon "Move backward to switch to the previous month." at bounding box center [200, 242] width 14 height 16
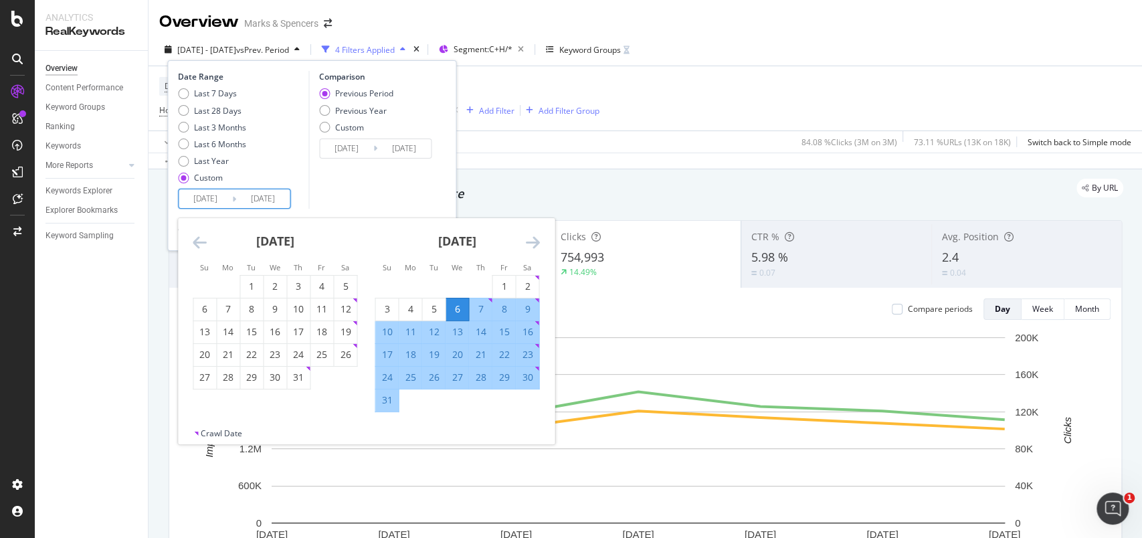
click at [199, 244] on icon "Move backward to switch to the previous month." at bounding box center [200, 242] width 14 height 16
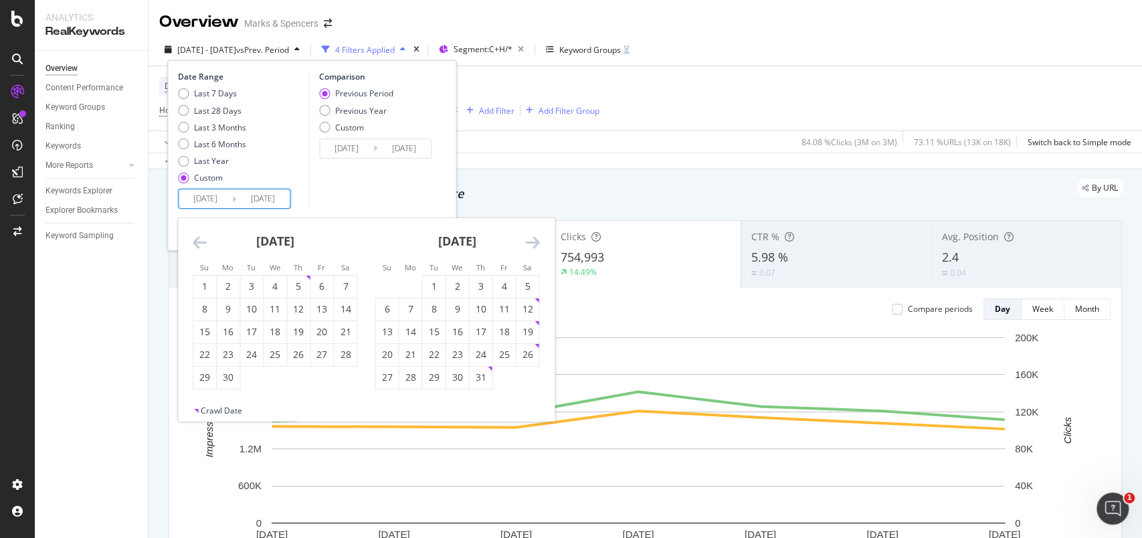
click at [199, 244] on icon "Move backward to switch to the previous month." at bounding box center [200, 242] width 14 height 16
click at [202, 401] on div "30" at bounding box center [204, 399] width 23 height 13
type input "2025/03/30"
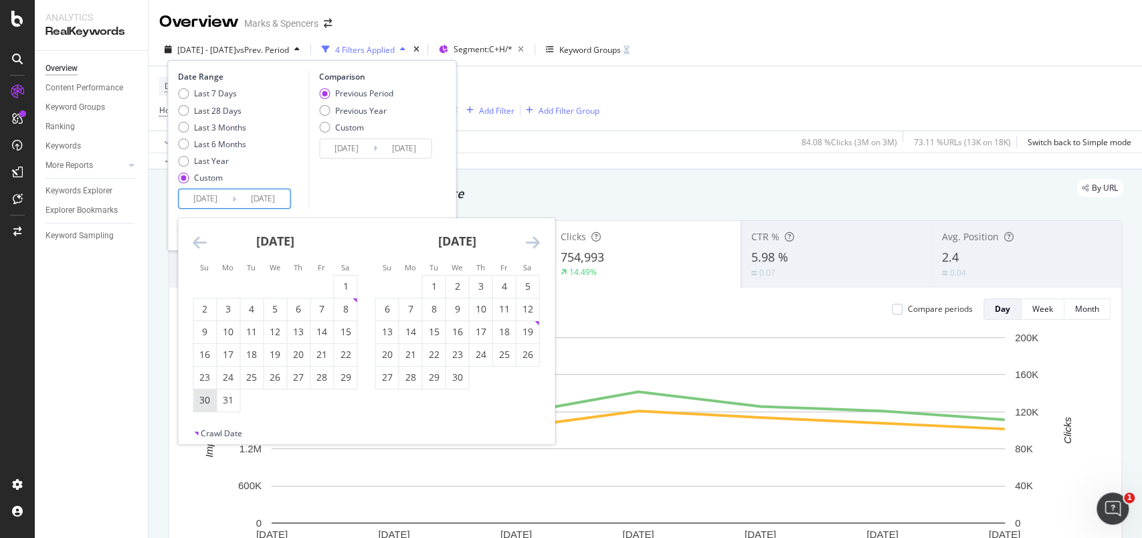
type input "2024/10/23"
type input "2025/03/29"
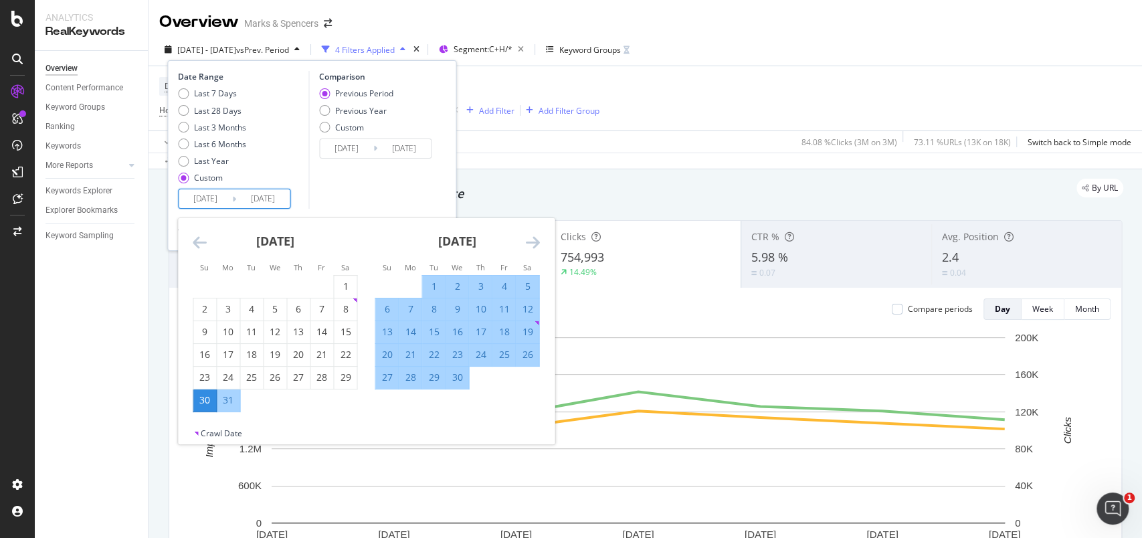
click at [532, 246] on icon "Move forward to switch to the next month." at bounding box center [532, 242] width 14 height 16
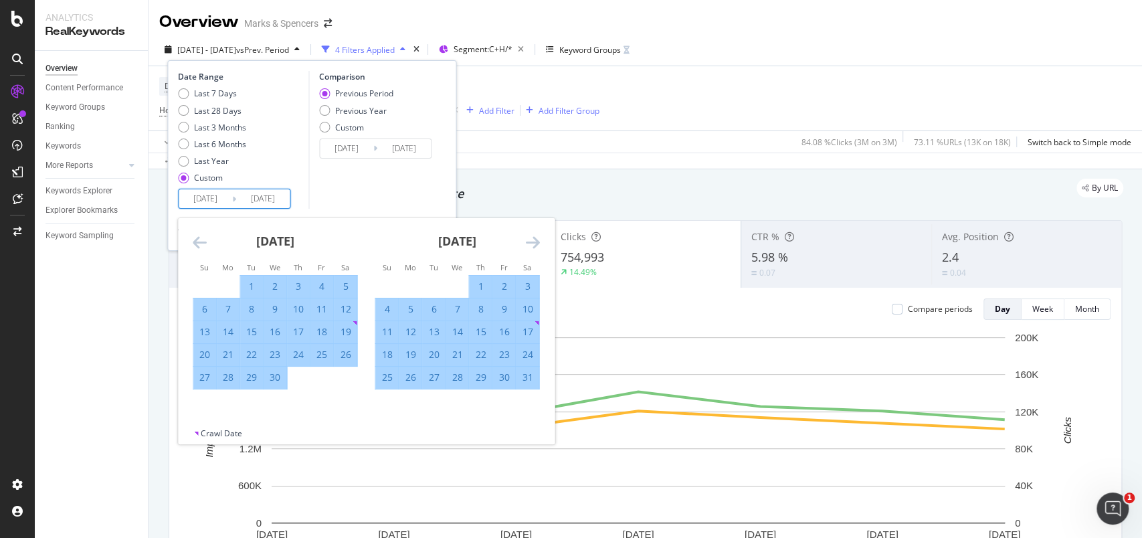
click at [532, 246] on icon "Move forward to switch to the next month." at bounding box center [532, 242] width 14 height 16
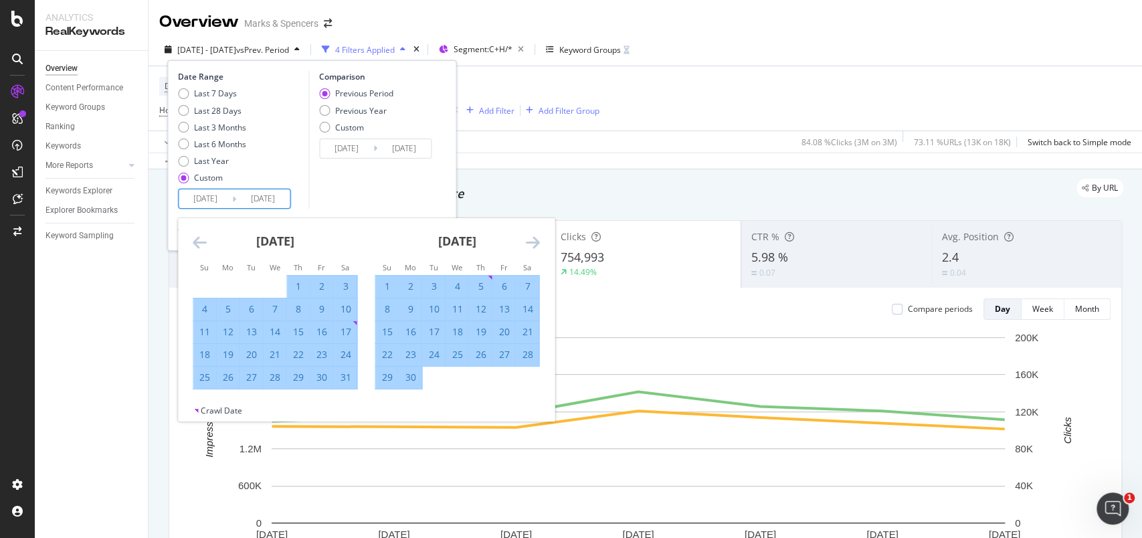
click at [532, 246] on icon "Move forward to switch to the next month." at bounding box center [532, 242] width 14 height 16
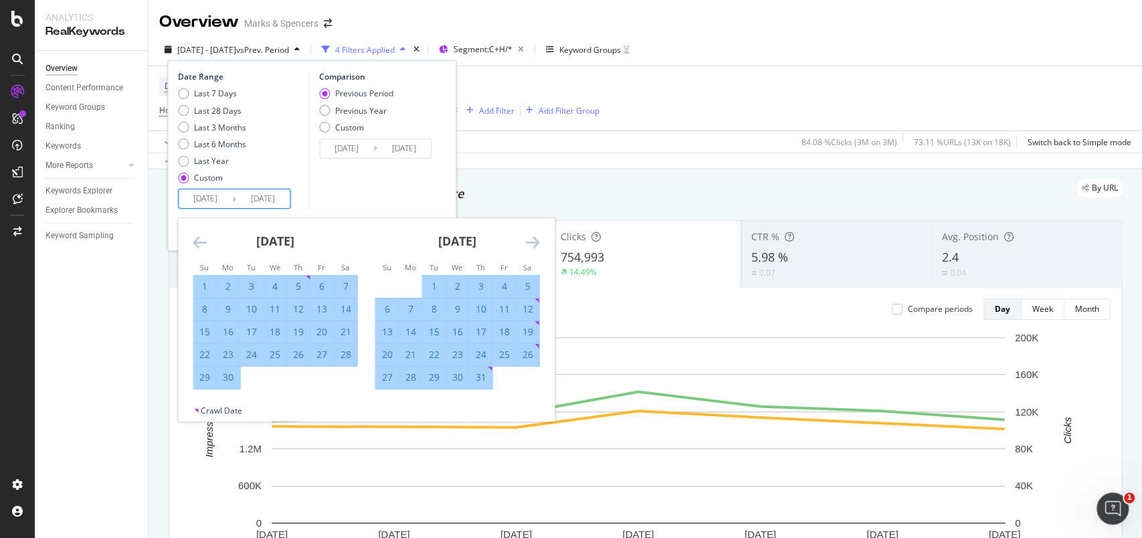
click at [532, 246] on icon "Move forward to switch to the next month." at bounding box center [532, 242] width 14 height 16
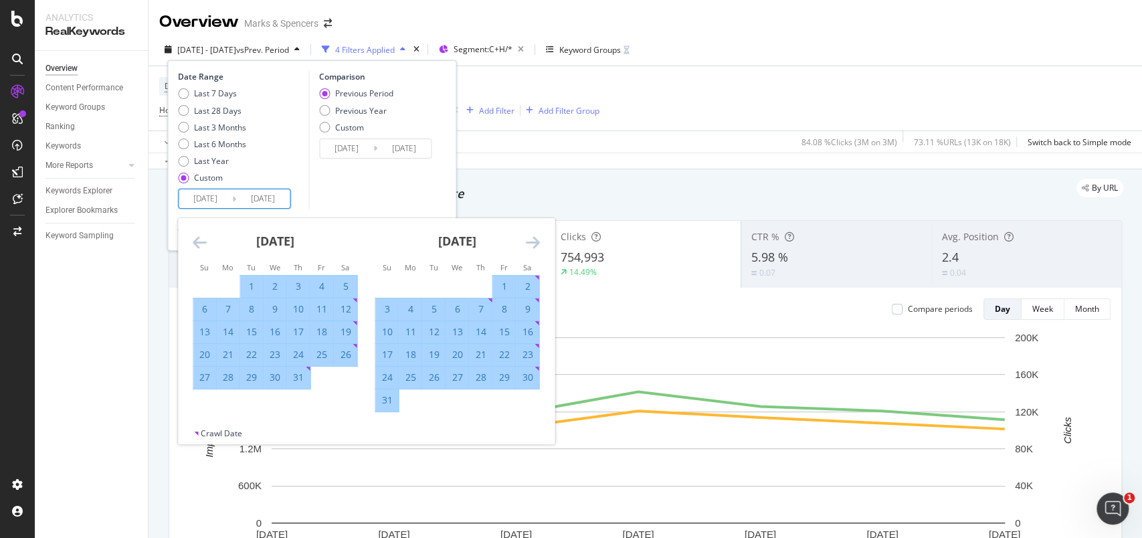
click at [532, 246] on icon "Move forward to switch to the next month." at bounding box center [532, 242] width 14 height 16
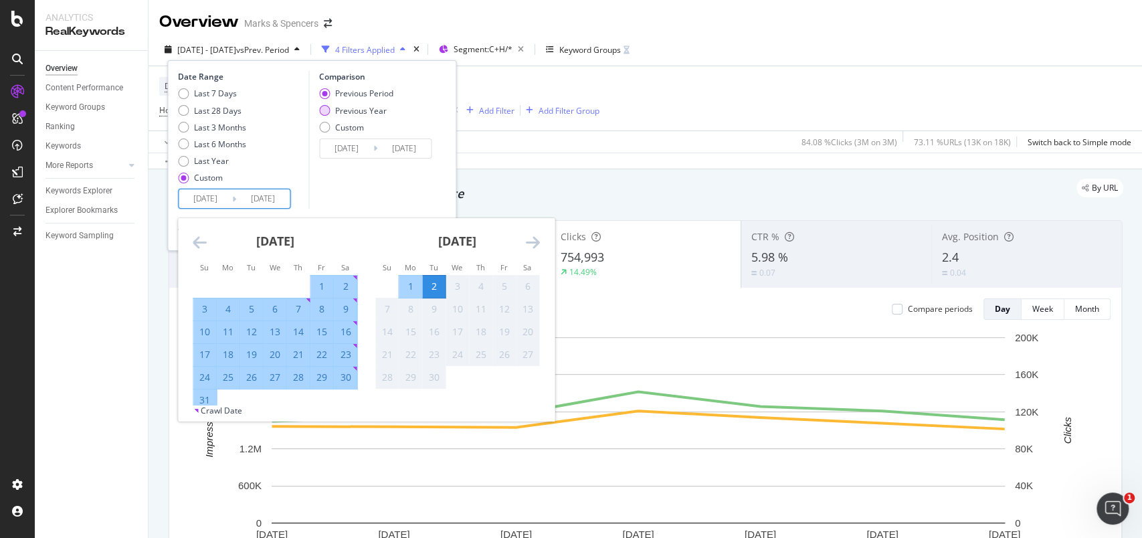
click at [377, 112] on div "Previous Year" at bounding box center [361, 110] width 52 height 11
type input "2024/03/31"
type input "2024/09/03"
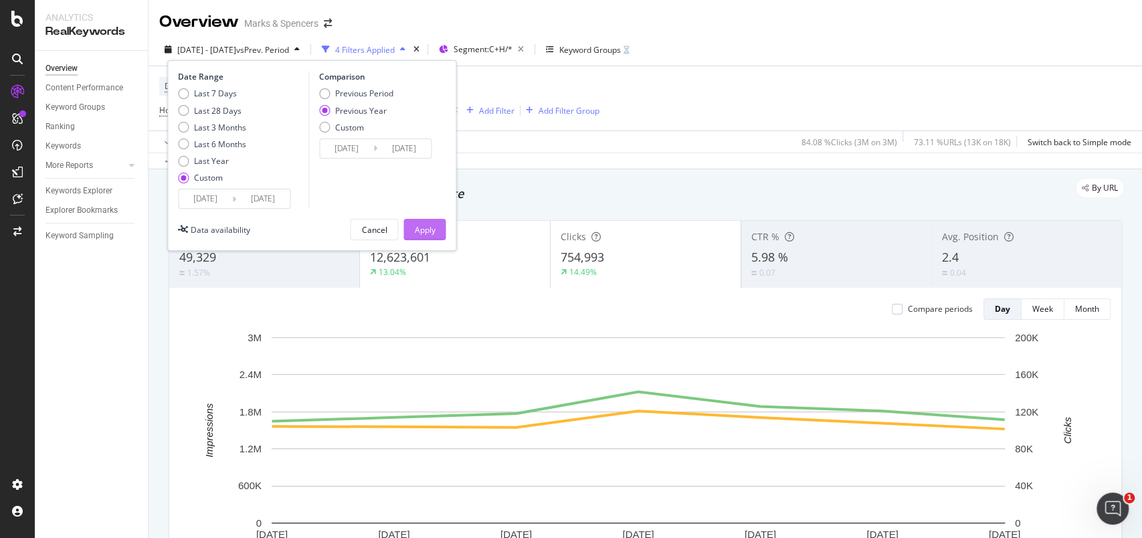
click at [438, 232] on button "Apply" at bounding box center [424, 229] width 42 height 21
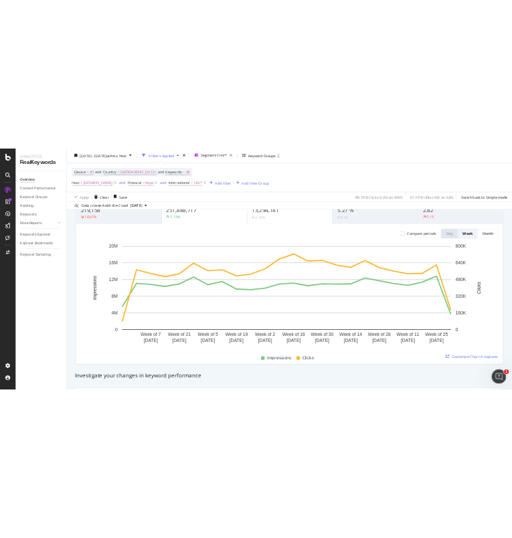
scroll to position [72, 0]
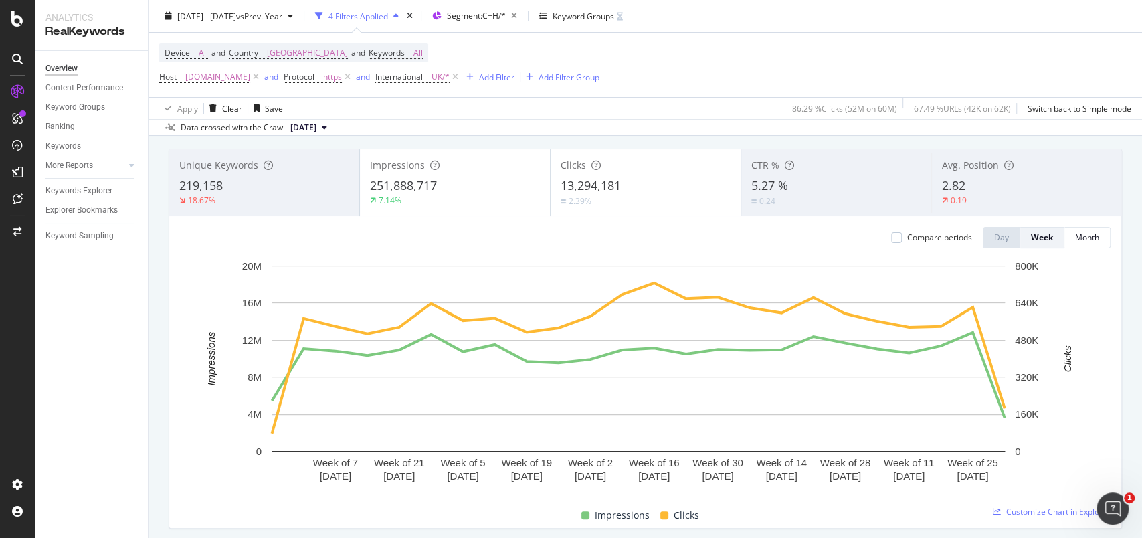
click at [476, 195] on div "7.14%" at bounding box center [455, 201] width 170 height 12
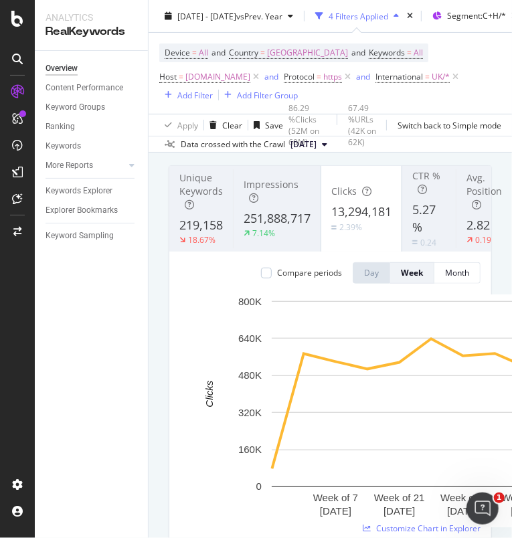
scroll to position [91, 0]
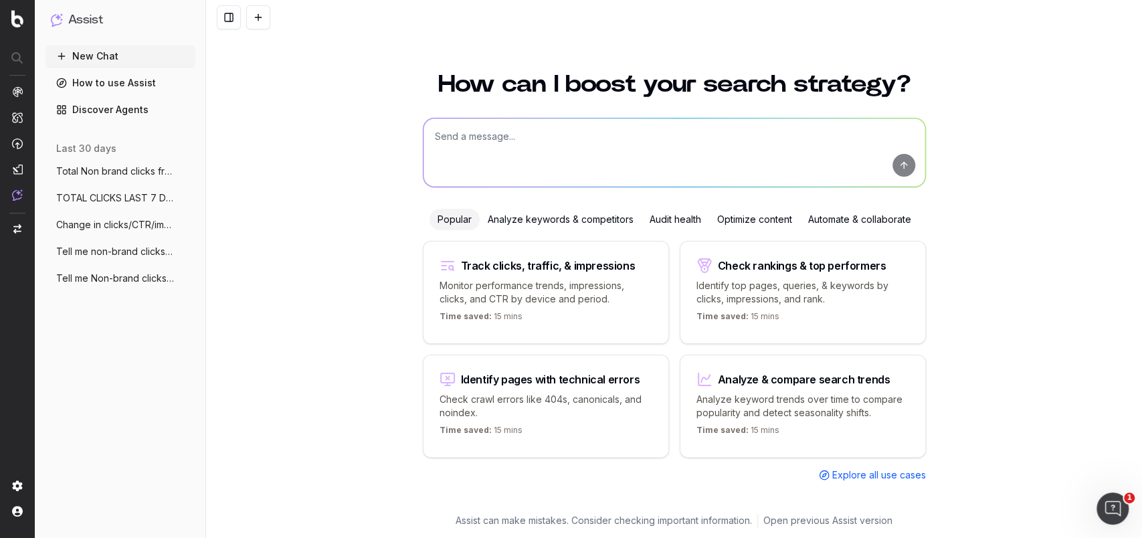
click at [579, 134] on textarea at bounding box center [675, 152] width 502 height 68
type textarea "how to create bookmarks"
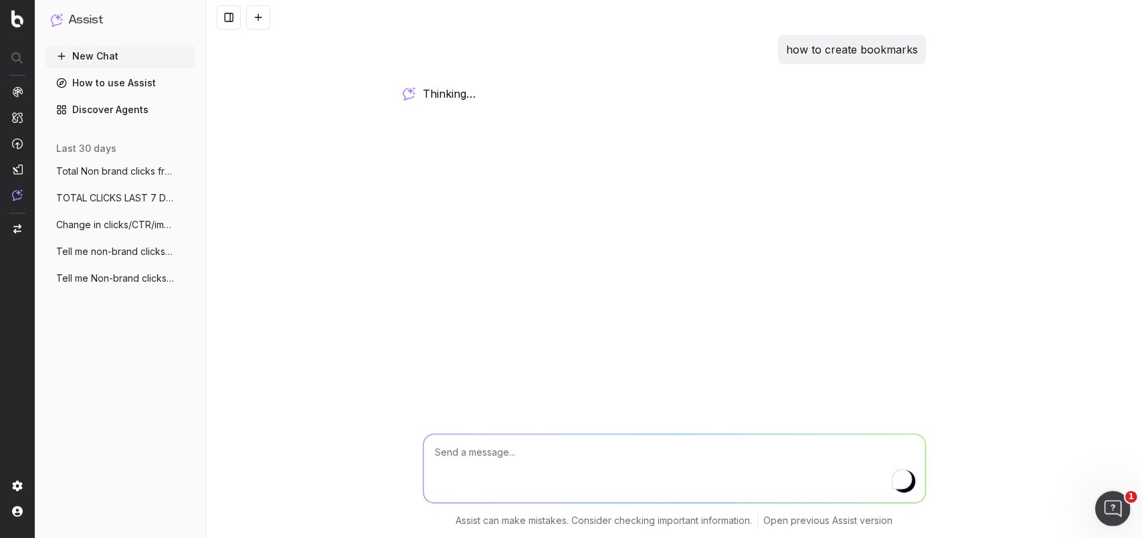
click at [1113, 507] on icon "Open Intercom Messenger" at bounding box center [1111, 507] width 22 height 22
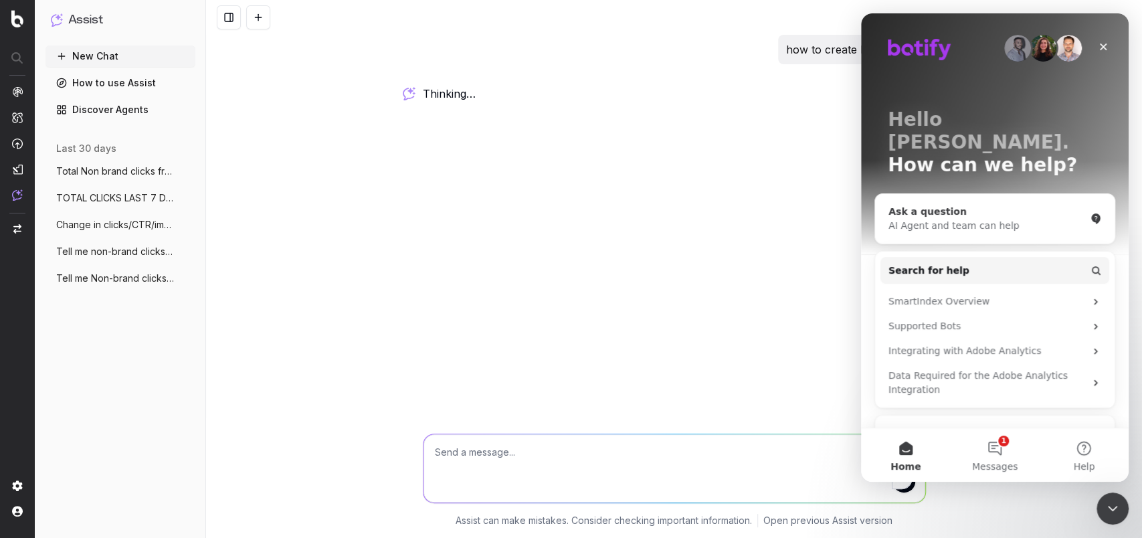
click at [1002, 205] on div "Ask a question" at bounding box center [986, 212] width 197 height 14
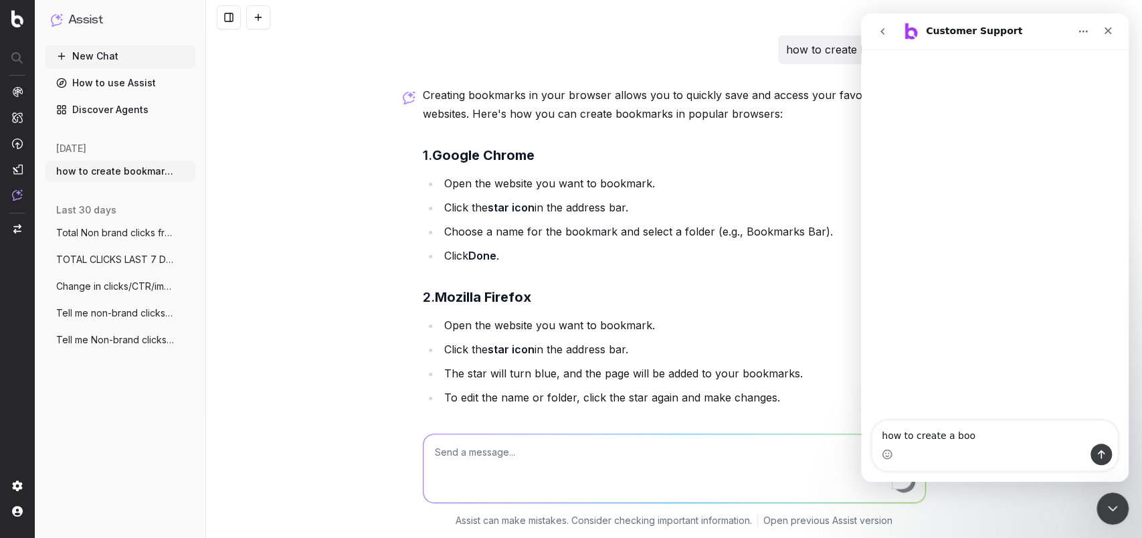
scroll to position [525, 0]
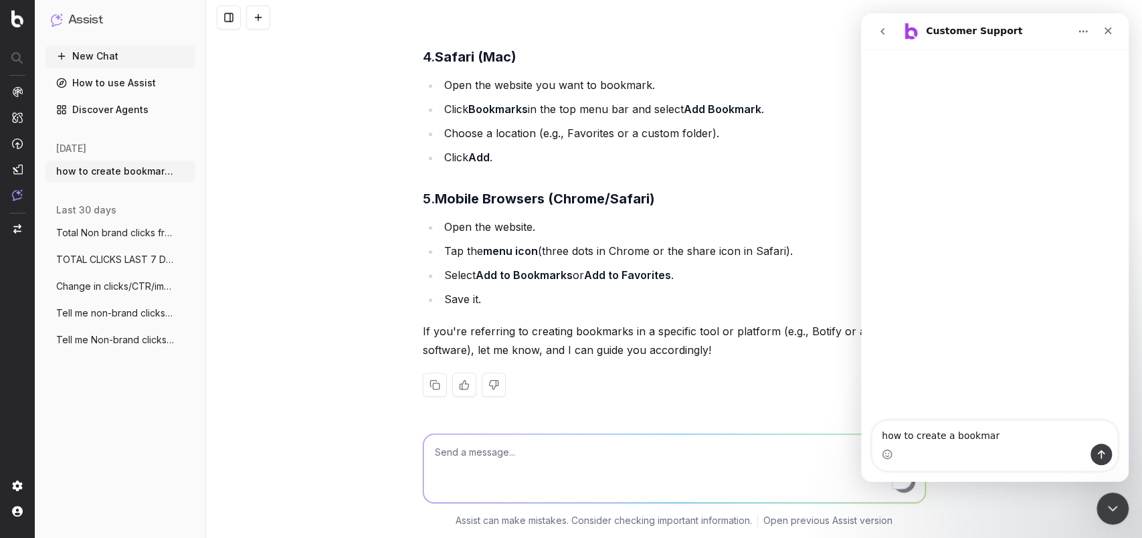
type textarea "how to create a bookmark"
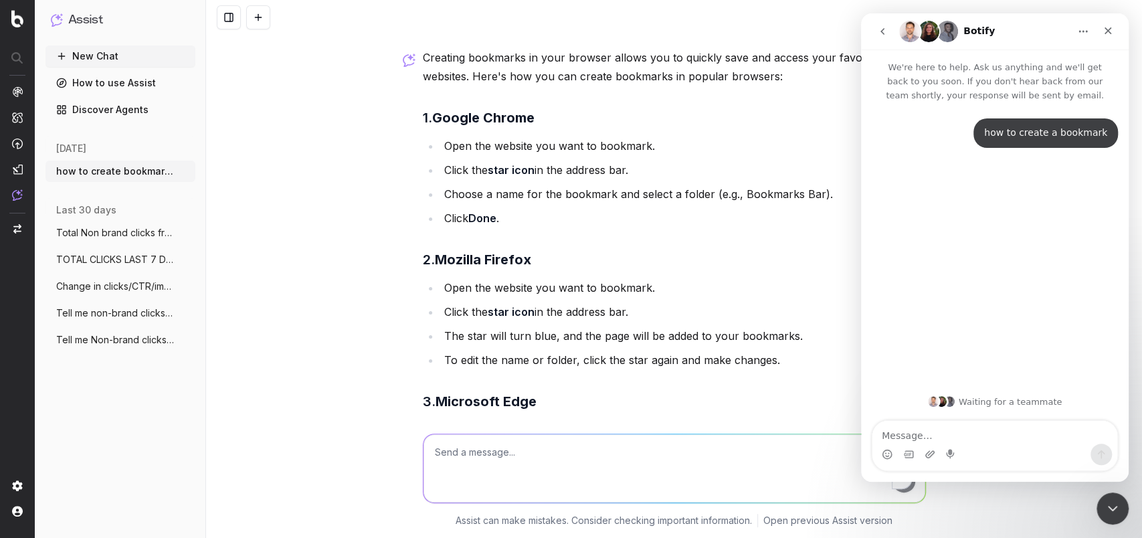
scroll to position [0, 0]
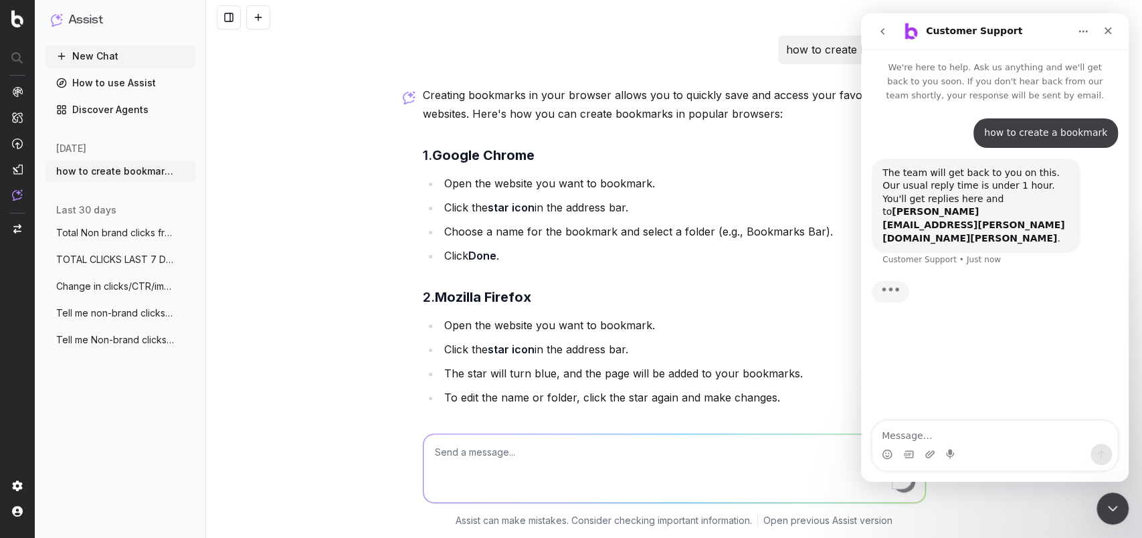
drag, startPoint x: 1058, startPoint y: 135, endPoint x: 1094, endPoint y: 288, distance: 156.6
click at [1093, 288] on div "Typing" at bounding box center [995, 300] width 246 height 52
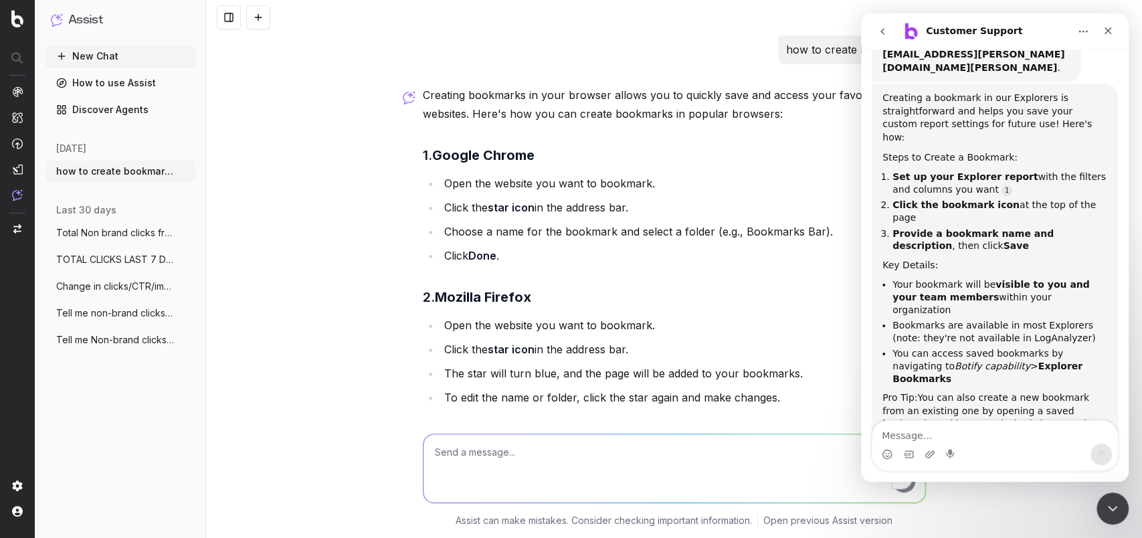
scroll to position [2, 0]
click at [762, 294] on h3 "2. Mozilla Firefox" at bounding box center [674, 296] width 503 height 21
click at [10, 16] on nav at bounding box center [17, 269] width 35 height 538
click at [11, 26] on img at bounding box center [17, 18] width 12 height 17
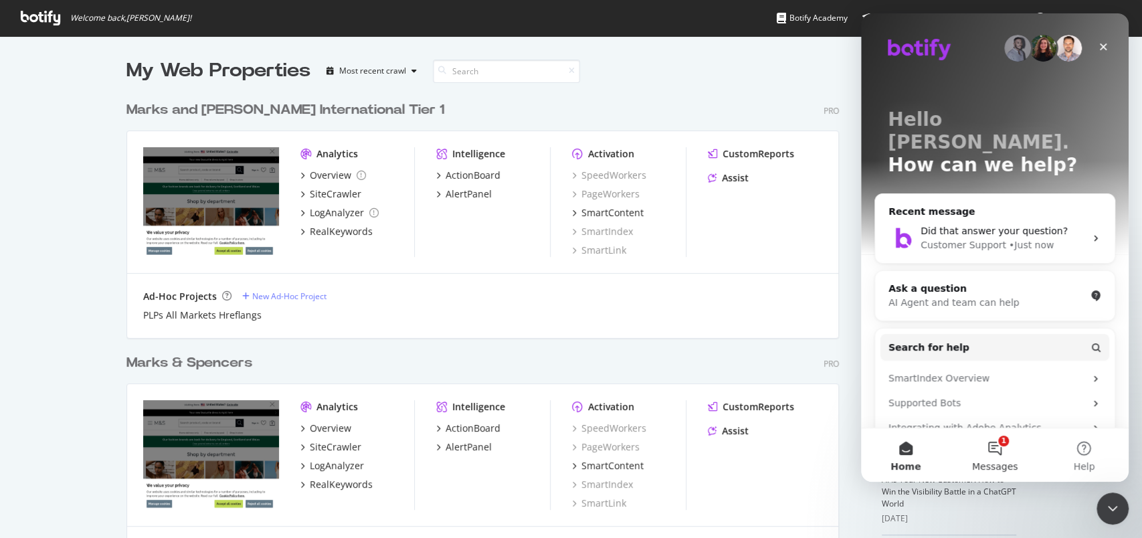
click at [1003, 468] on span "Messages" at bounding box center [995, 466] width 46 height 9
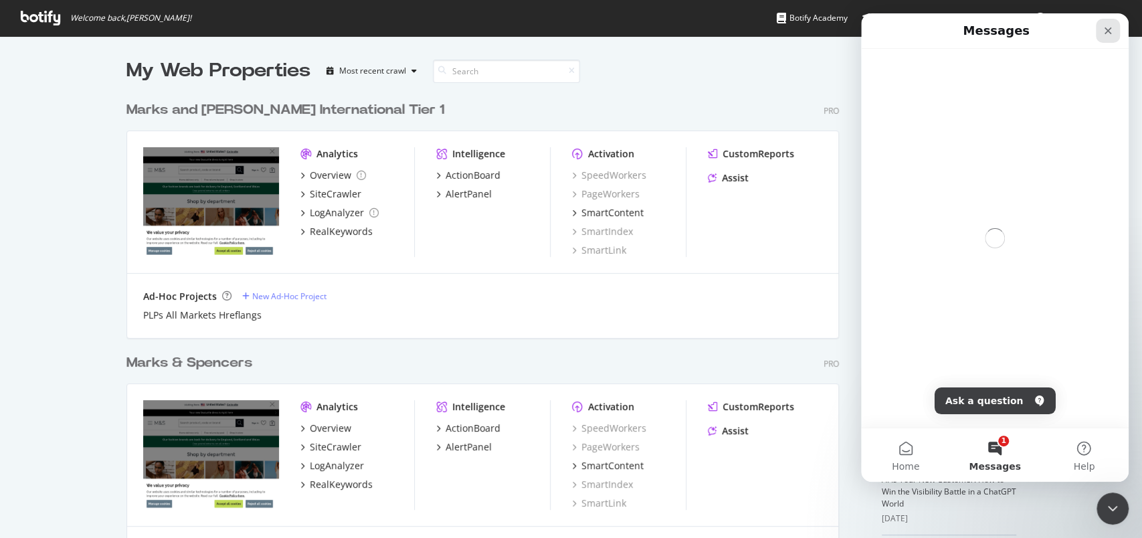
click at [1105, 31] on icon "Close" at bounding box center [1108, 30] width 11 height 11
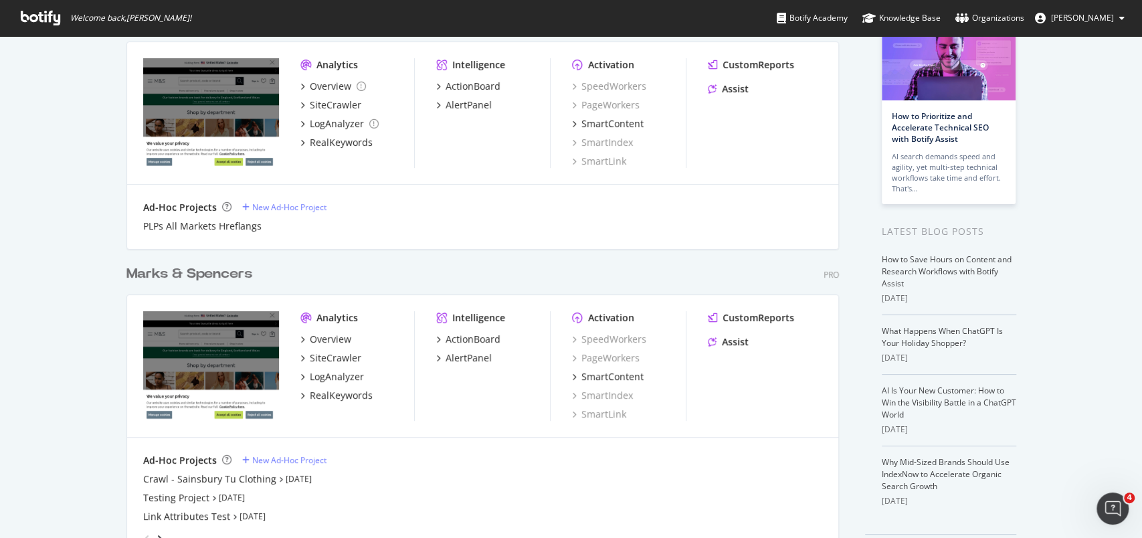
scroll to position [134, 0]
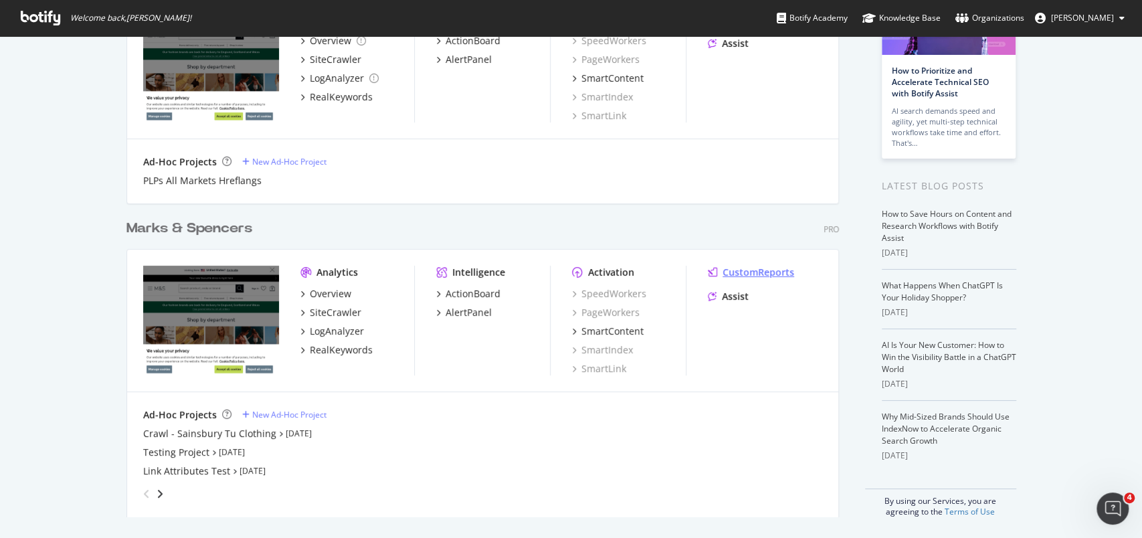
click at [733, 276] on div "CustomReports" at bounding box center [759, 272] width 72 height 13
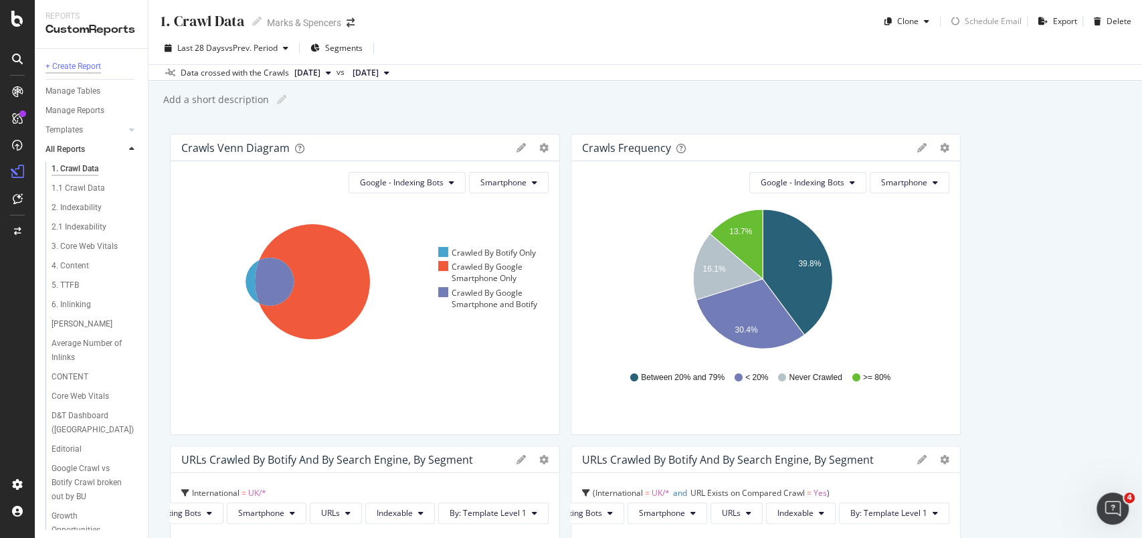
click at [74, 64] on div "+ Create Report" at bounding box center [73, 67] width 56 height 14
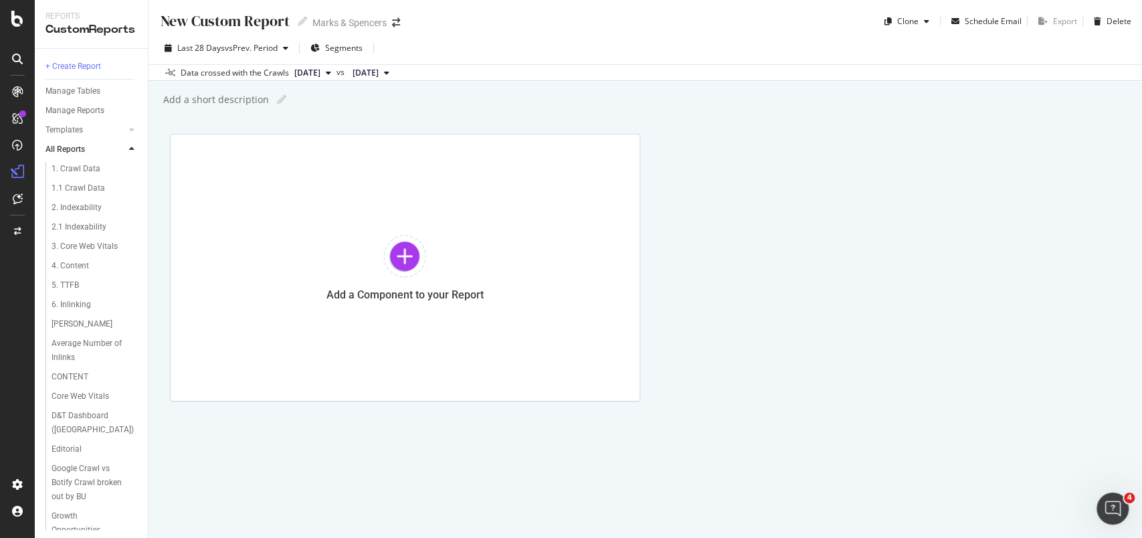
click at [227, 21] on div "New Custom Report" at bounding box center [224, 21] width 130 height 21
type input "Scorecard"
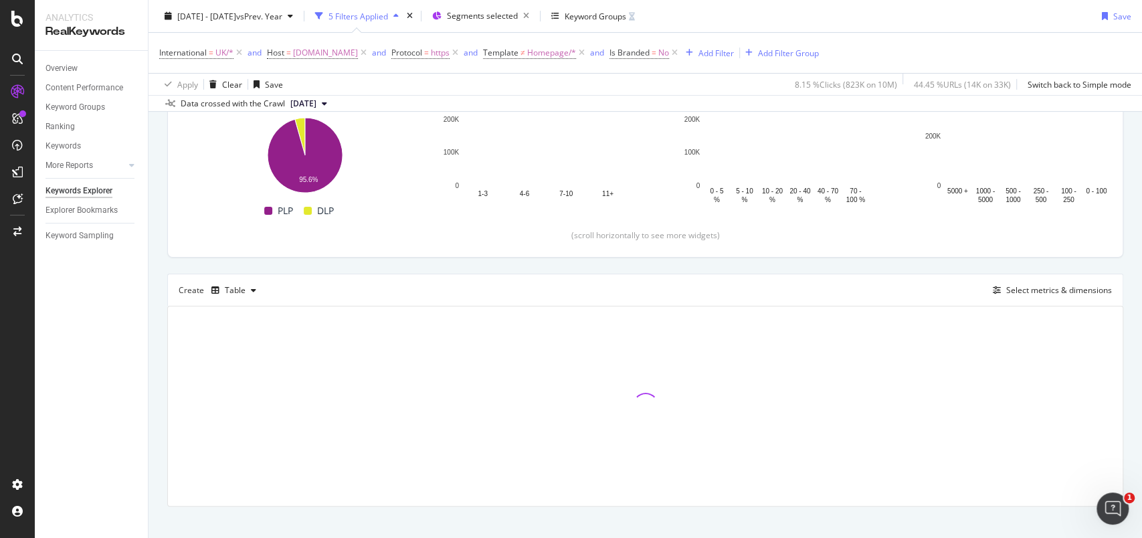
scroll to position [219, 0]
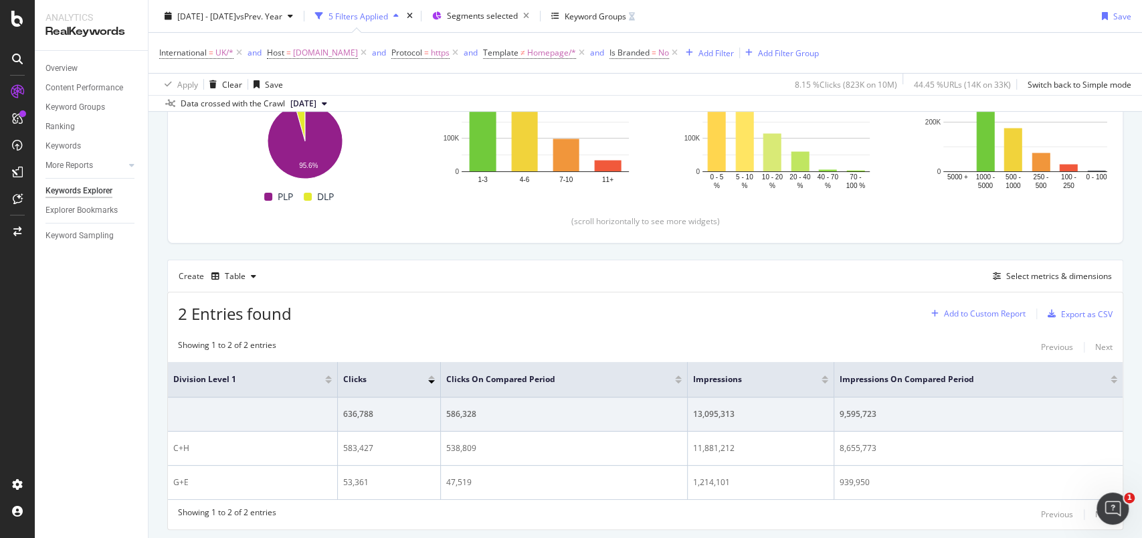
click at [963, 313] on div "Add to Custom Report" at bounding box center [985, 314] width 82 height 8
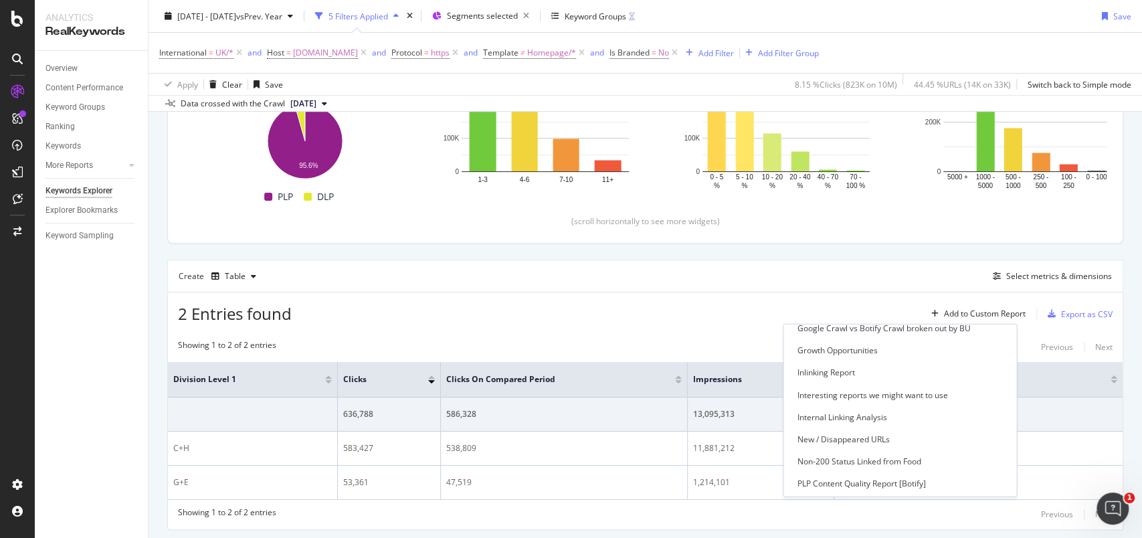
scroll to position [432, 0]
click at [839, 413] on div "Scorecard" at bounding box center [894, 416] width 217 height 17
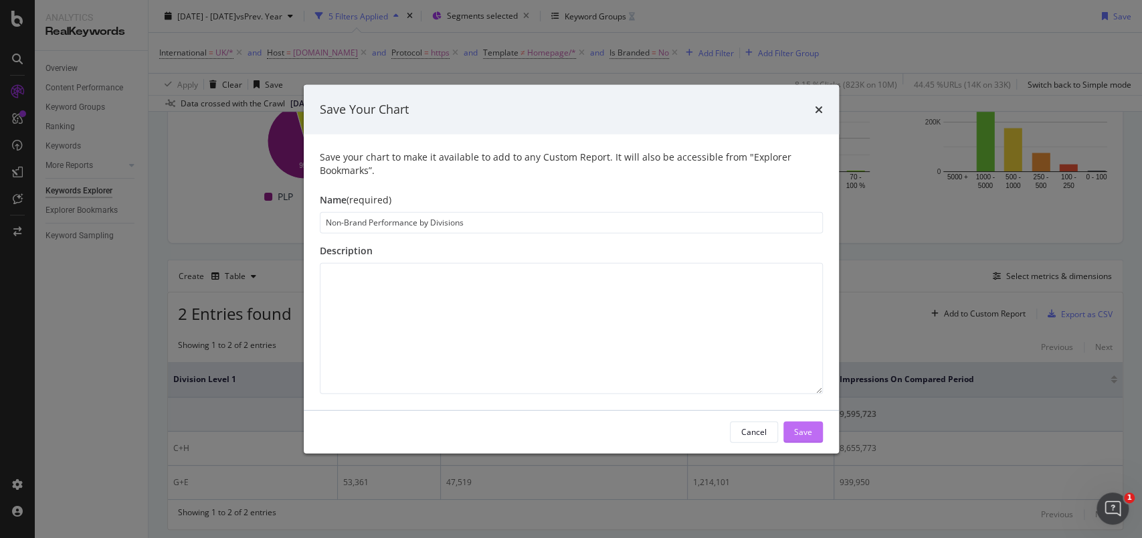
type input "Non-Brand Performance by Divisions"
click at [795, 435] on div "Save" at bounding box center [803, 431] width 18 height 11
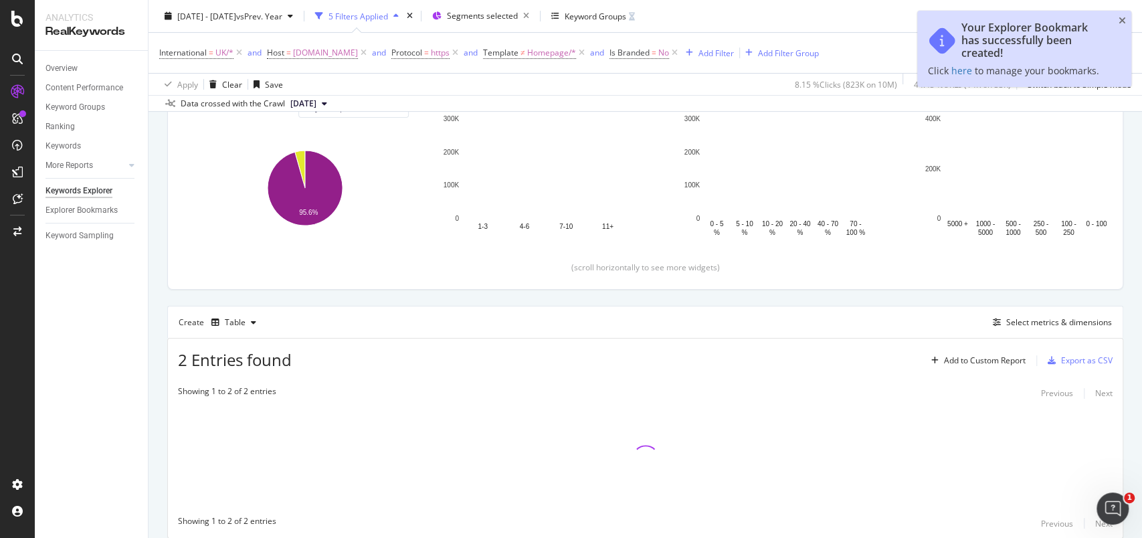
scroll to position [266, 0]
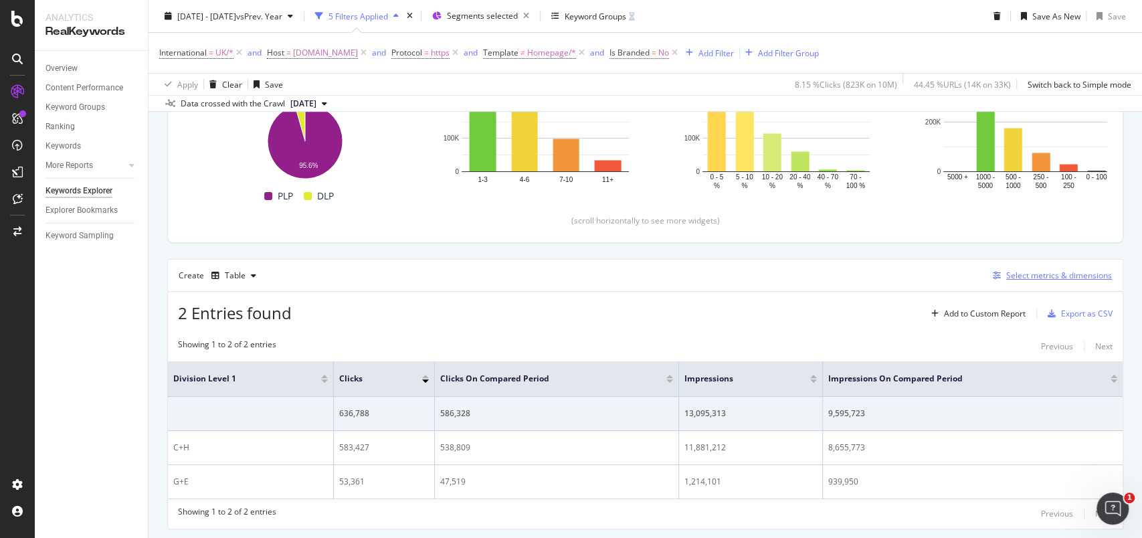
click at [1028, 280] on div "Select metrics & dimensions" at bounding box center [1059, 275] width 106 height 11
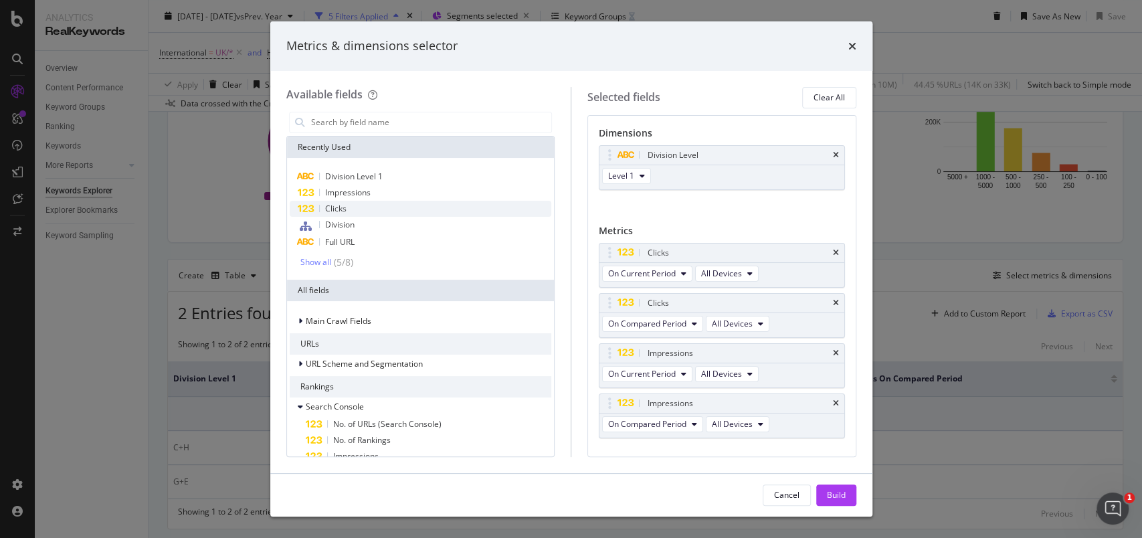
click at [356, 213] on div "Clicks" at bounding box center [421, 209] width 262 height 16
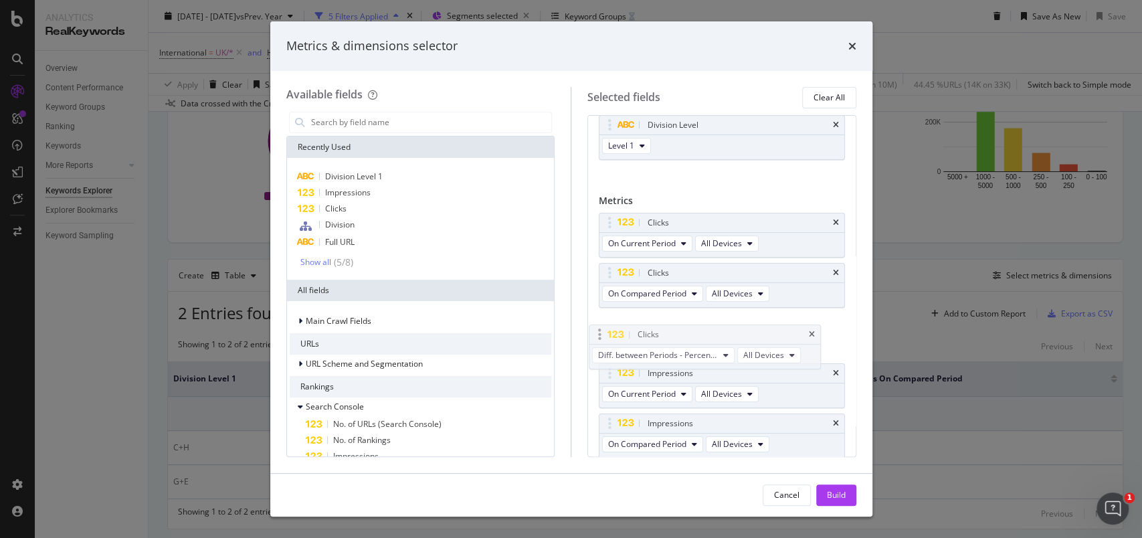
drag, startPoint x: 610, startPoint y: 424, endPoint x: 599, endPoint y: 336, distance: 88.2
click at [599, 336] on body "Analytics RealKeywords Overview Content Performance Keyword Groups Ranking Keyw…" at bounding box center [571, 269] width 1142 height 538
click at [700, 341] on span "Diff. between Periods - Percentage" at bounding box center [668, 343] width 120 height 11
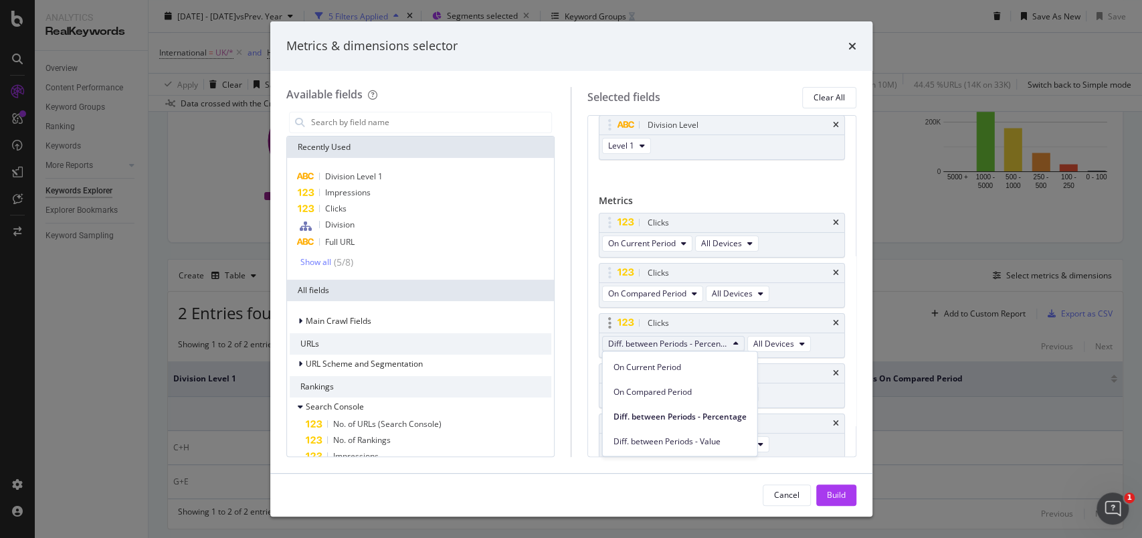
click at [700, 341] on span "Diff. between Periods - Percentage" at bounding box center [668, 343] width 120 height 11
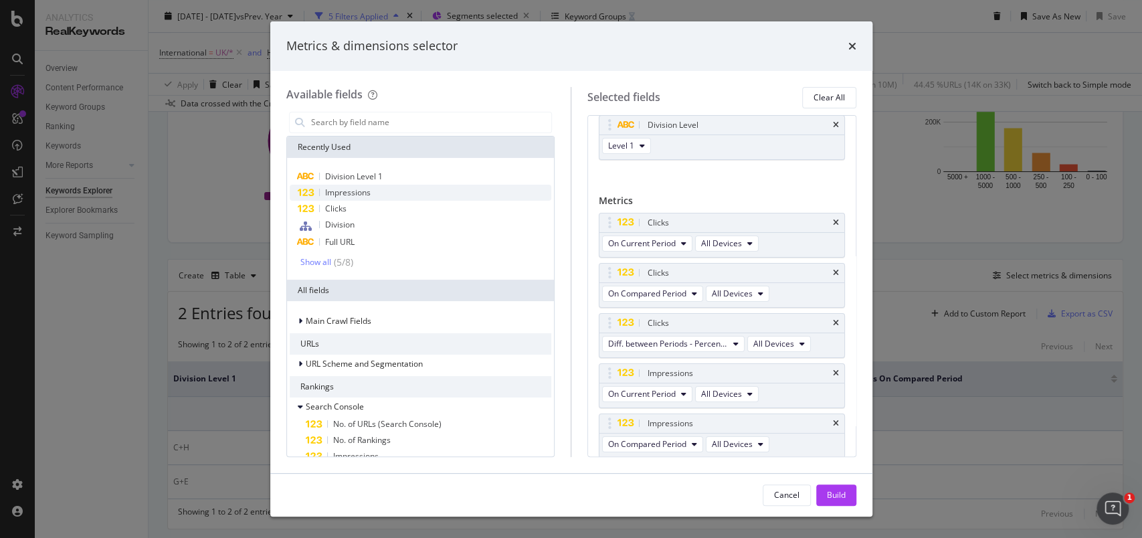
click at [353, 192] on span "Impressions" at bounding box center [347, 192] width 45 height 11
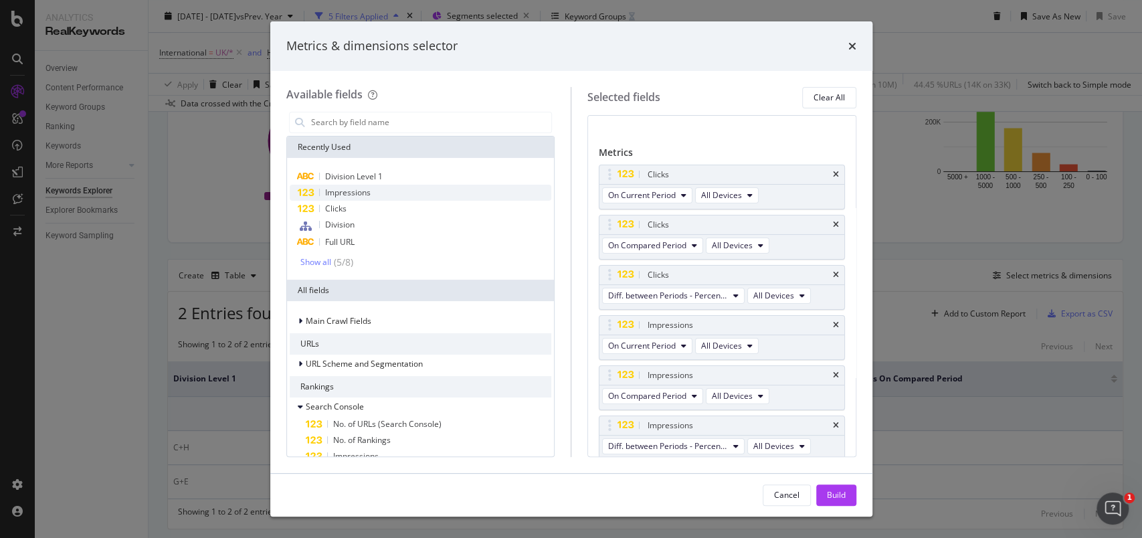
scroll to position [80, 0]
click at [842, 494] on div "Build" at bounding box center [836, 494] width 19 height 11
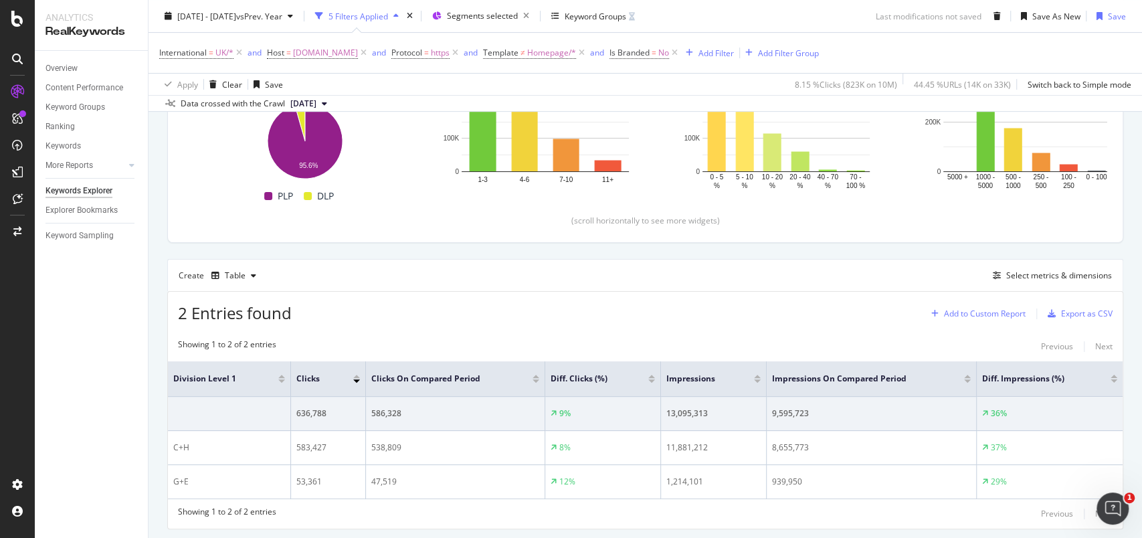
click at [994, 310] on div "Add to Custom Report" at bounding box center [985, 314] width 82 height 8
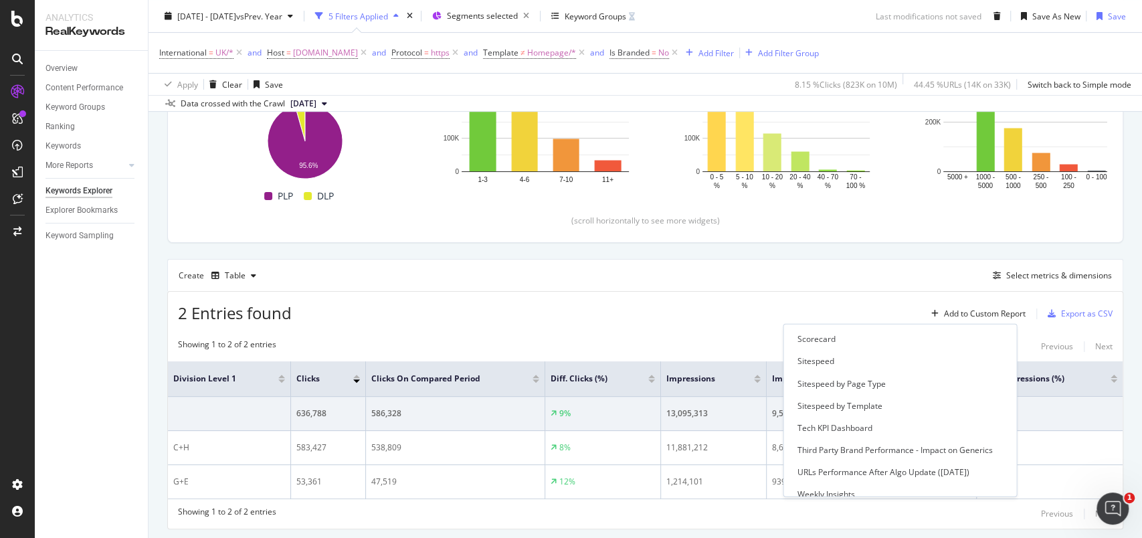
scroll to position [521, 0]
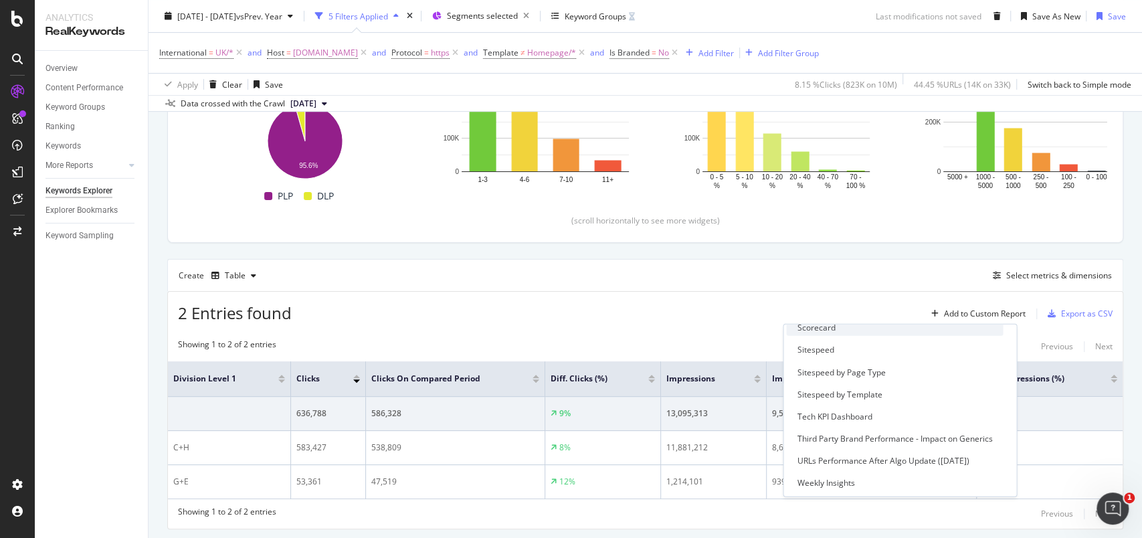
click at [804, 331] on div "Scorecard" at bounding box center [816, 327] width 38 height 11
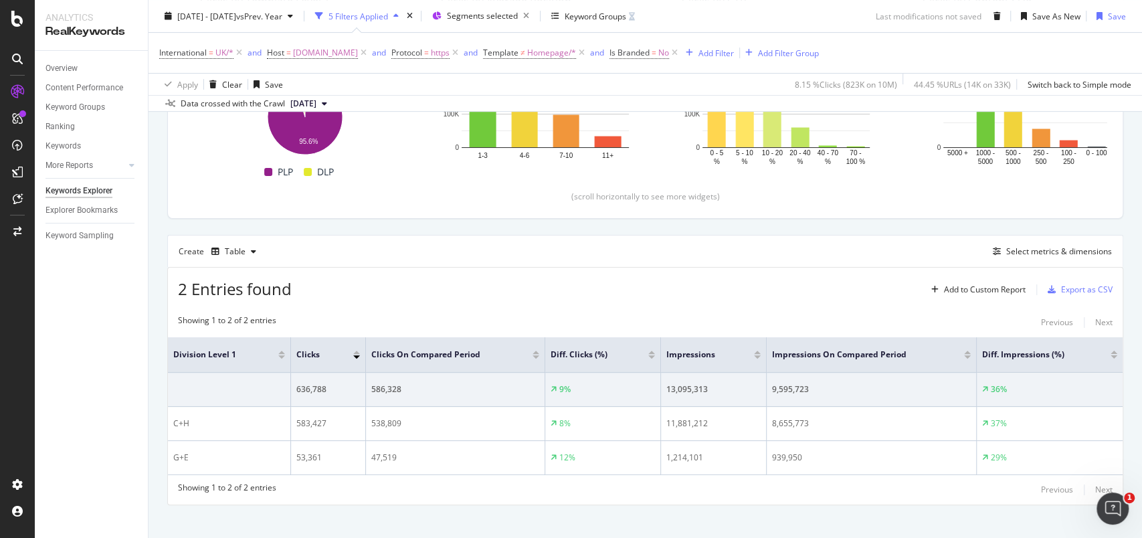
scroll to position [304, 0]
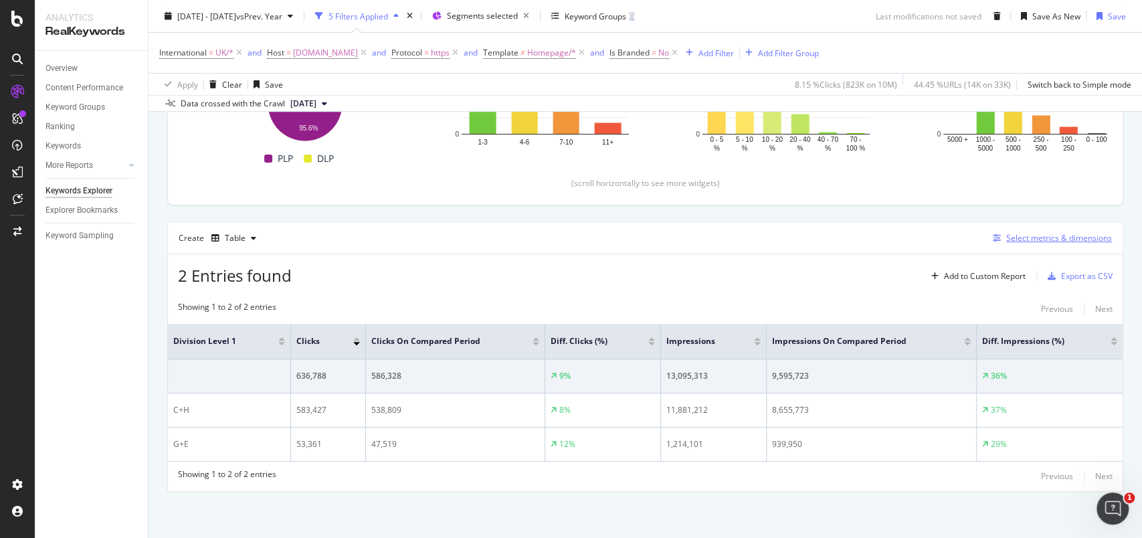
click at [1013, 236] on div "Select metrics & dimensions" at bounding box center [1059, 237] width 106 height 11
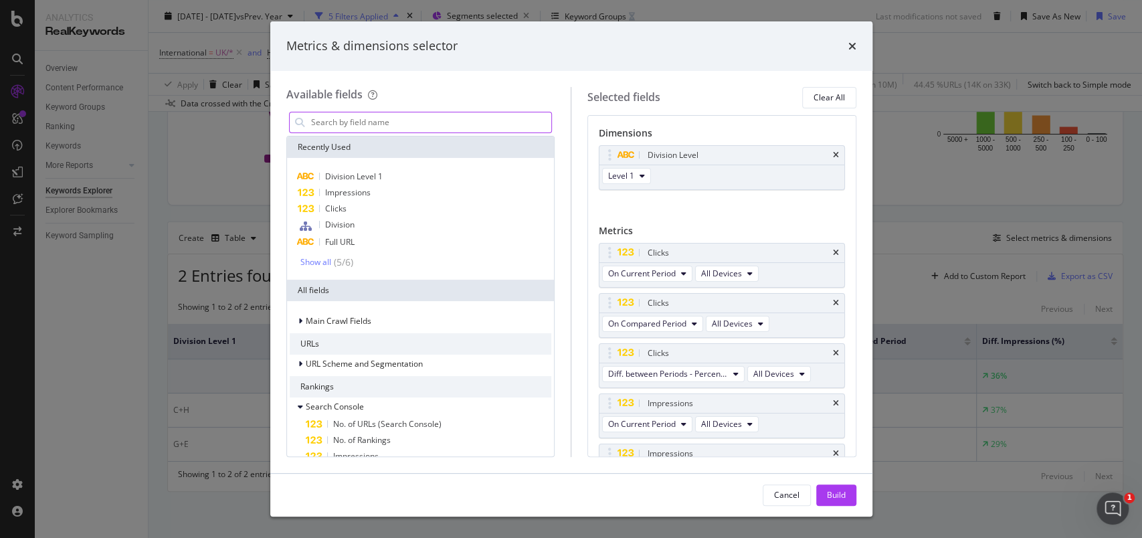
click at [375, 122] on input "modal" at bounding box center [431, 122] width 242 height 20
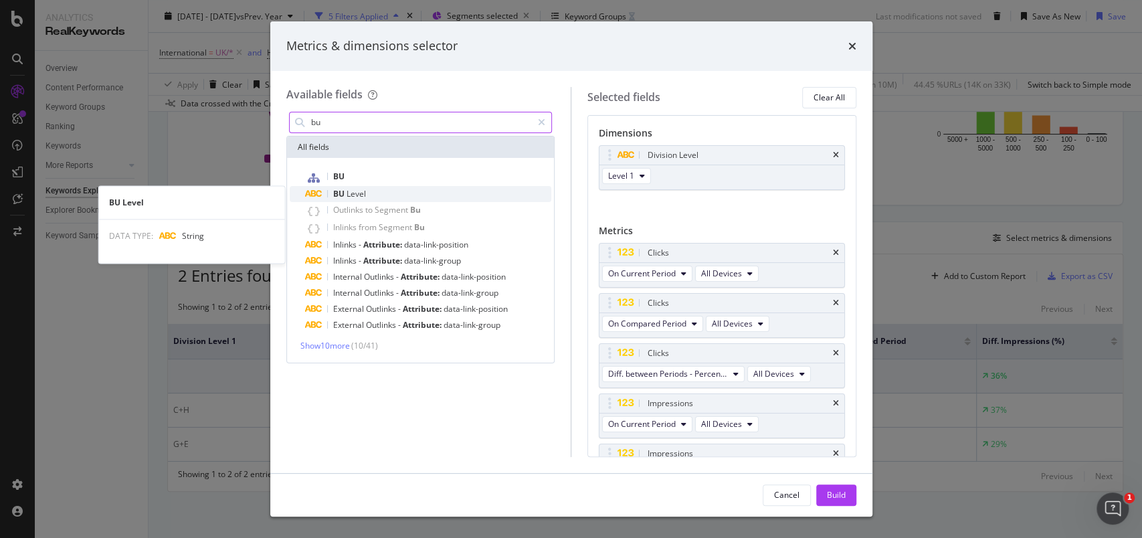
type input "bu"
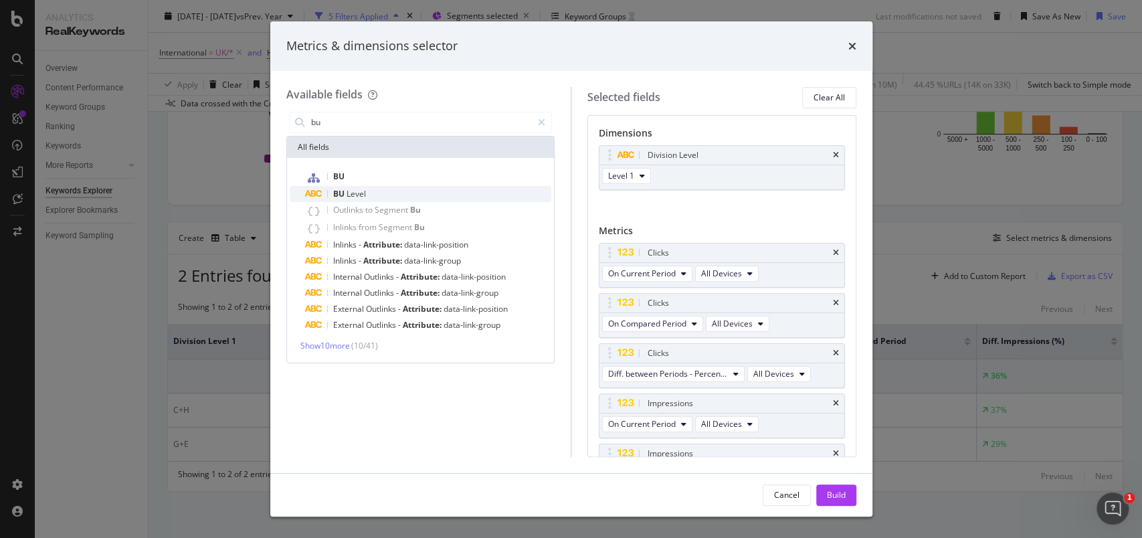
click at [370, 190] on div "BU Level" at bounding box center [429, 194] width 246 height 16
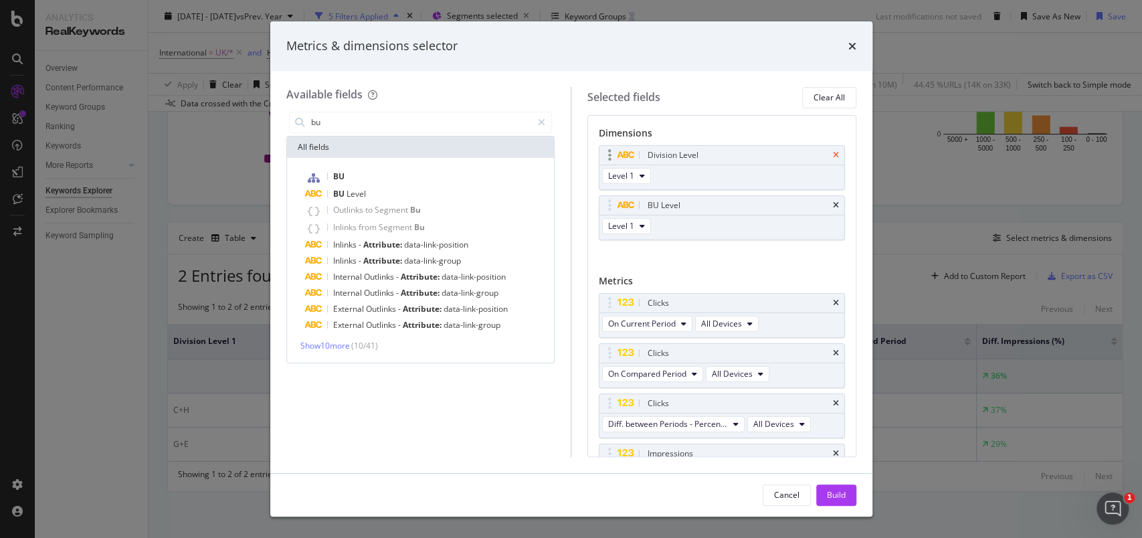
click at [833, 154] on icon "times" at bounding box center [836, 155] width 6 height 8
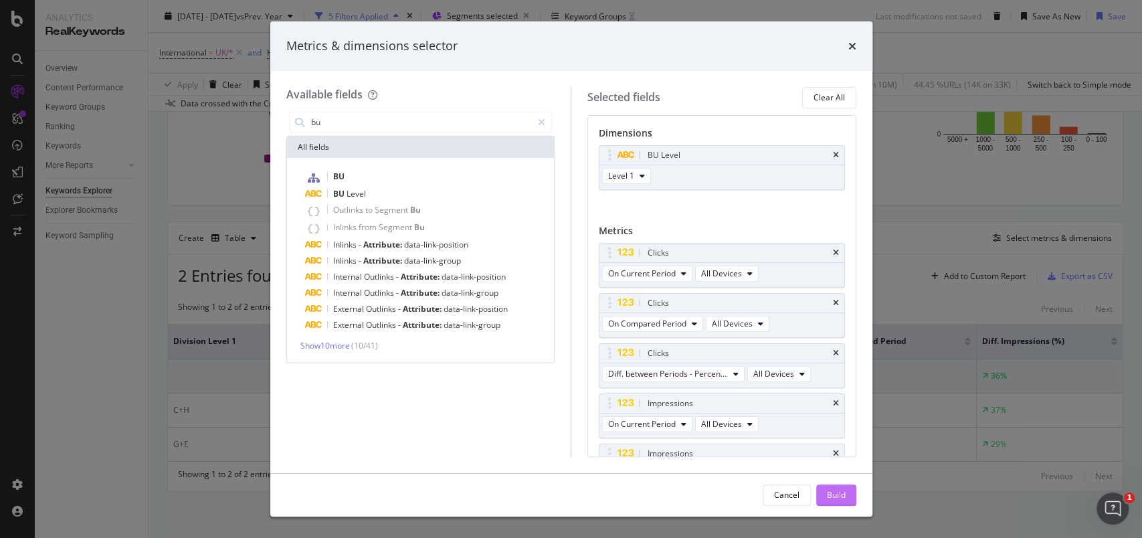
click at [836, 497] on div "Build" at bounding box center [836, 494] width 19 height 11
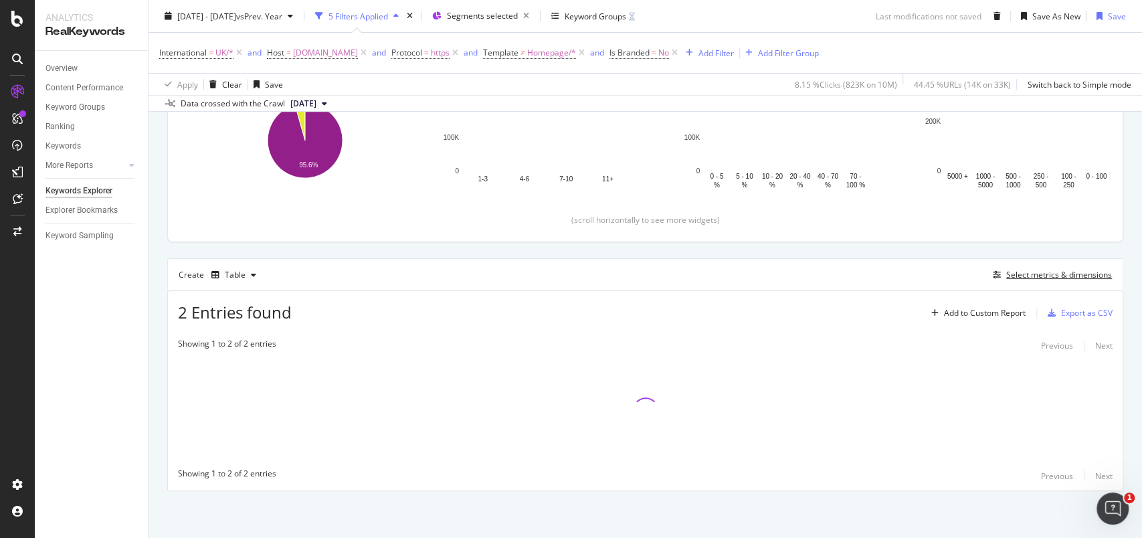
scroll to position [266, 0]
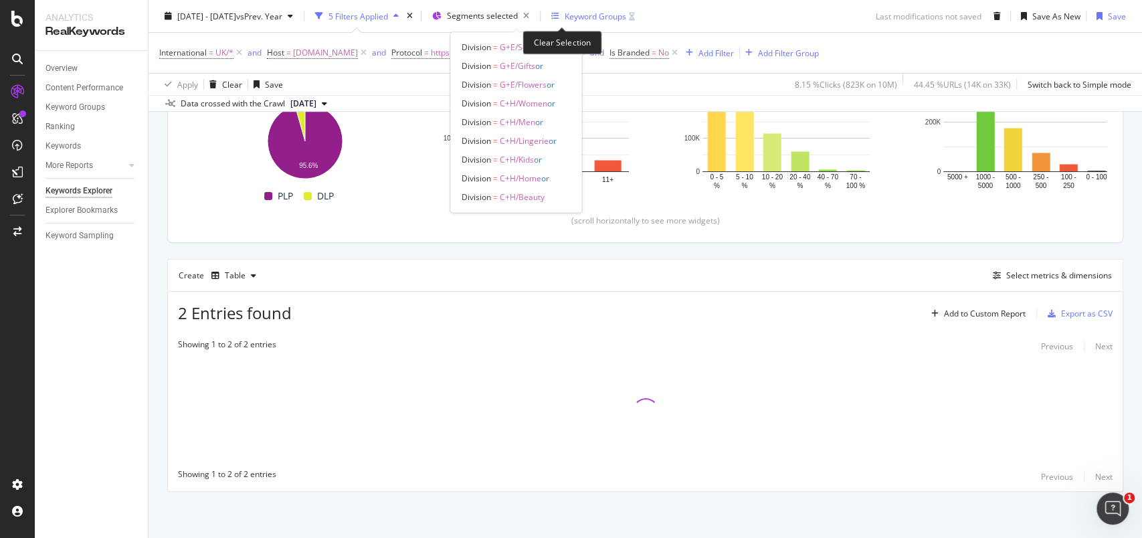
click at [535, 17] on icon "button" at bounding box center [526, 16] width 17 height 19
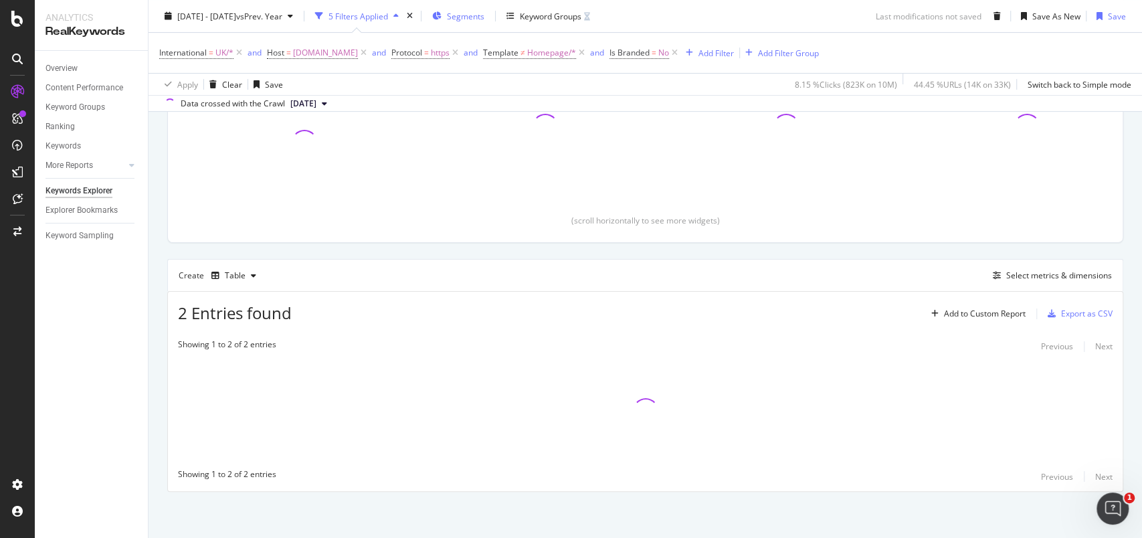
click at [484, 13] on span "Segments" at bounding box center [465, 15] width 37 height 11
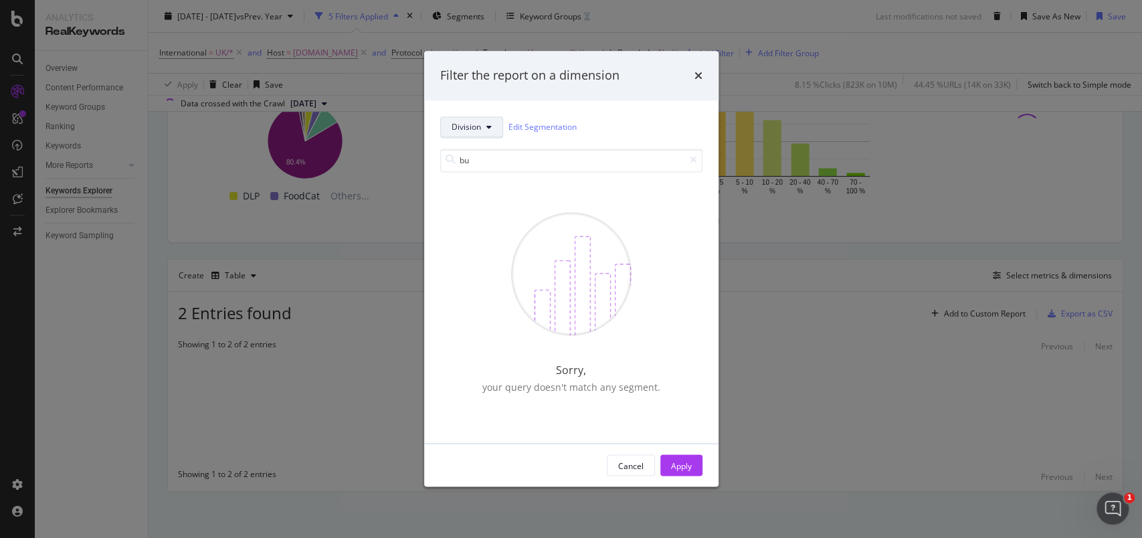
type input "bu"
click at [486, 130] on icon "modal" at bounding box center [488, 127] width 5 height 8
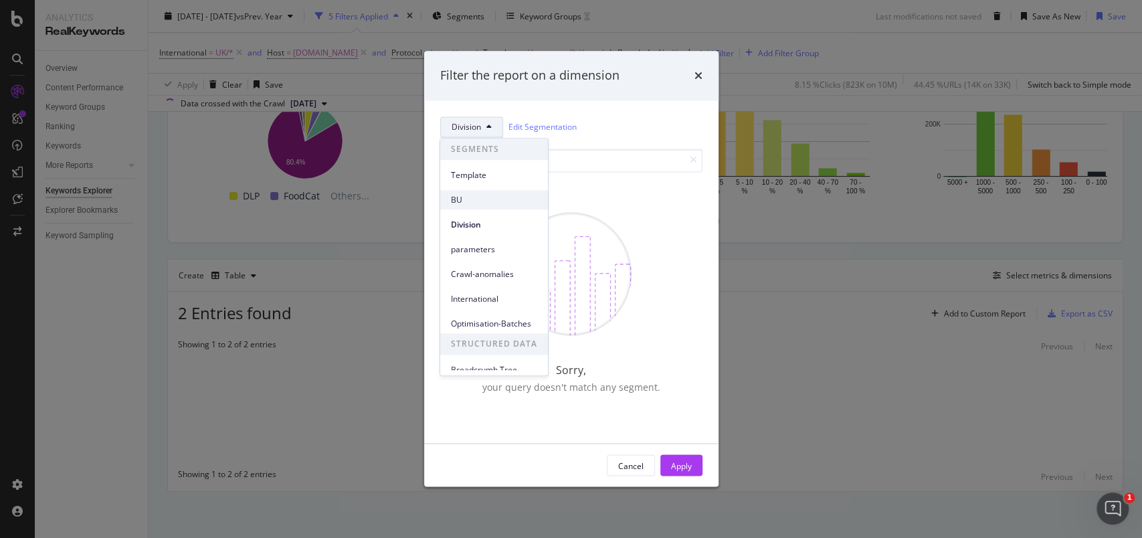
click at [471, 193] on div "BU" at bounding box center [494, 199] width 108 height 19
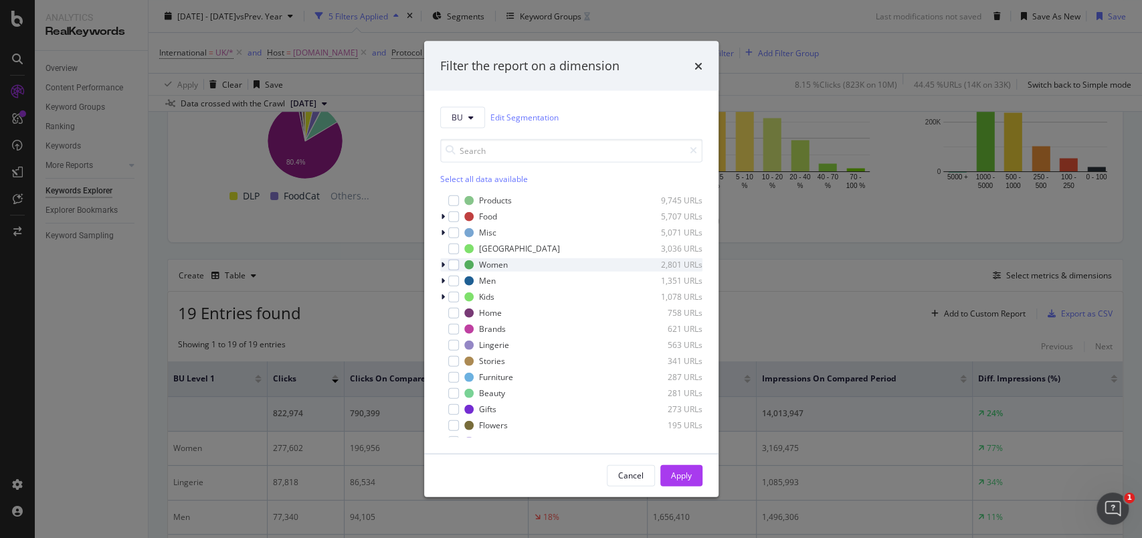
click at [442, 265] on icon "modal" at bounding box center [443, 264] width 4 height 8
click at [443, 263] on icon "modal" at bounding box center [442, 264] width 5 height 8
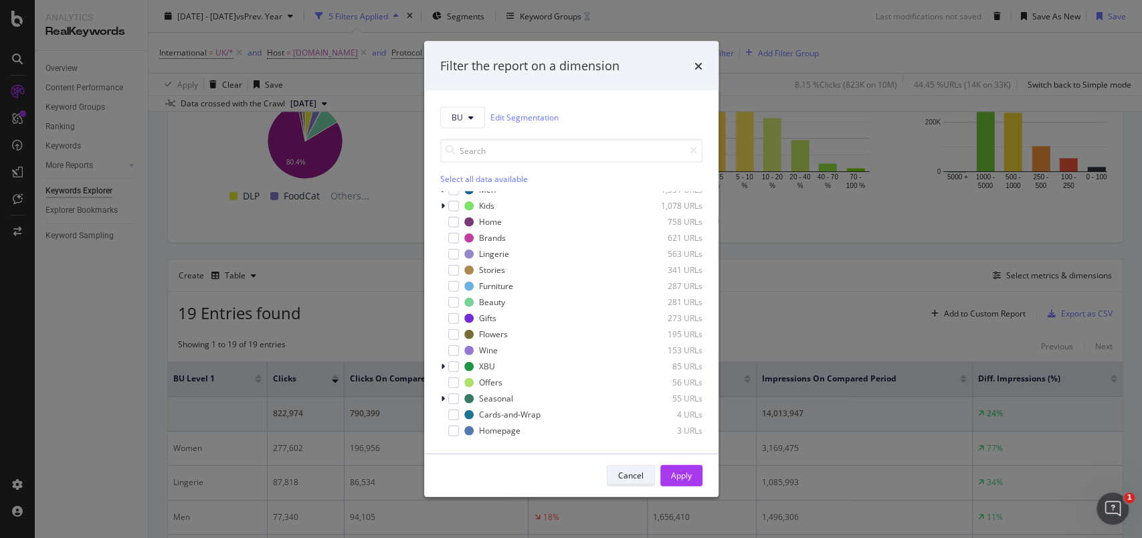
click at [626, 475] on div "Cancel" at bounding box center [630, 475] width 25 height 11
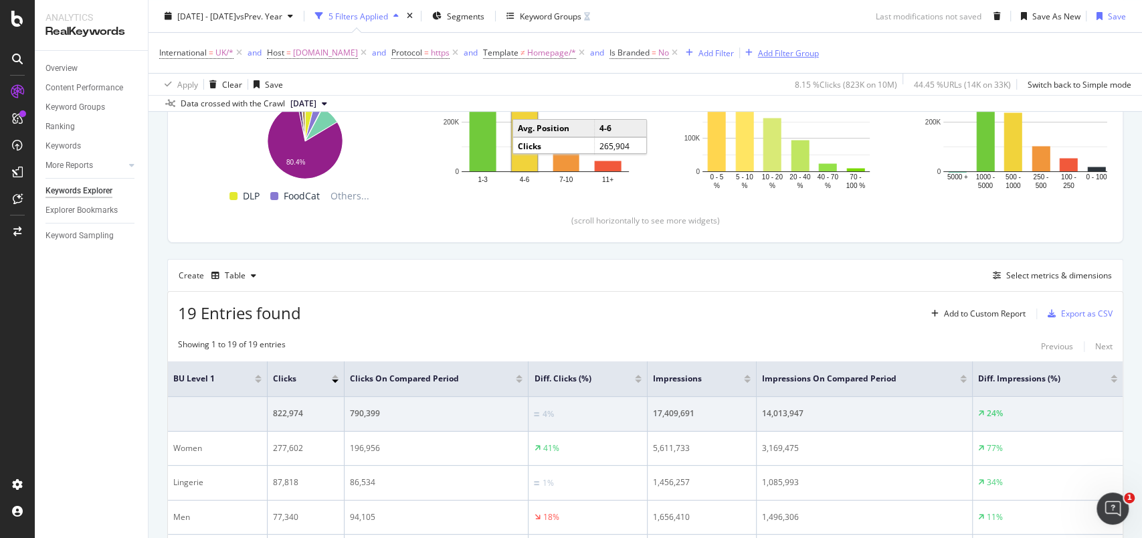
click at [819, 51] on div "Add Filter Group" at bounding box center [788, 52] width 61 height 11
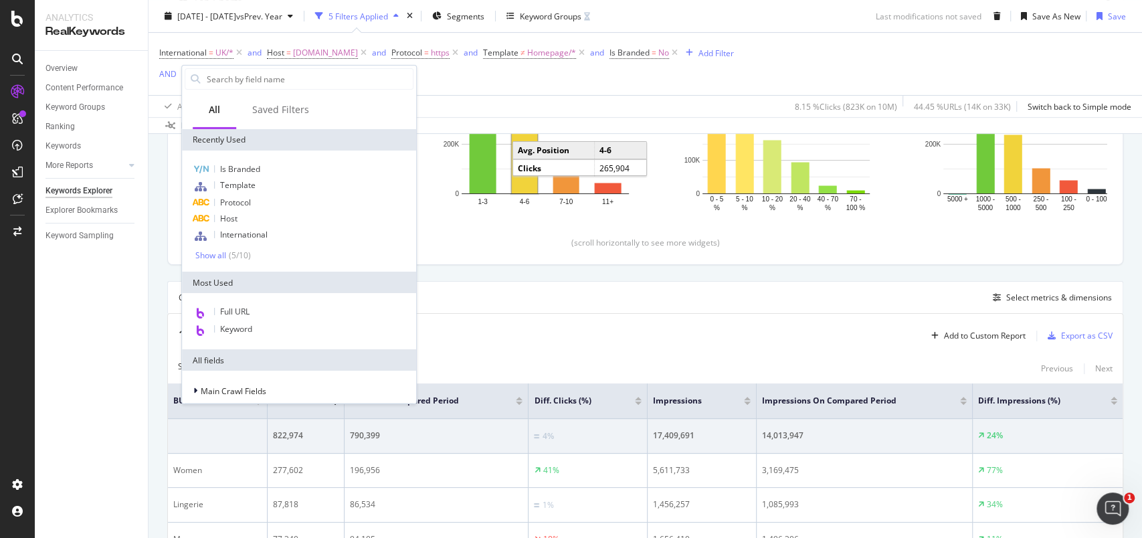
scroll to position [288, 0]
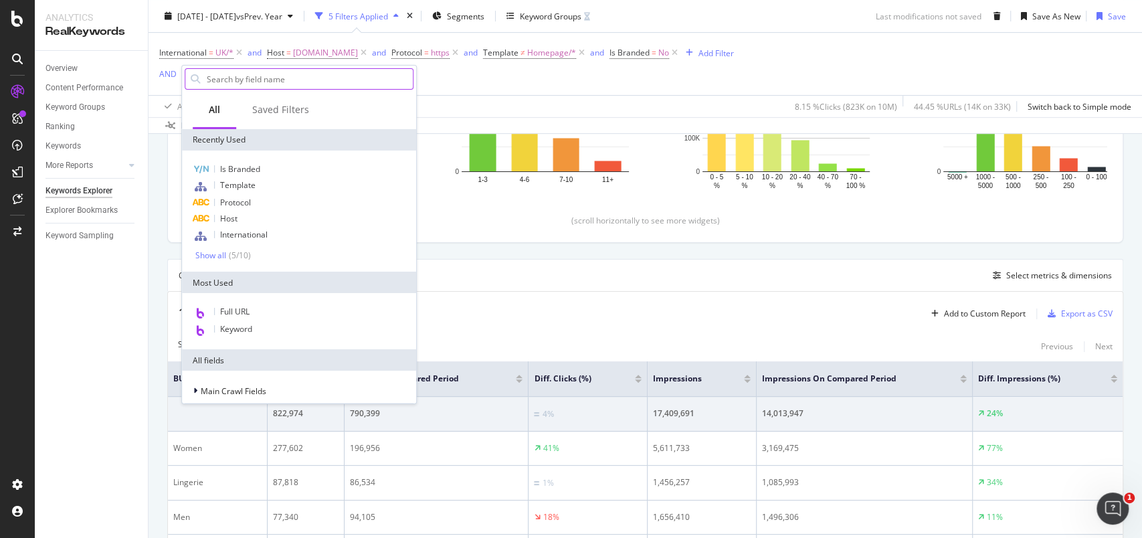
click at [286, 82] on input "text" at bounding box center [308, 79] width 207 height 20
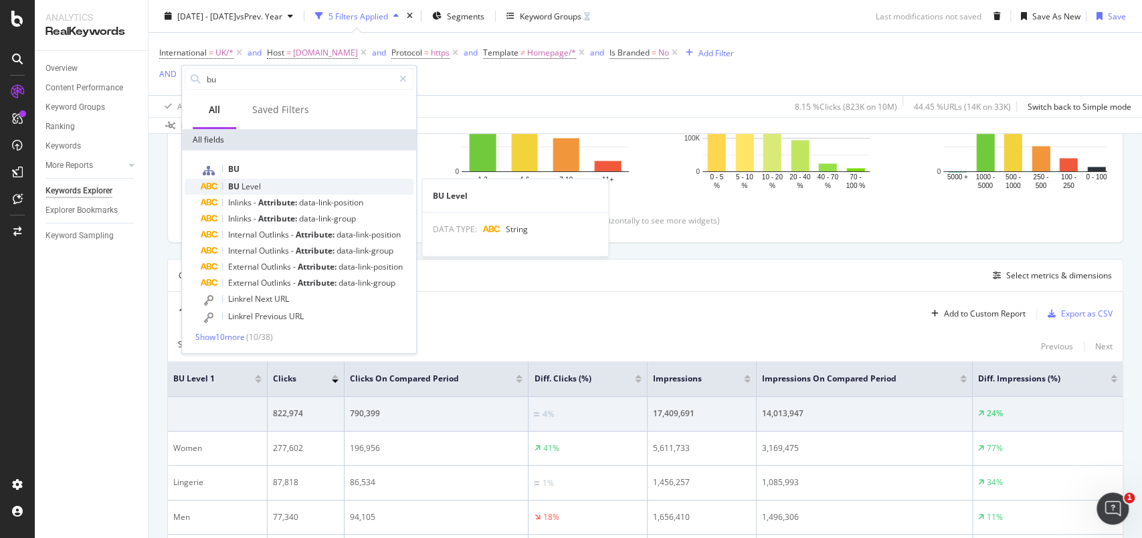
type input "bu"
click at [257, 184] on span "Level" at bounding box center [251, 186] width 19 height 11
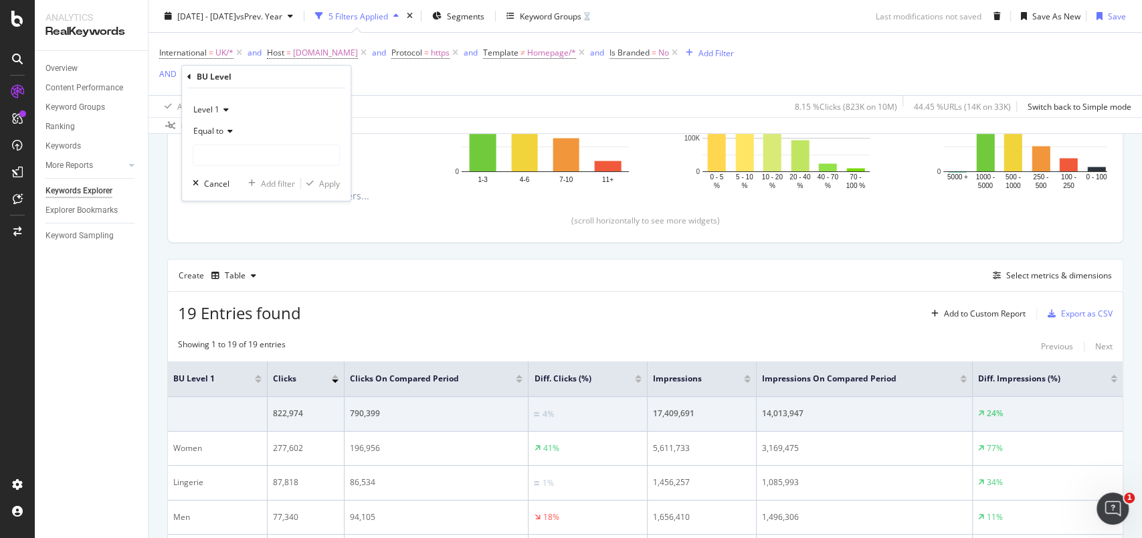
click at [227, 130] on icon at bounding box center [227, 131] width 9 height 8
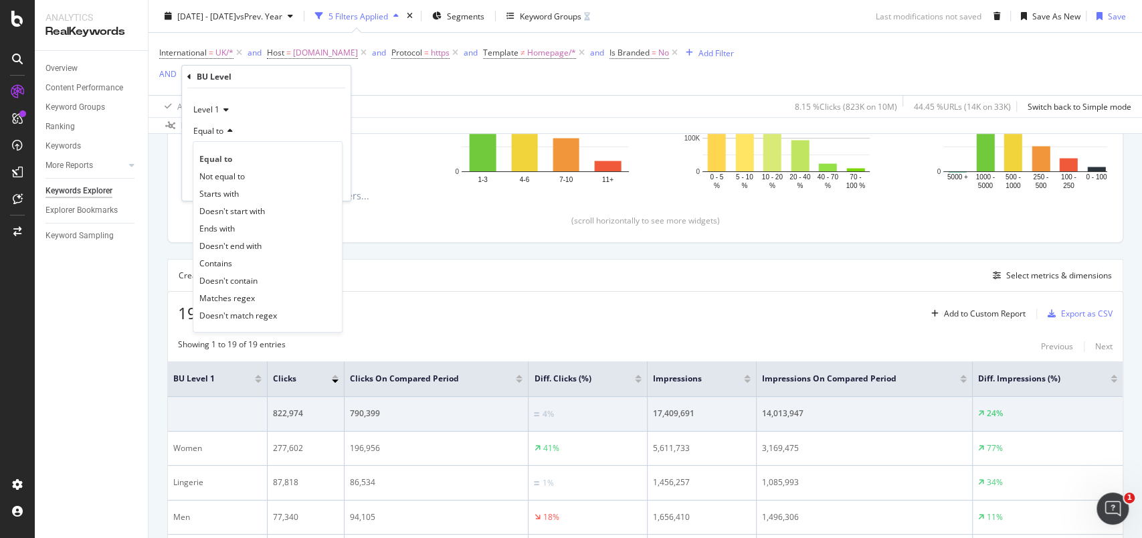
click at [225, 175] on span "Not equal to" at bounding box center [221, 175] width 45 height 11
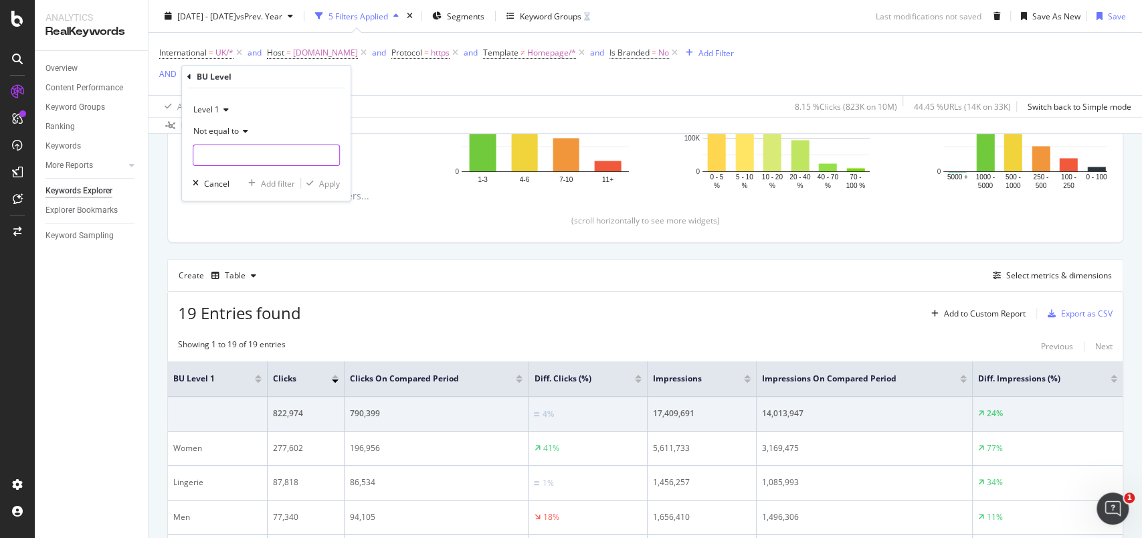
click at [230, 158] on input "text" at bounding box center [266, 155] width 146 height 21
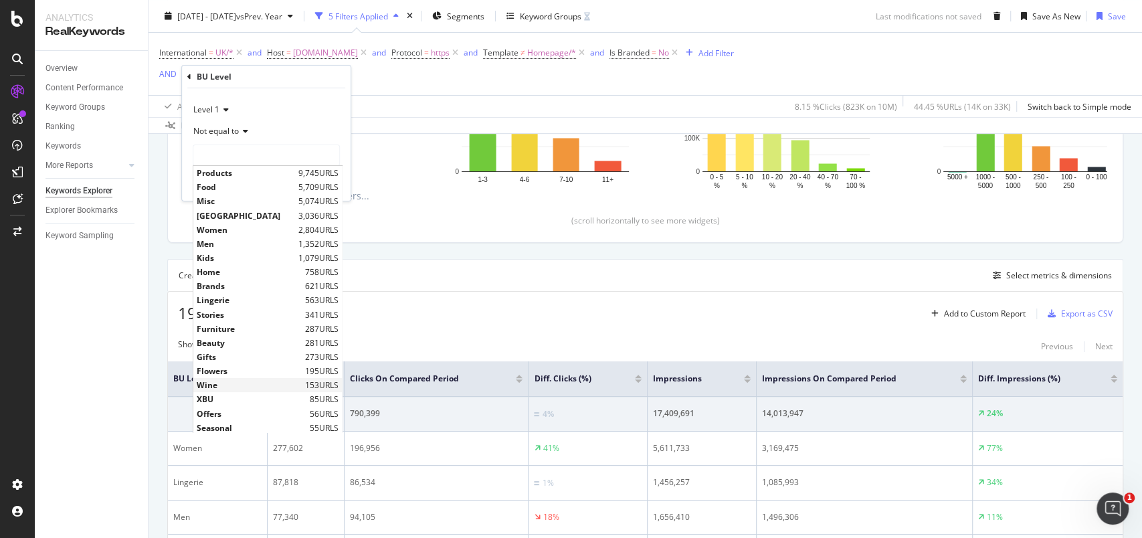
click at [209, 386] on span "Wine" at bounding box center [249, 384] width 105 height 11
type input "Wine"
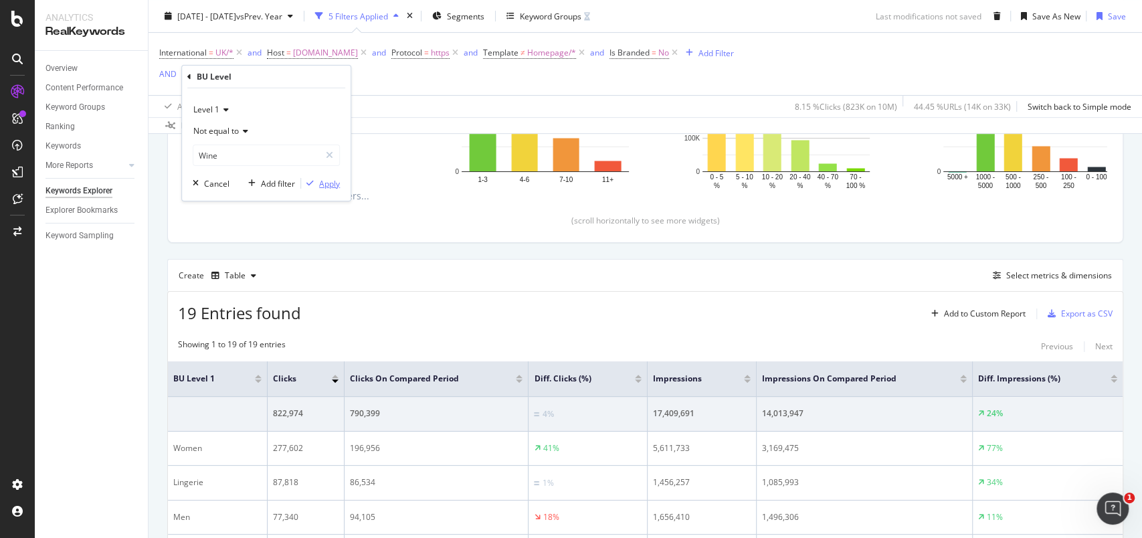
click at [331, 182] on div "Apply" at bounding box center [329, 182] width 21 height 11
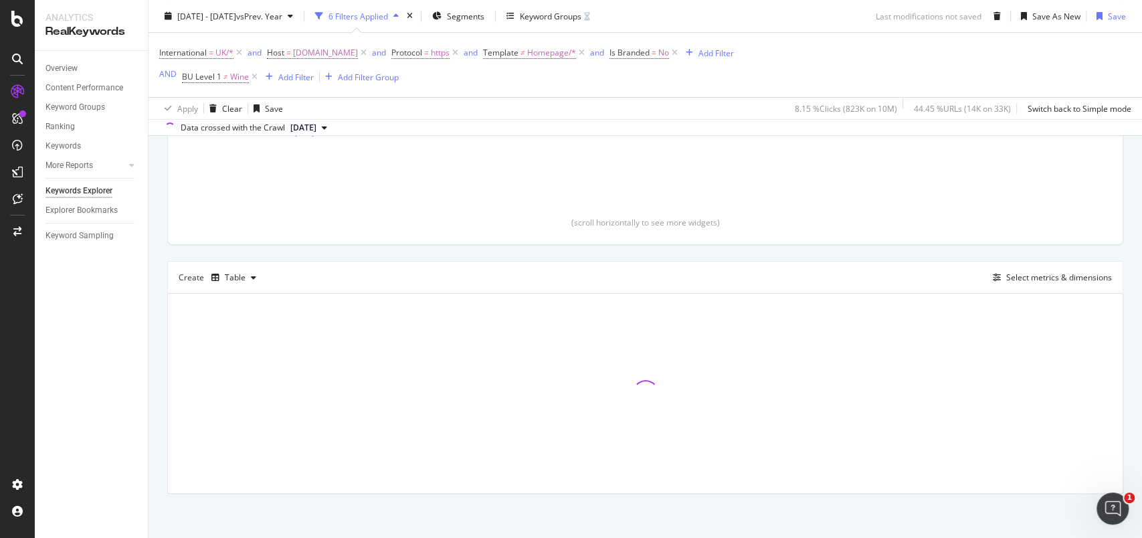
scroll to position [290, 0]
click at [289, 78] on div "Add Filter" at bounding box center [295, 76] width 35 height 11
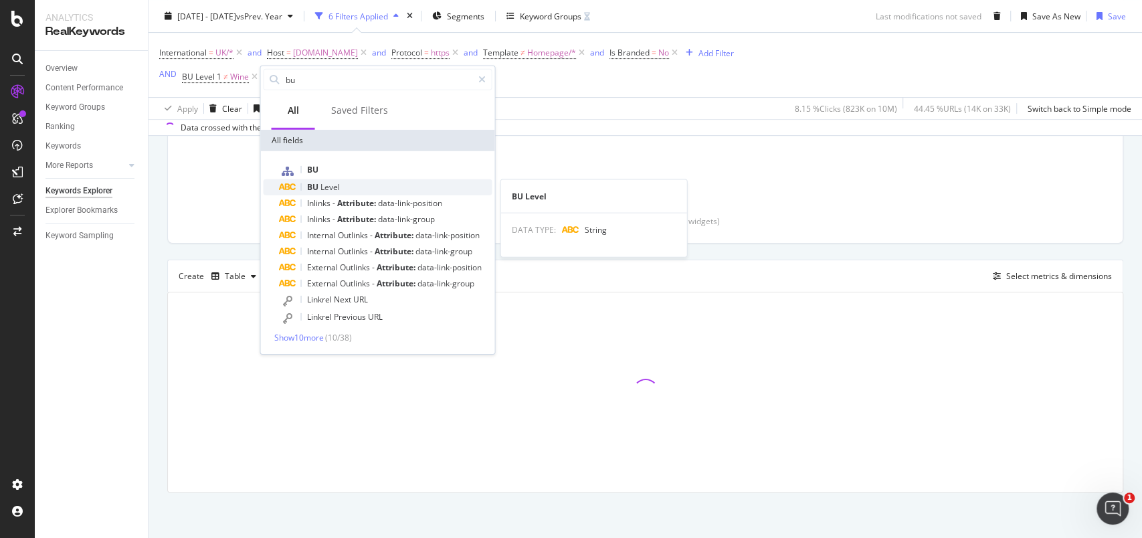
click at [324, 184] on span "Level" at bounding box center [329, 186] width 19 height 11
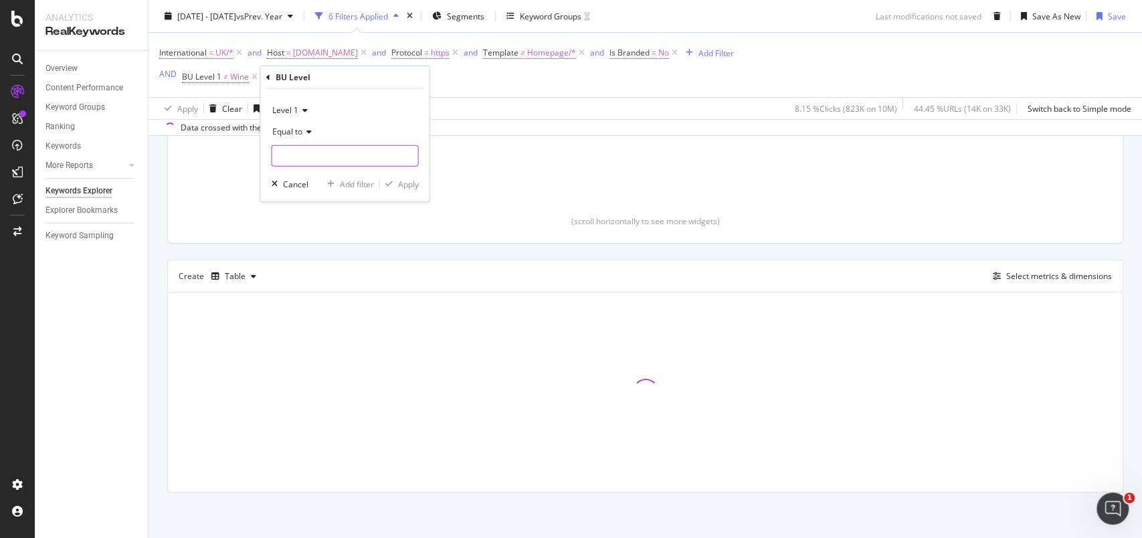
click at [307, 155] on input "text" at bounding box center [345, 155] width 146 height 21
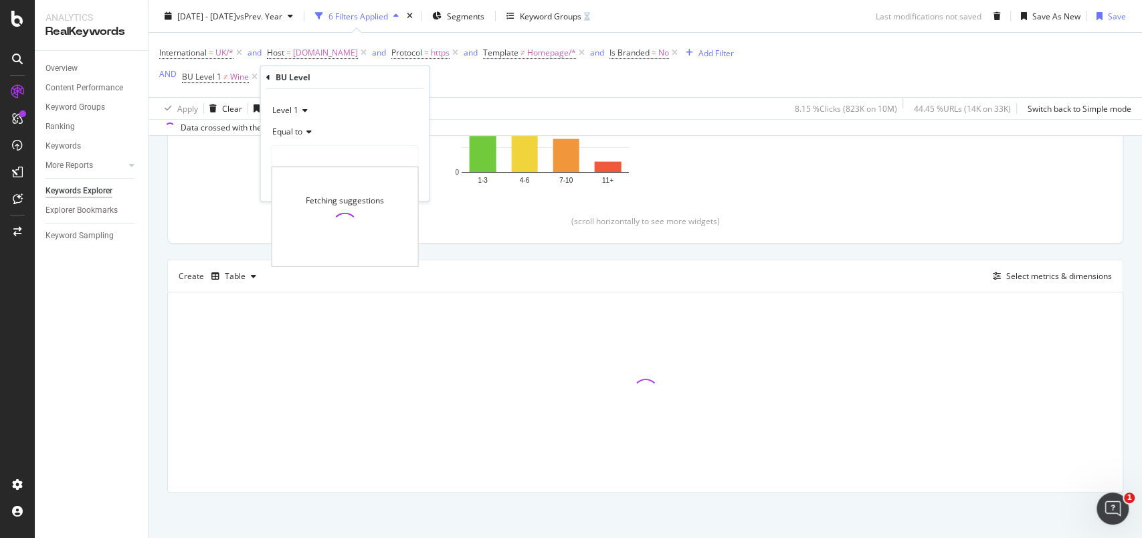
click at [300, 132] on span "Equal to" at bounding box center [287, 131] width 30 height 11
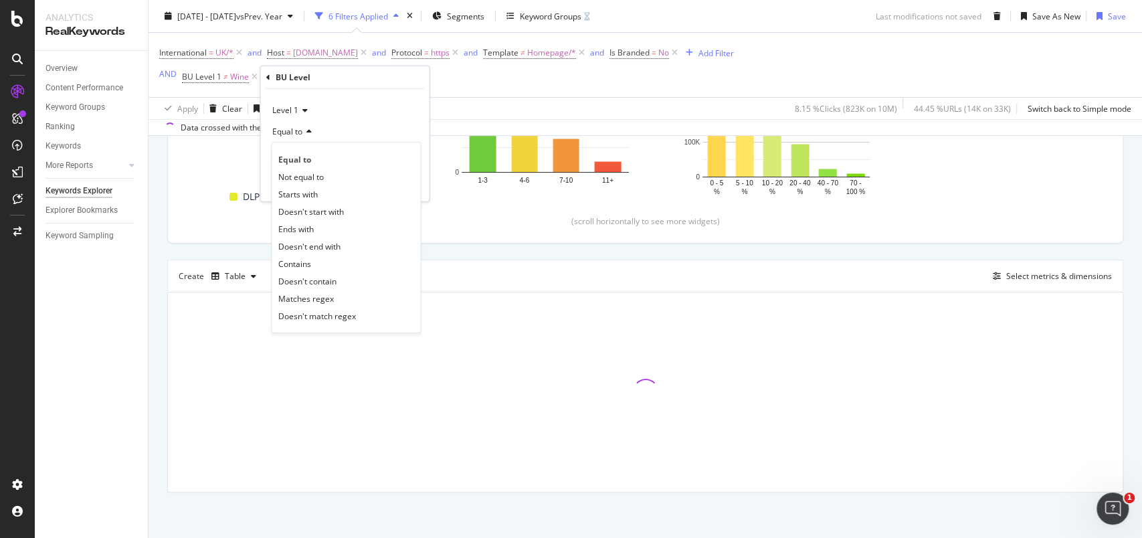
click at [304, 173] on span "Not equal to" at bounding box center [300, 176] width 45 height 11
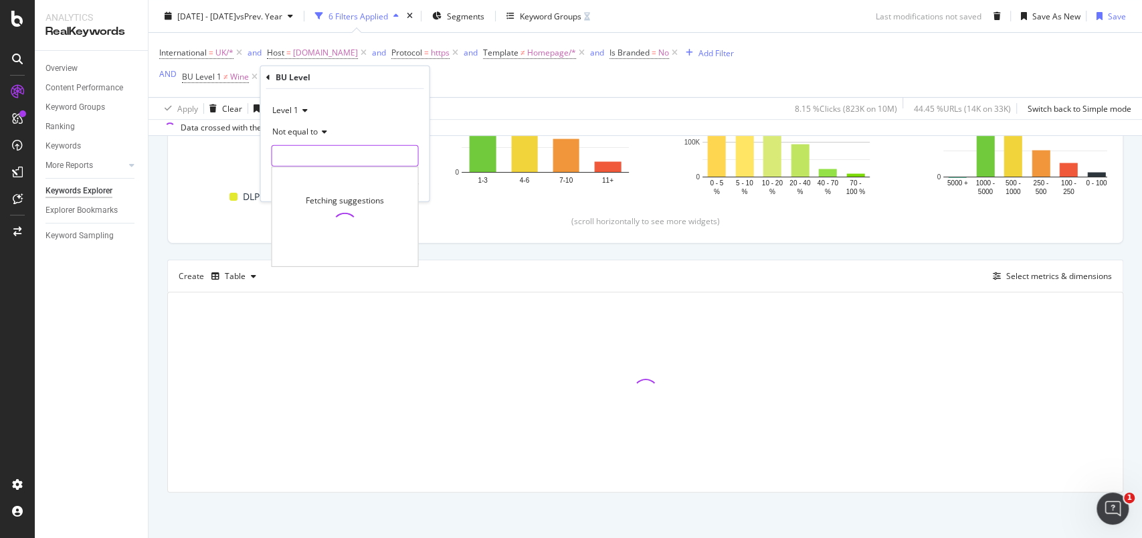
click at [303, 161] on input "text" at bounding box center [345, 155] width 146 height 21
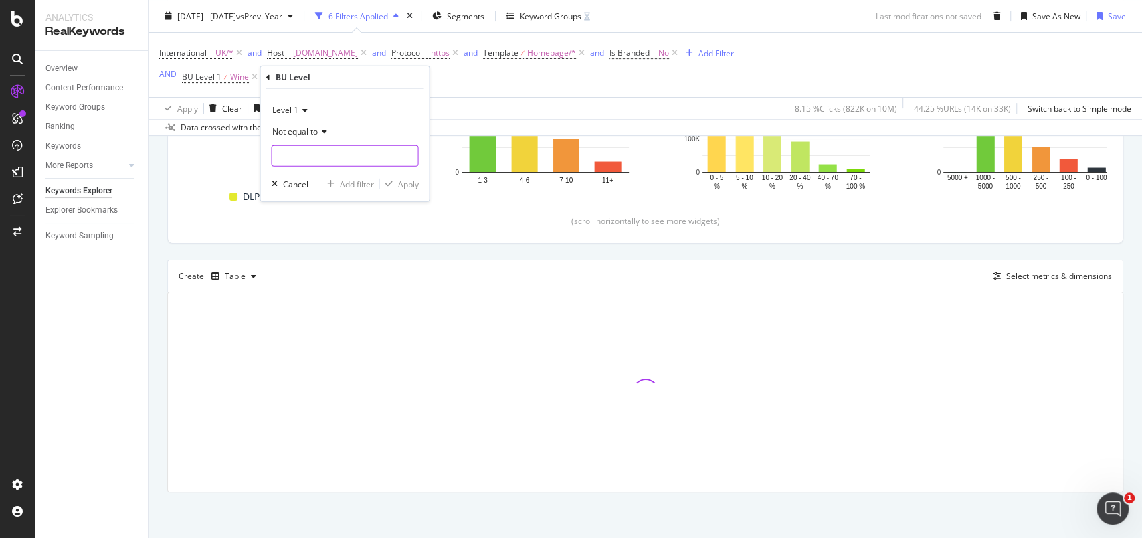
click at [305, 158] on input "text" at bounding box center [345, 155] width 146 height 21
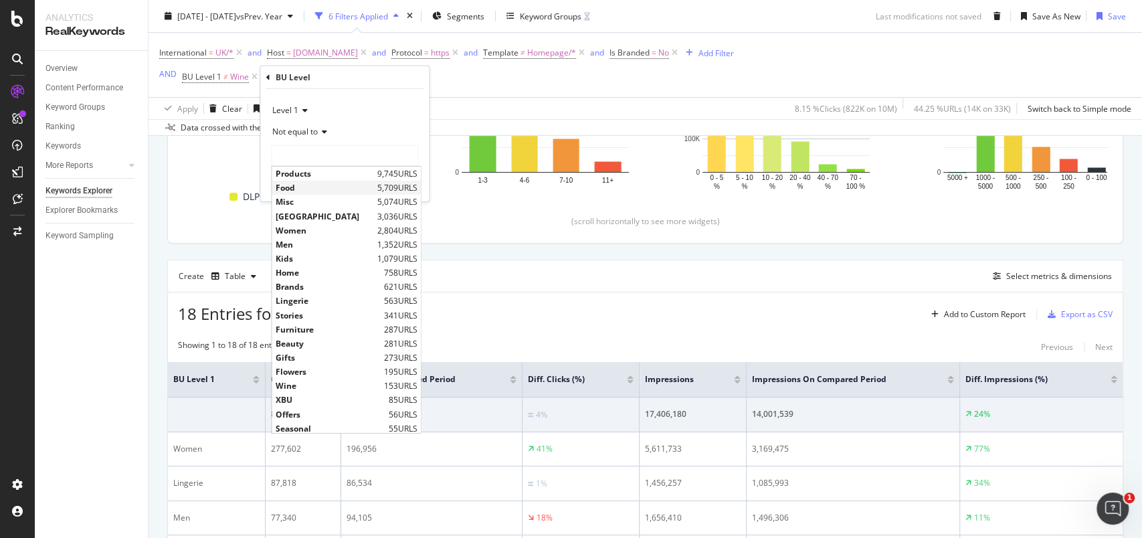
click at [285, 185] on span "Food" at bounding box center [324, 187] width 98 height 11
type input "Food"
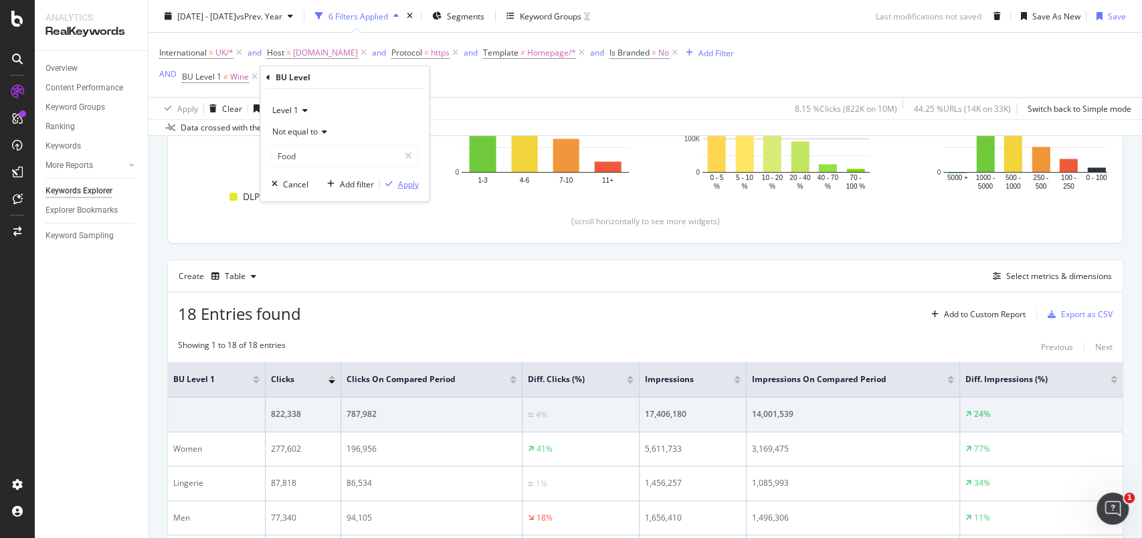
click at [409, 186] on div "Apply" at bounding box center [407, 183] width 21 height 11
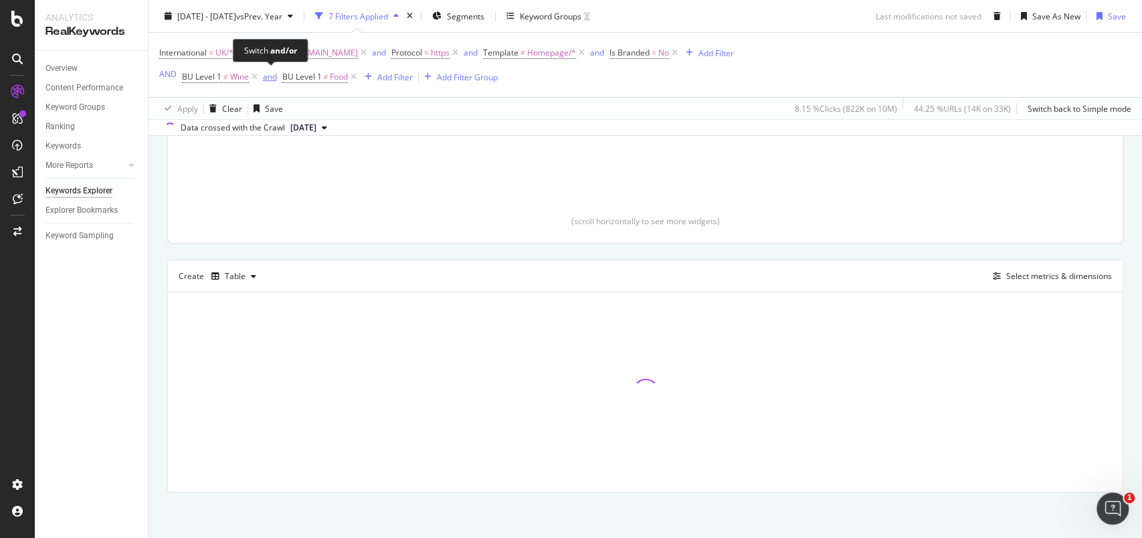
click at [272, 82] on div "and" at bounding box center [270, 76] width 14 height 11
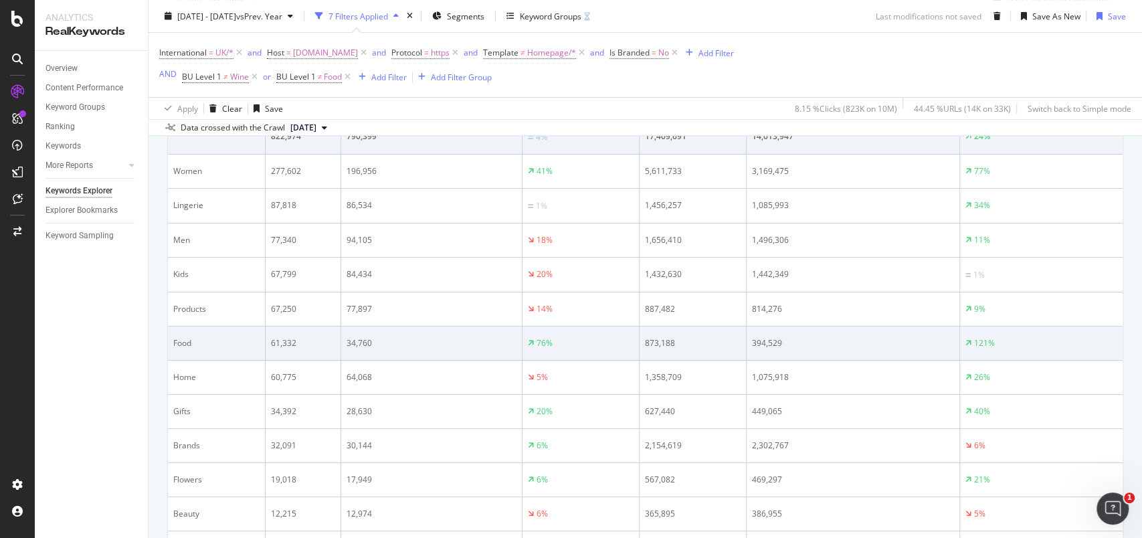
scroll to position [468, 0]
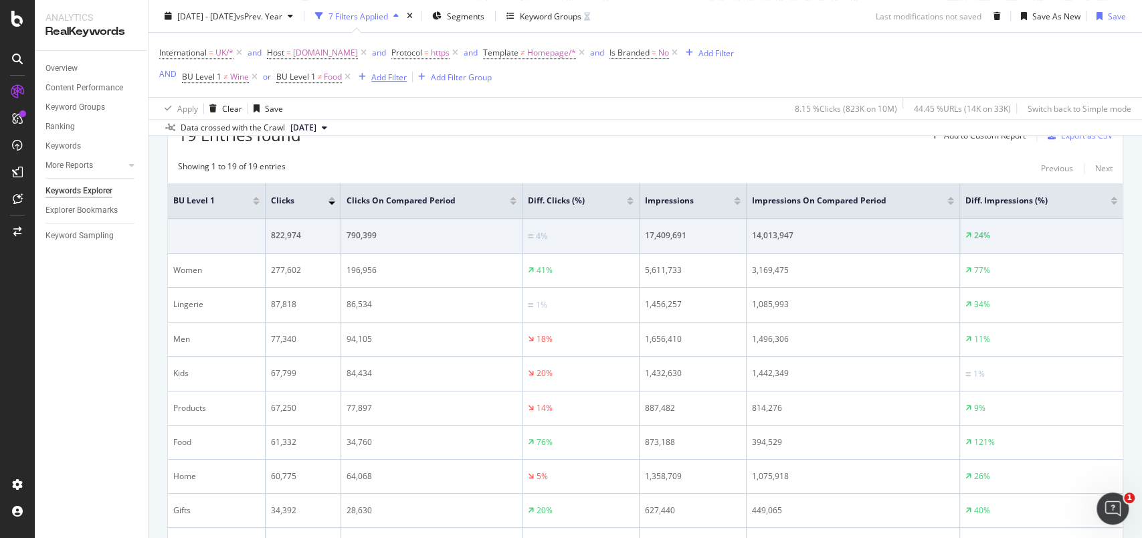
click at [384, 78] on div "Add Filter" at bounding box center [388, 76] width 35 height 11
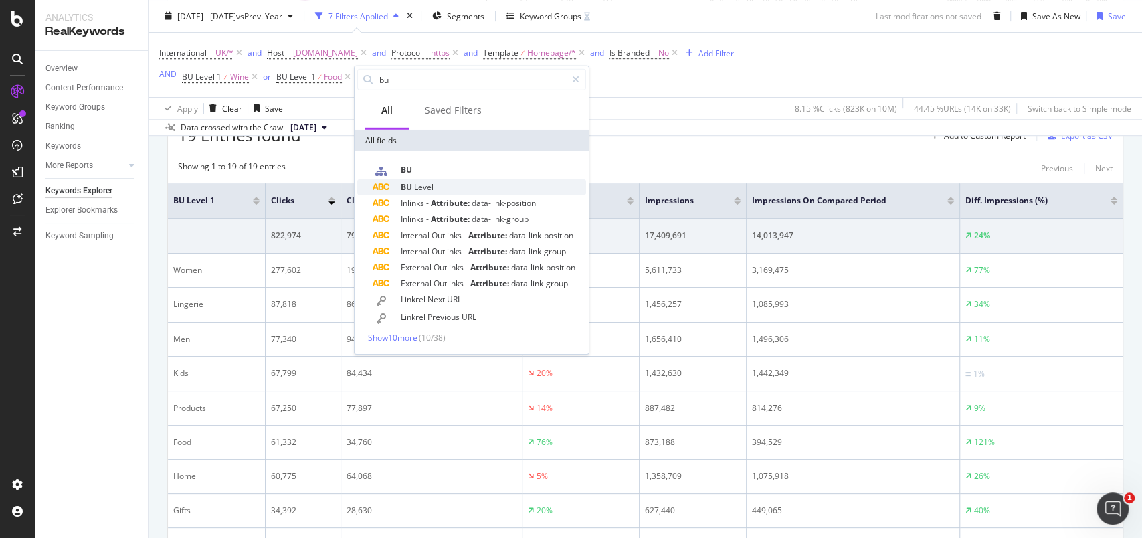
click at [435, 181] on div "BU Level" at bounding box center [479, 187] width 213 height 16
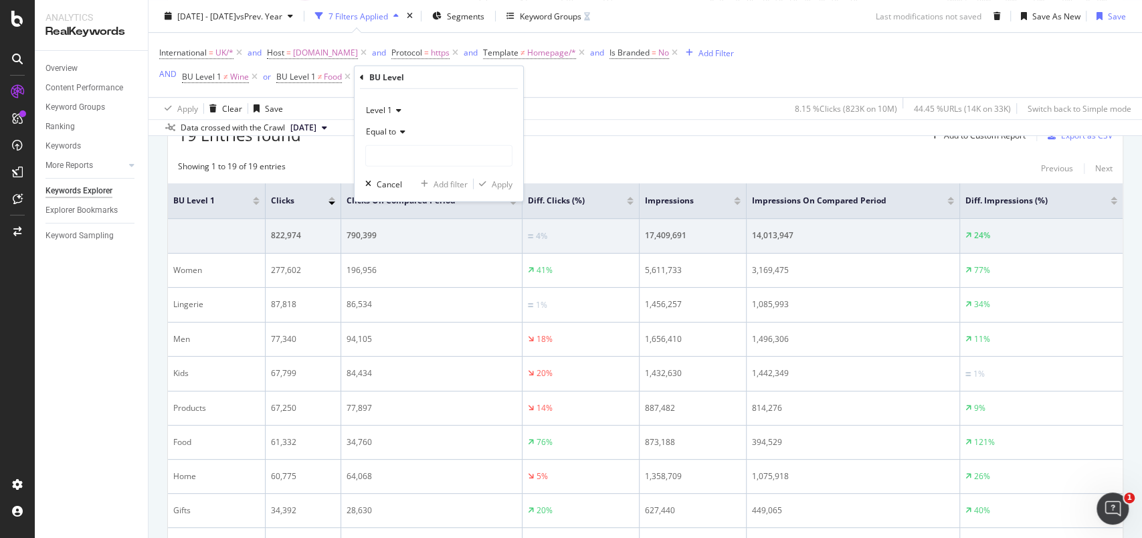
click at [398, 136] on icon at bounding box center [400, 132] width 9 height 8
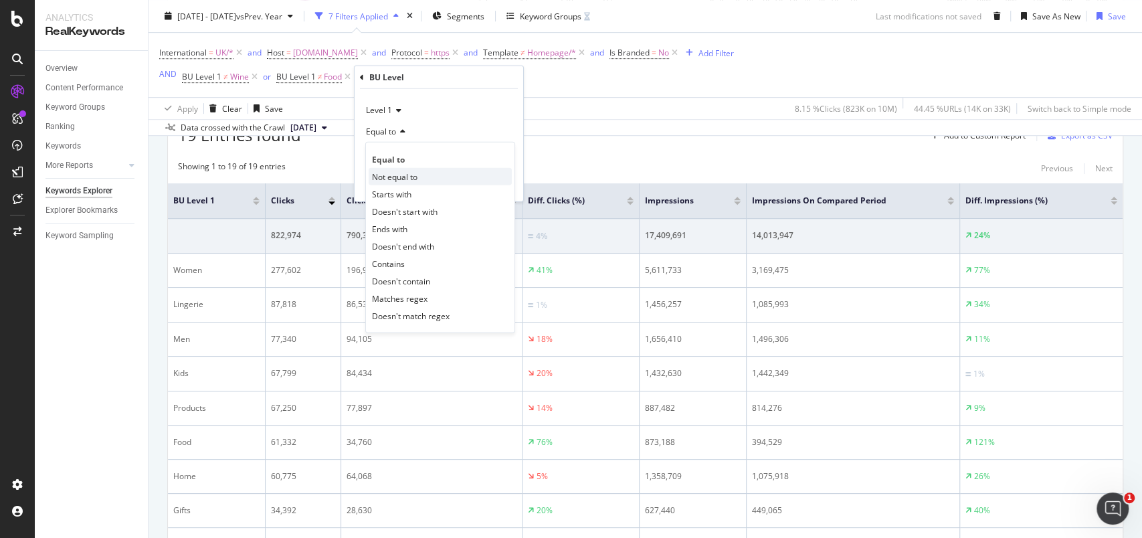
click at [406, 171] on span "Not equal to" at bounding box center [394, 176] width 45 height 11
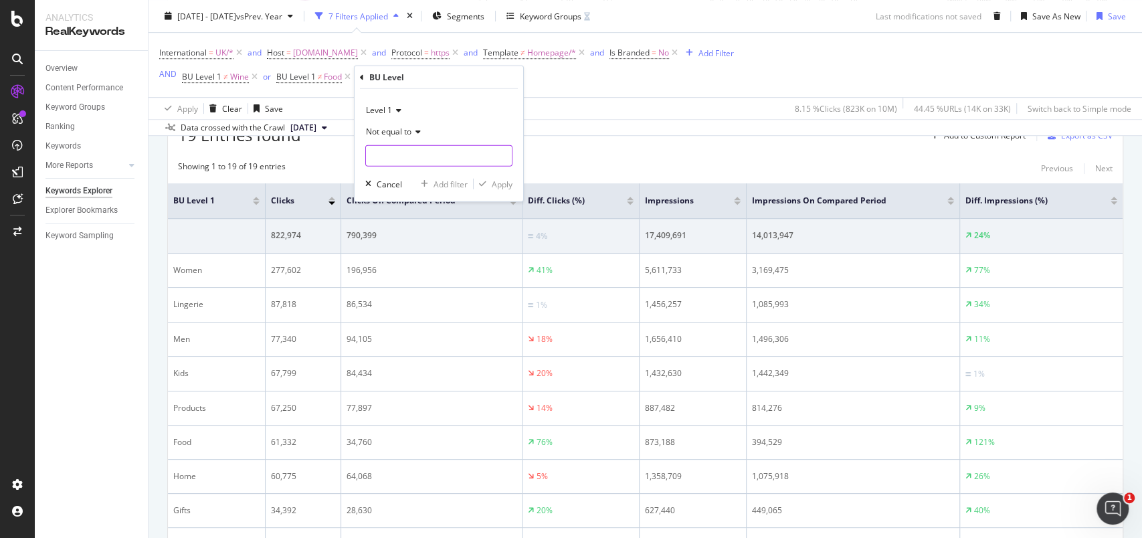
click at [402, 158] on input "text" at bounding box center [439, 155] width 146 height 21
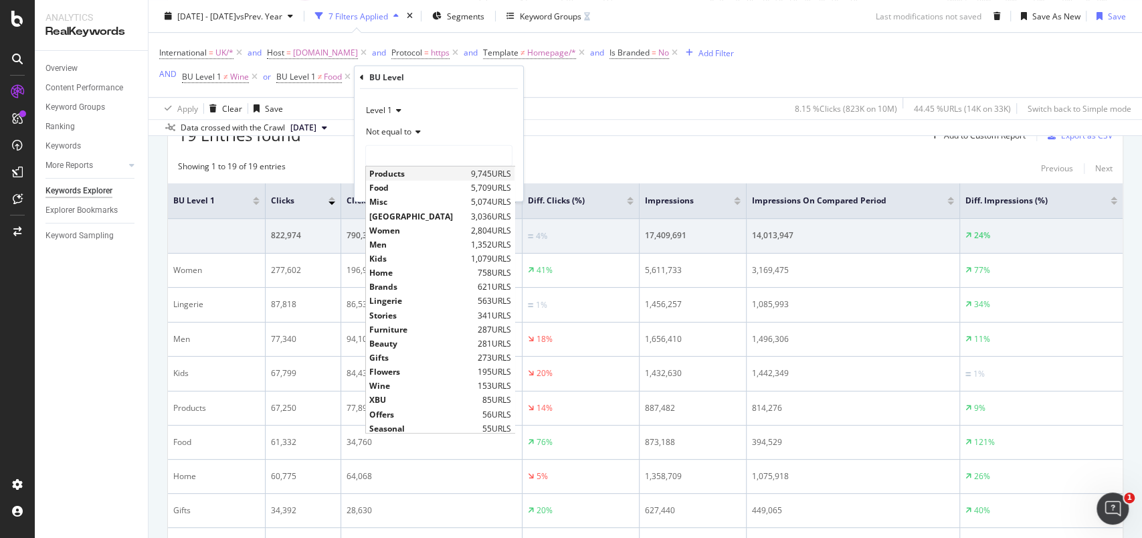
click at [402, 169] on span "Products" at bounding box center [418, 173] width 98 height 11
type input "Products"
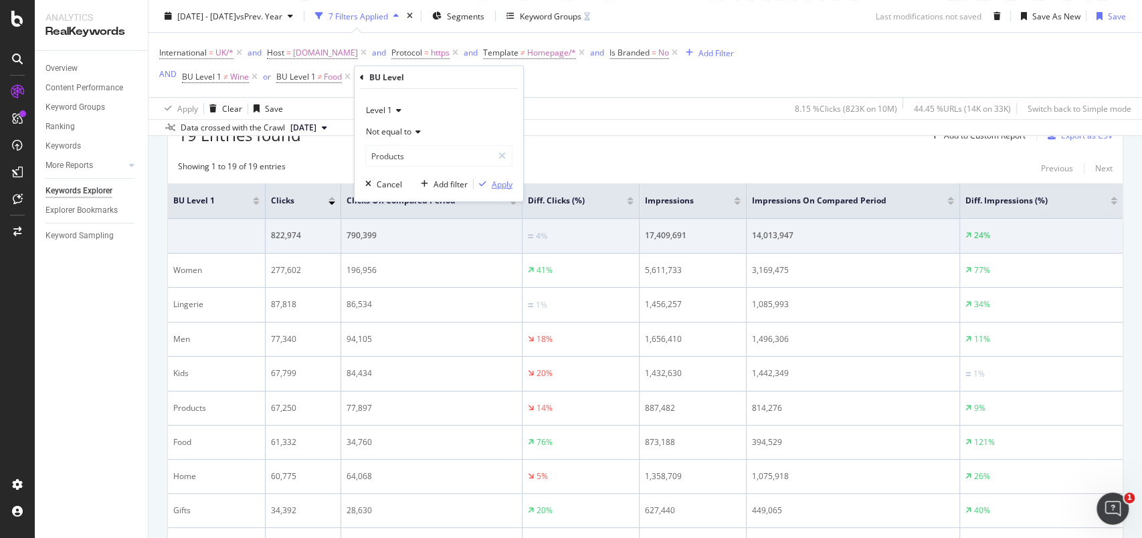
click at [506, 179] on div "Apply" at bounding box center [502, 183] width 21 height 11
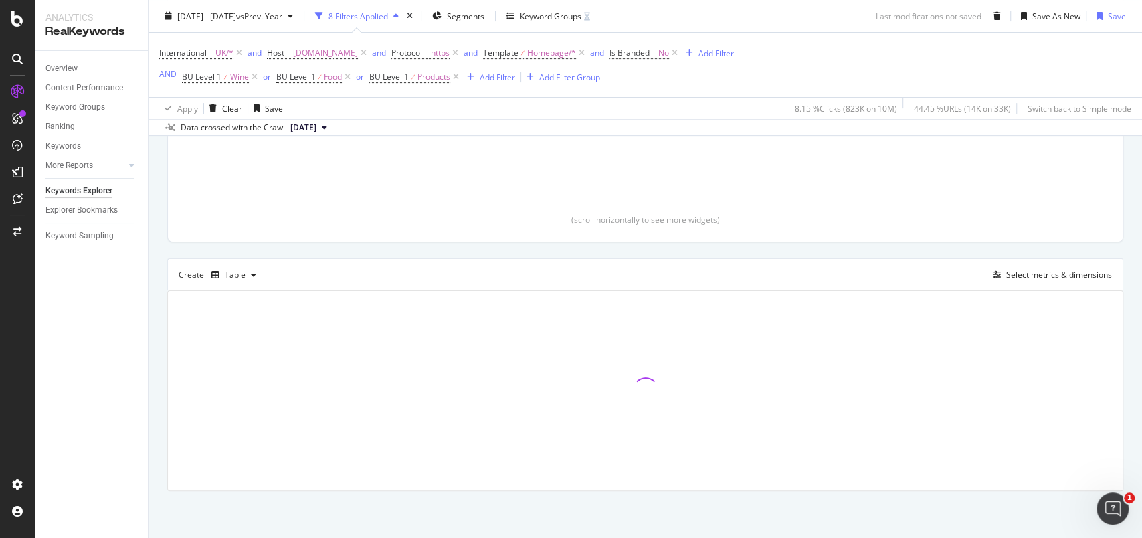
scroll to position [290, 0]
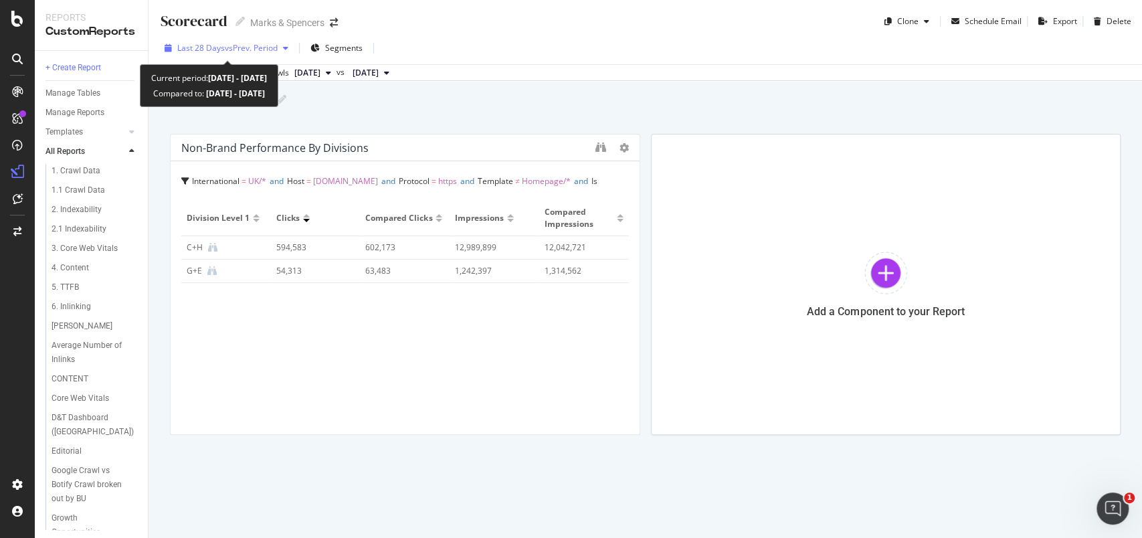
click at [232, 46] on span "vs Prev. Period" at bounding box center [251, 47] width 53 height 11
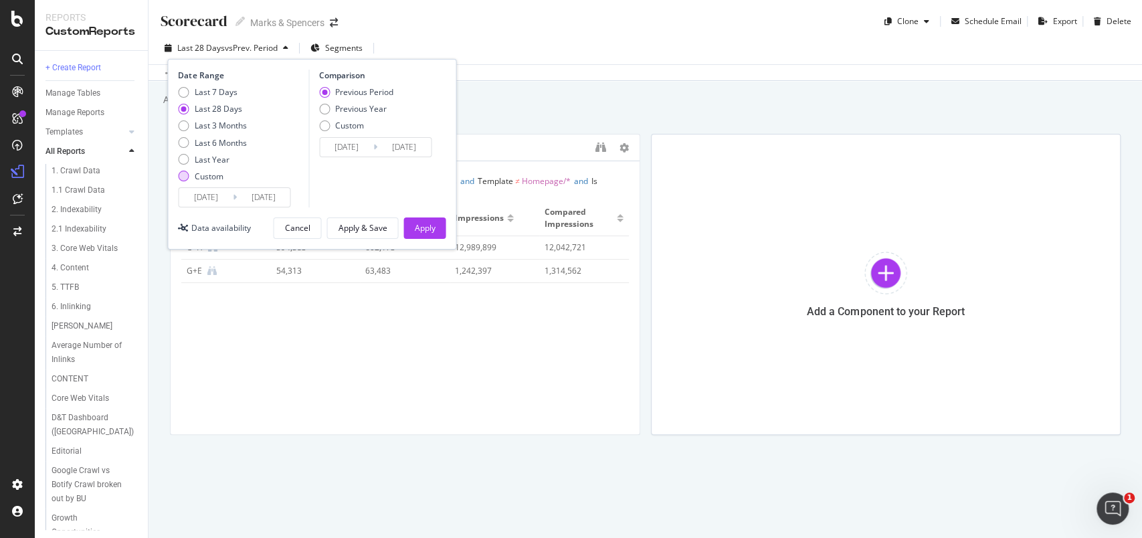
click at [181, 179] on div "Custom" at bounding box center [183, 176] width 11 height 11
click at [211, 201] on input "[DATE]" at bounding box center [206, 197] width 54 height 19
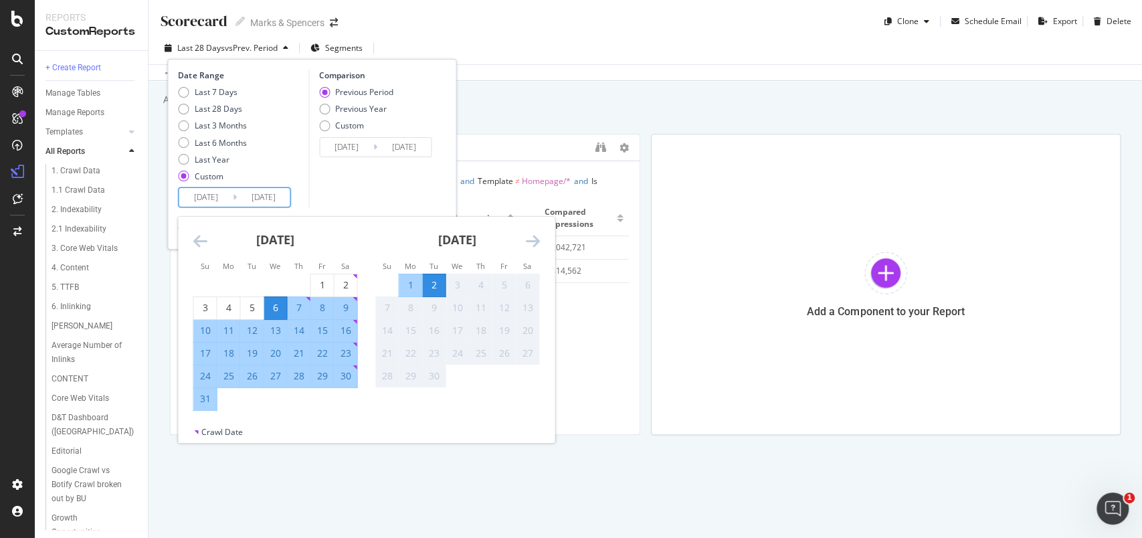
click at [205, 240] on icon "Move backward to switch to the previous month." at bounding box center [200, 241] width 14 height 16
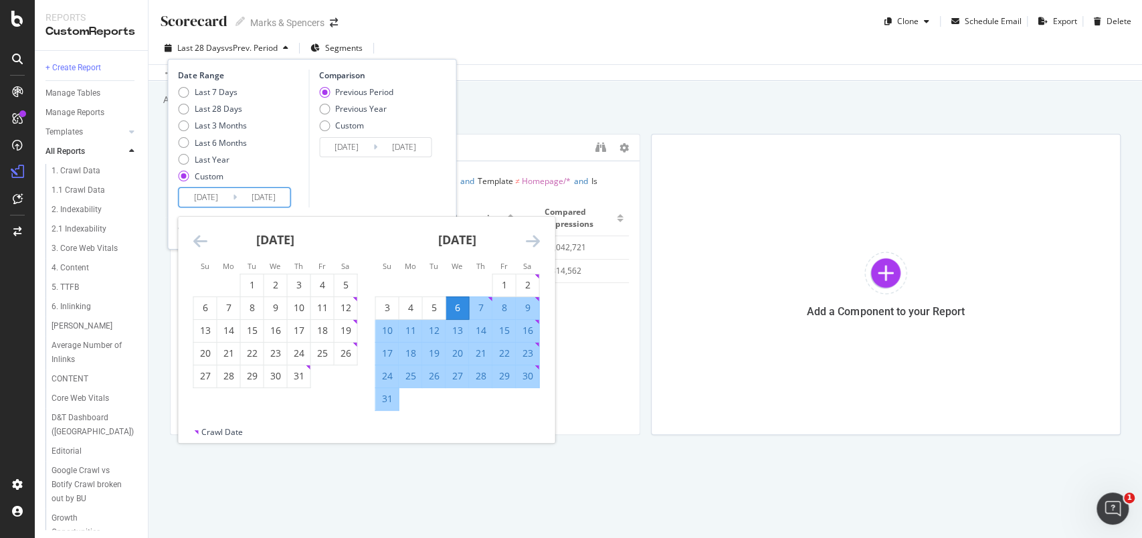
click at [205, 240] on icon "Move backward to switch to the previous month." at bounding box center [200, 241] width 14 height 16
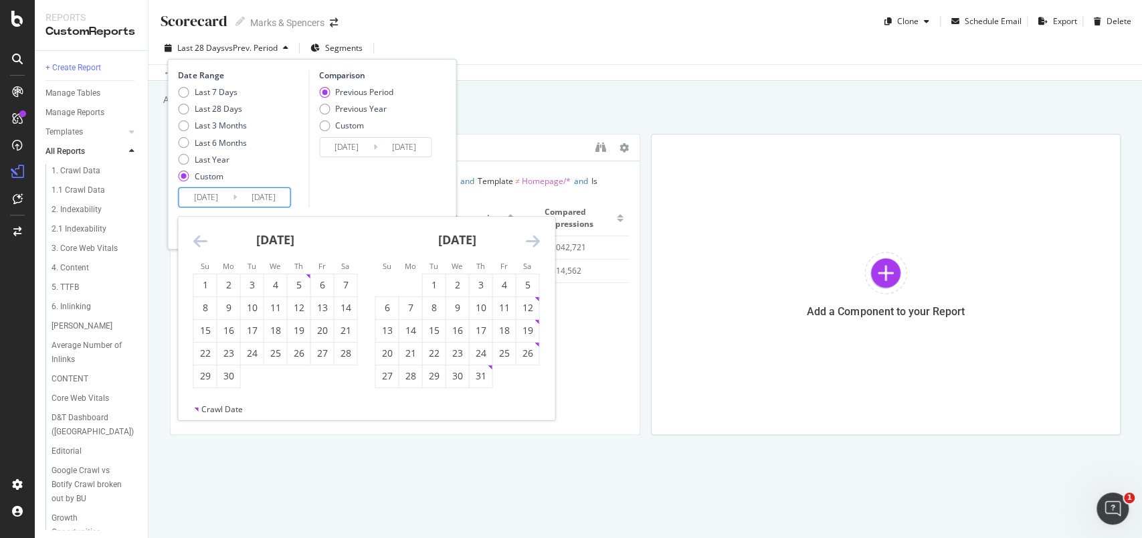
click at [531, 237] on icon "Move forward to switch to the next month." at bounding box center [532, 241] width 14 height 16
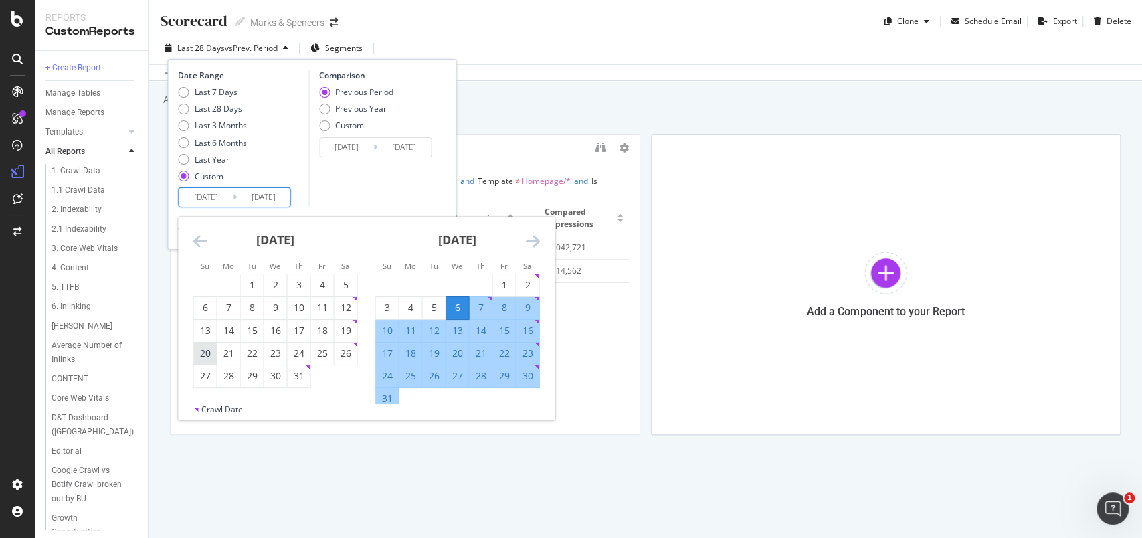
click at [207, 351] on div "20" at bounding box center [204, 353] width 23 height 13
type input "2025/07/20"
type input "2025/06/05"
type input "2025/07/19"
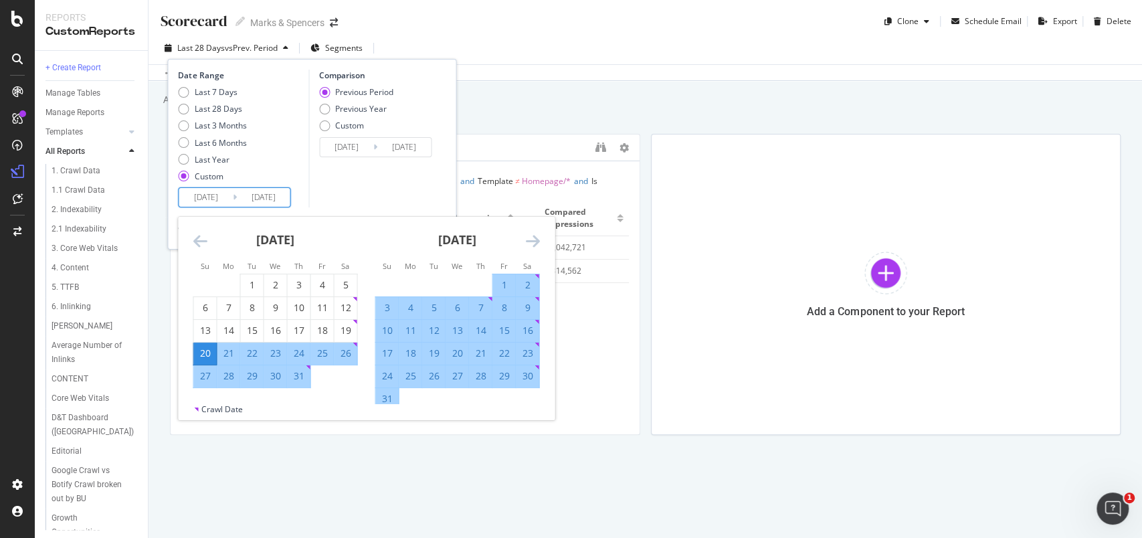
click at [531, 327] on div "16" at bounding box center [527, 330] width 23 height 13
type input "2025/08/16"
type input "2025/06/22"
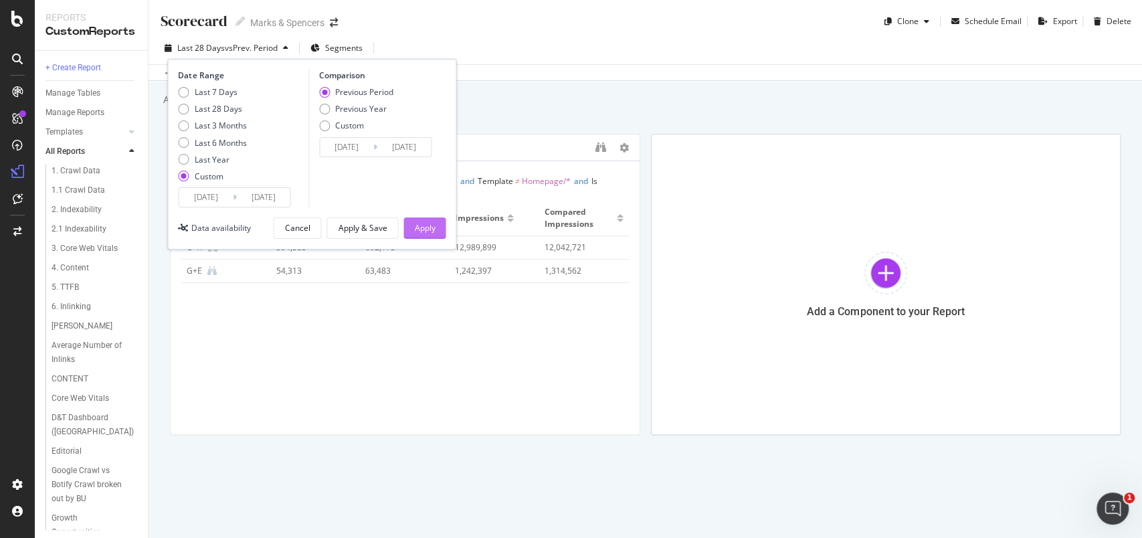
click at [425, 223] on div "Apply" at bounding box center [424, 227] width 21 height 11
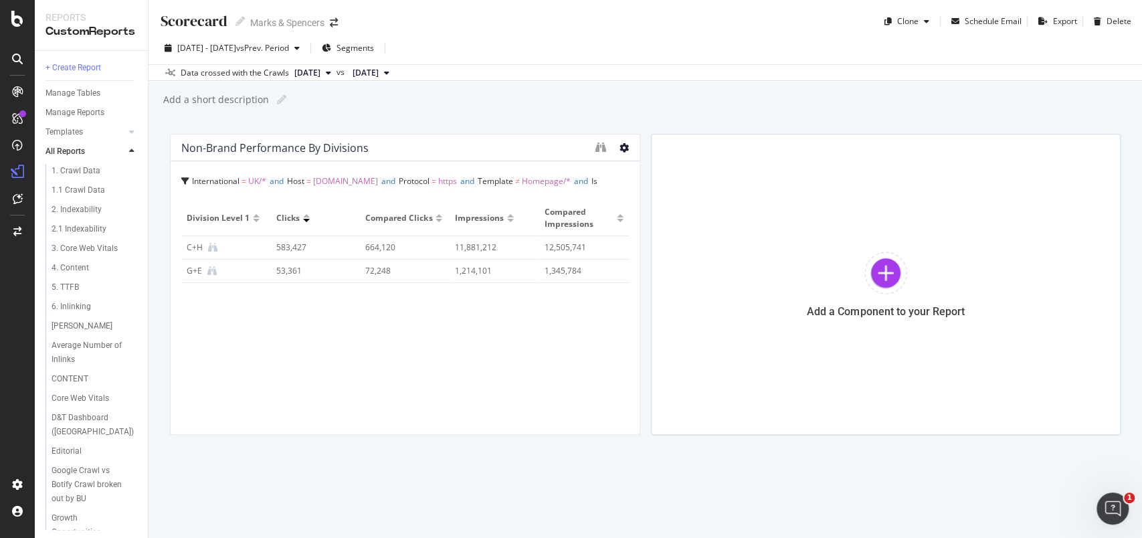
click at [621, 147] on icon at bounding box center [624, 147] width 9 height 9
click at [456, 482] on div "Scorecard Scorecard Marks & Spencers Clone Schedule Email Export Delete 2025 Ju…" at bounding box center [646, 269] width 994 height 538
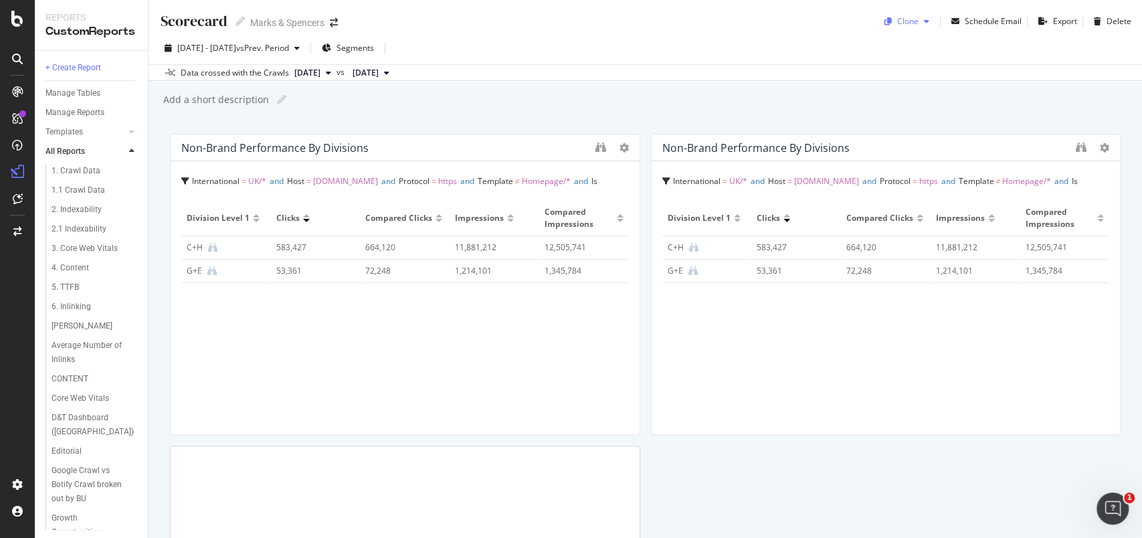
click at [924, 24] on icon "button" at bounding box center [926, 21] width 5 height 8
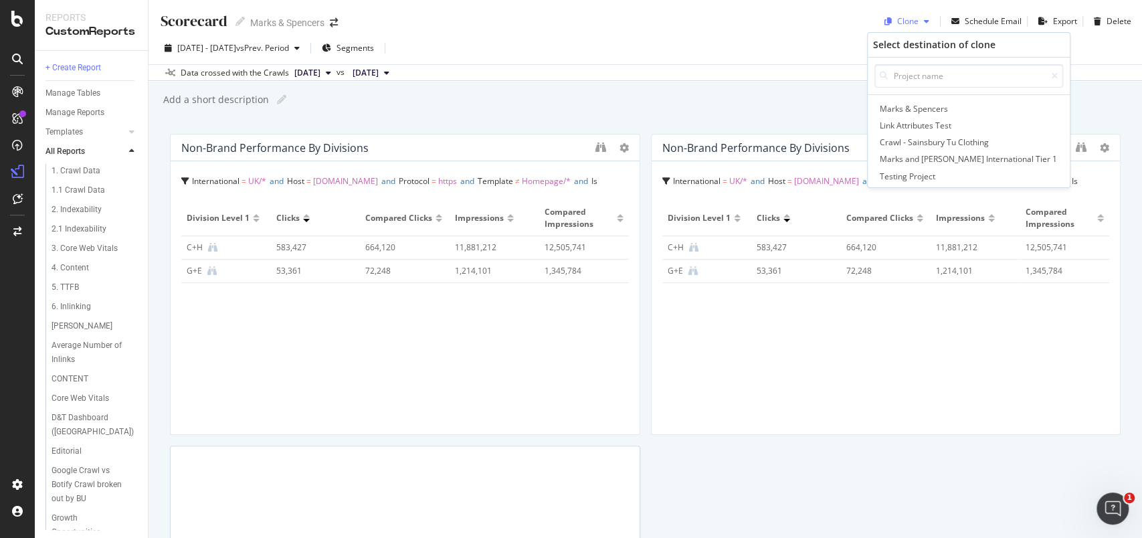
click at [924, 24] on icon "button" at bounding box center [926, 21] width 5 height 8
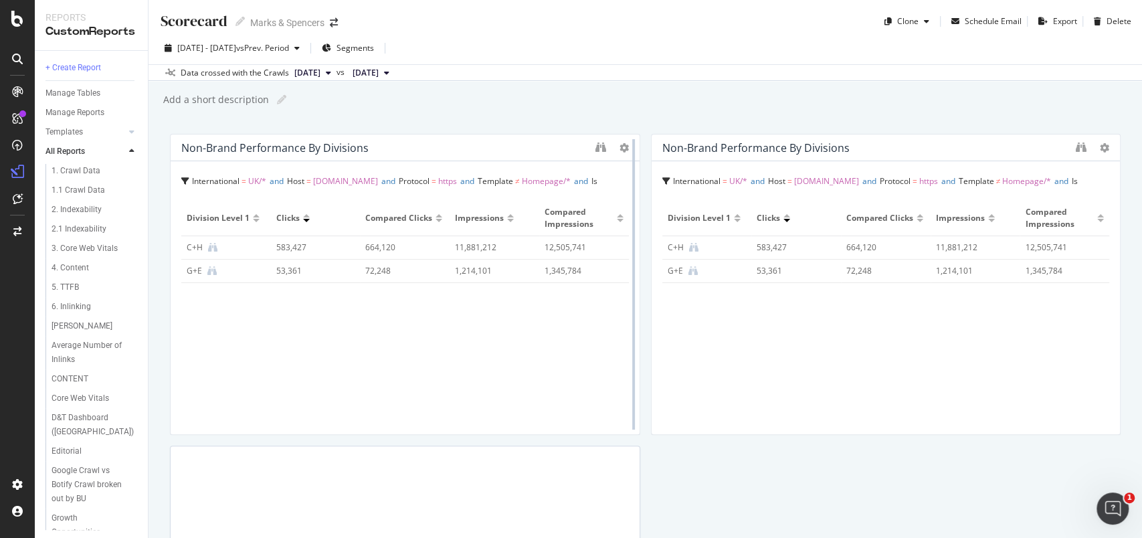
click at [627, 145] on div at bounding box center [633, 284] width 13 height 301
click at [946, 67] on div "Data crossed with the Crawls [DATE] vs [DATE]" at bounding box center [646, 72] width 994 height 16
click at [1054, 27] on div "Export" at bounding box center [1055, 21] width 44 height 20
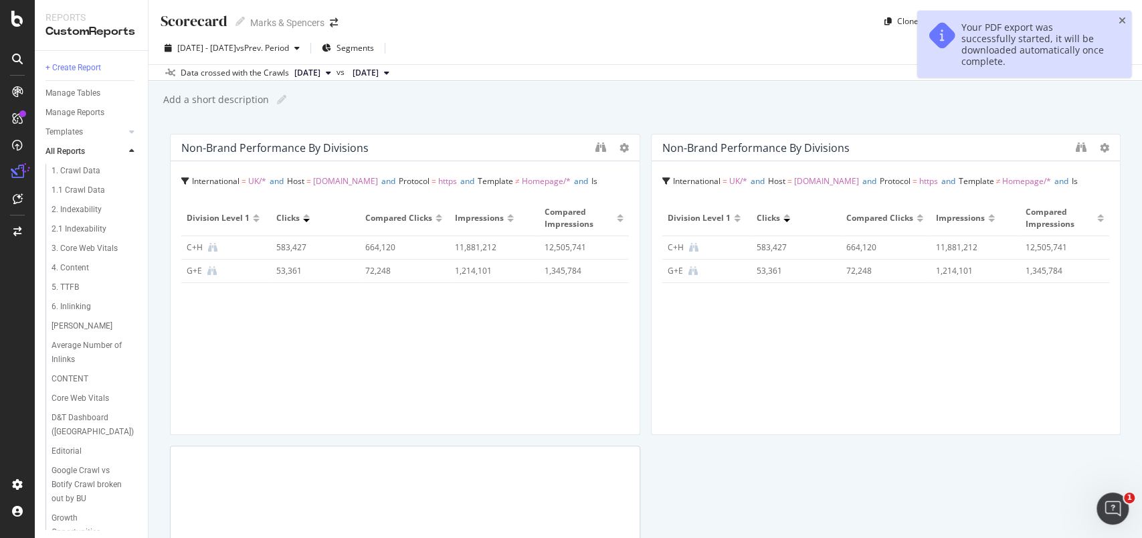
click at [1001, 85] on div "Scorecard Scorecard Marks & Spencers Clone Schedule Email Export Delete [DATE] …" at bounding box center [646, 269] width 994 height 538
click at [1100, 147] on icon at bounding box center [1104, 147] width 9 height 9
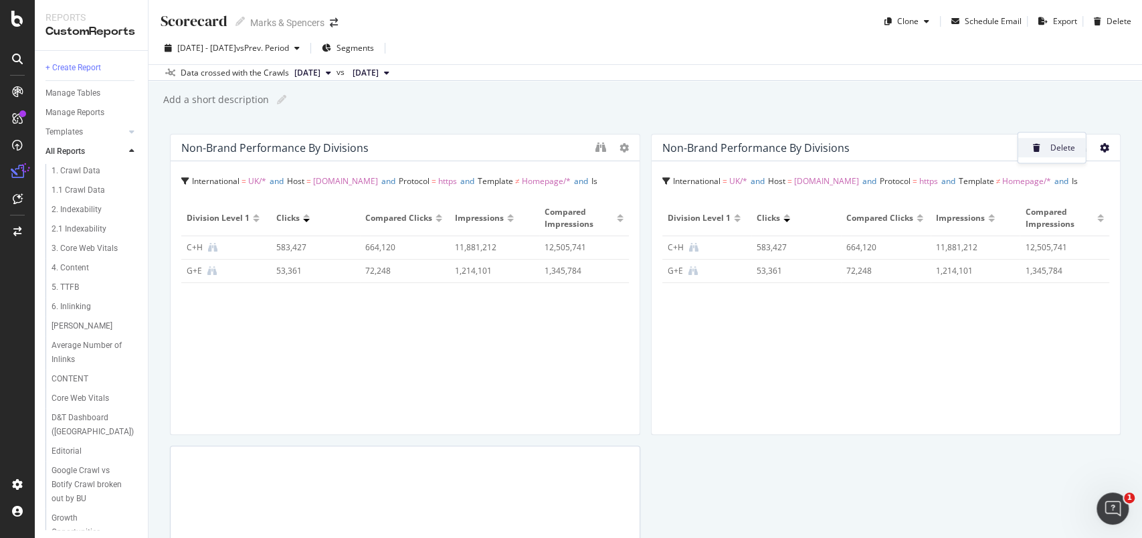
click at [1070, 154] on div "Delete" at bounding box center [1052, 147] width 68 height 19
